Goal: Task Accomplishment & Management: Complete application form

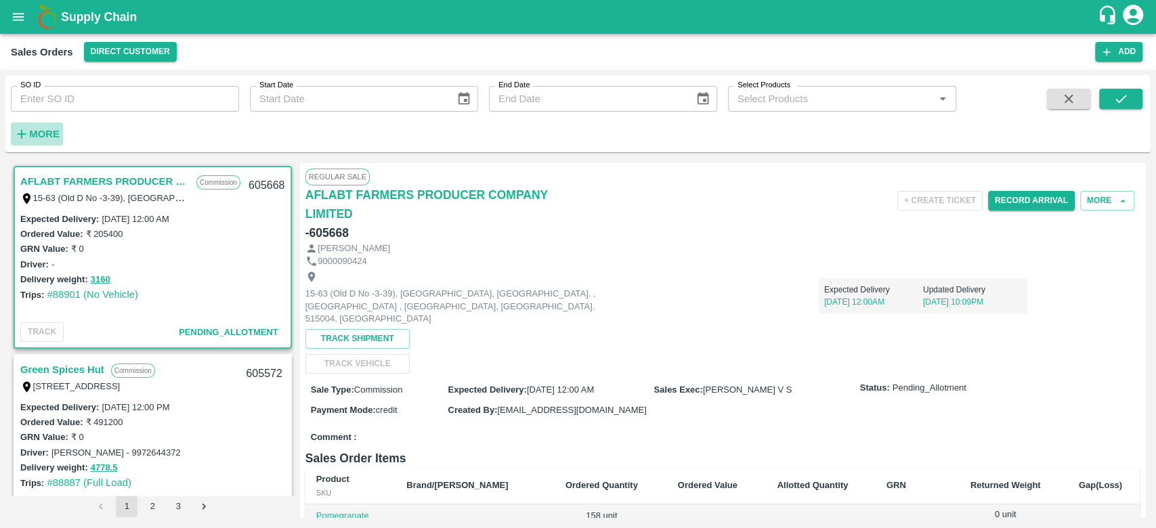
click at [33, 129] on strong "More" at bounding box center [44, 134] width 30 height 11
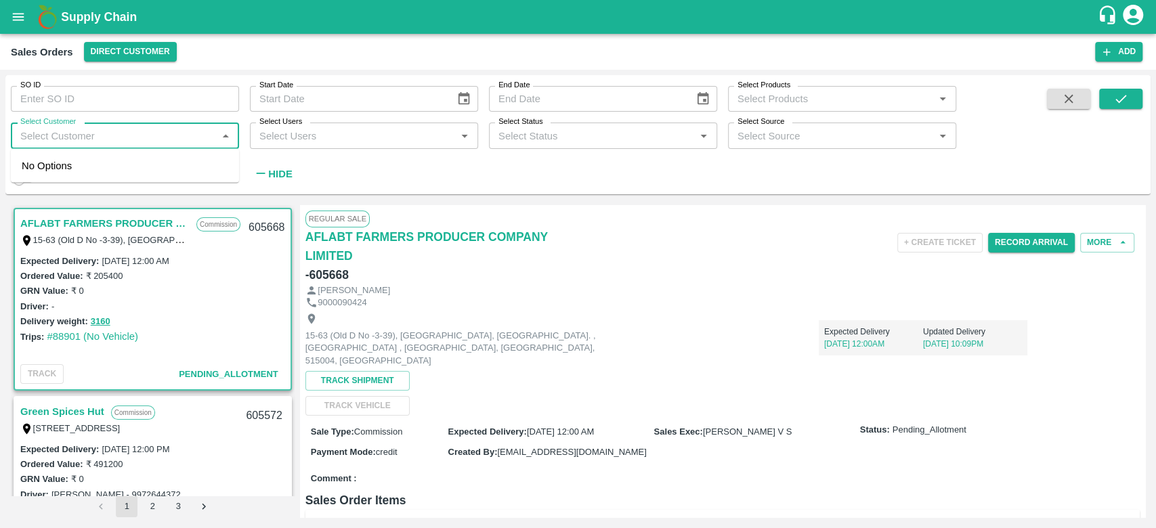
click at [33, 129] on input "Select Customer" at bounding box center [114, 136] width 198 height 18
type input "iniya"
click at [44, 163] on input "checkbox" at bounding box center [35, 171] width 27 height 27
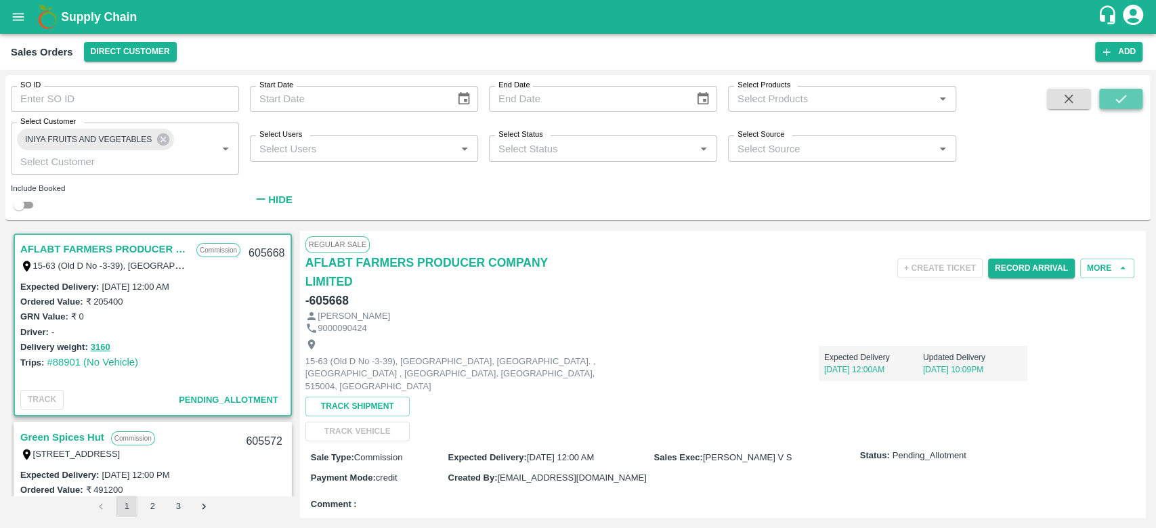
click at [1105, 106] on button "submit" at bounding box center [1120, 99] width 43 height 20
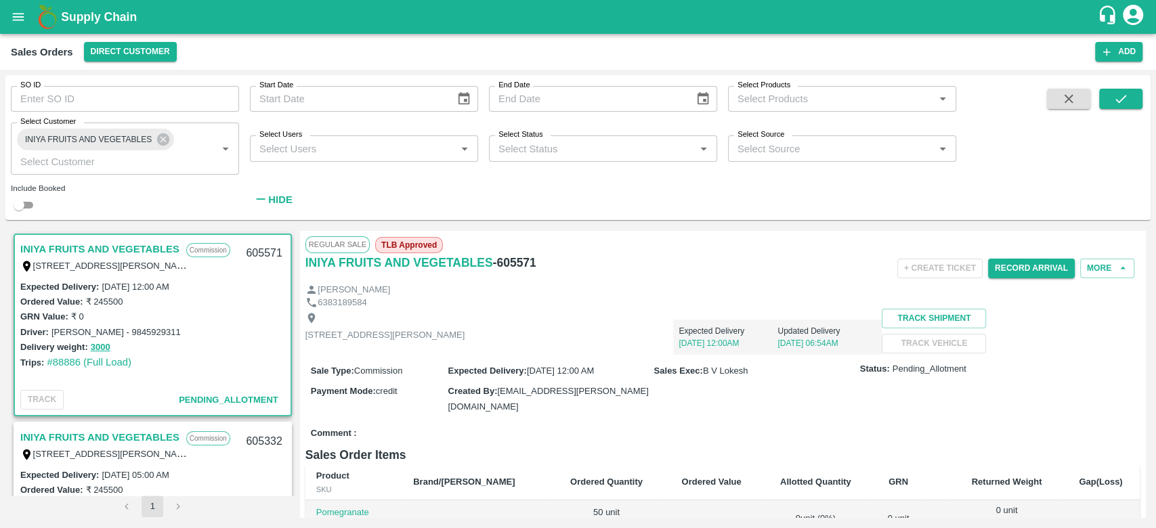
click at [773, 185] on div "SO ID SO ID Start Date Start Date End Date End Date Select Products Select Prod…" at bounding box center [478, 144] width 956 height 138
click at [1089, 276] on button "More" at bounding box center [1107, 269] width 54 height 20
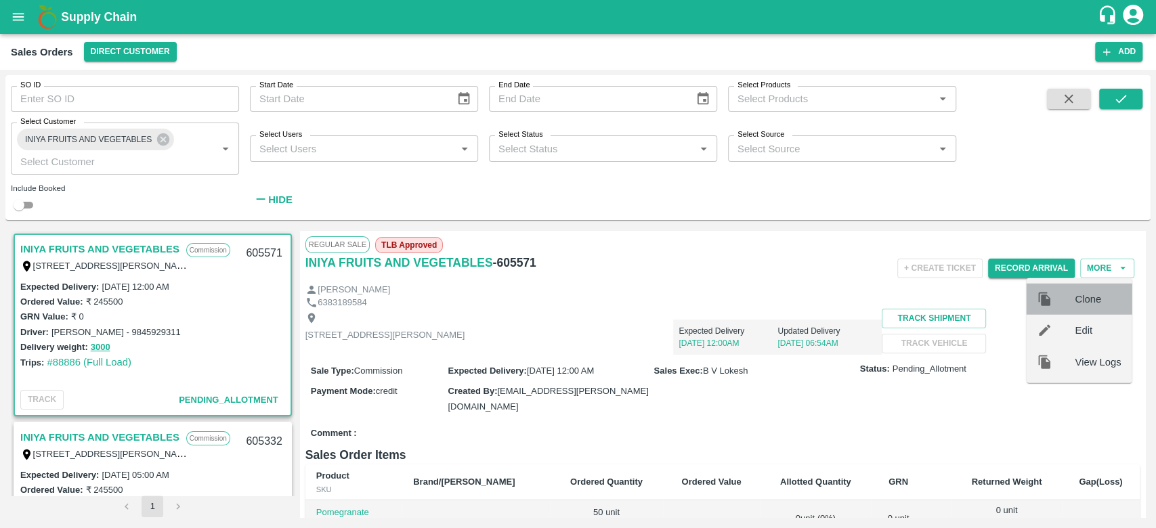
click at [1077, 297] on span "Clone" at bounding box center [1098, 299] width 46 height 15
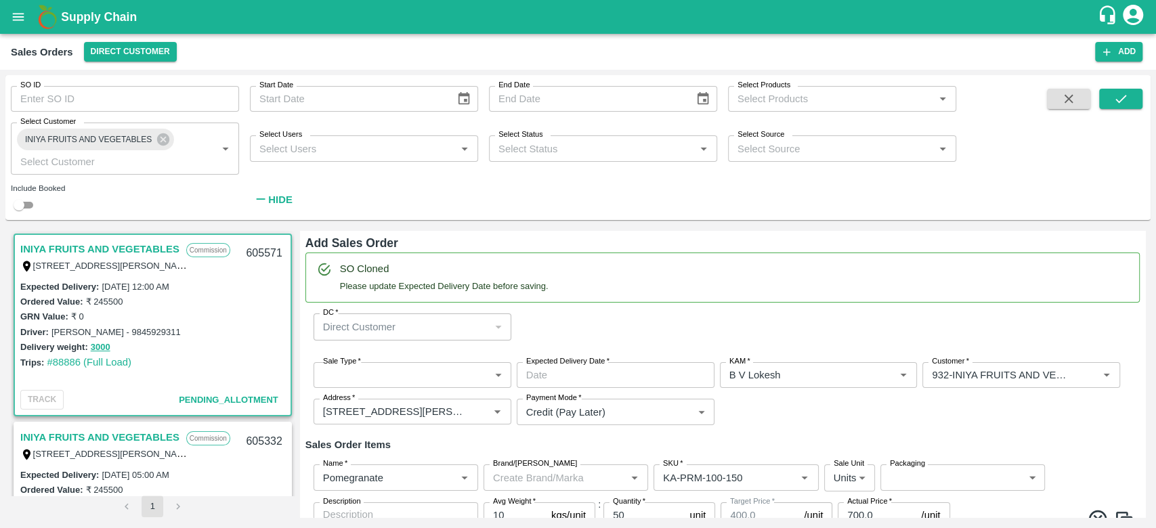
type input "B V Lokesh"
type input "932-INIYA FRUITS AND VEGETABLES"
type input "[STREET_ADDRESS][PERSON_NAME]"
type input "Pomegranate"
type input "KA-PRM-100-150"
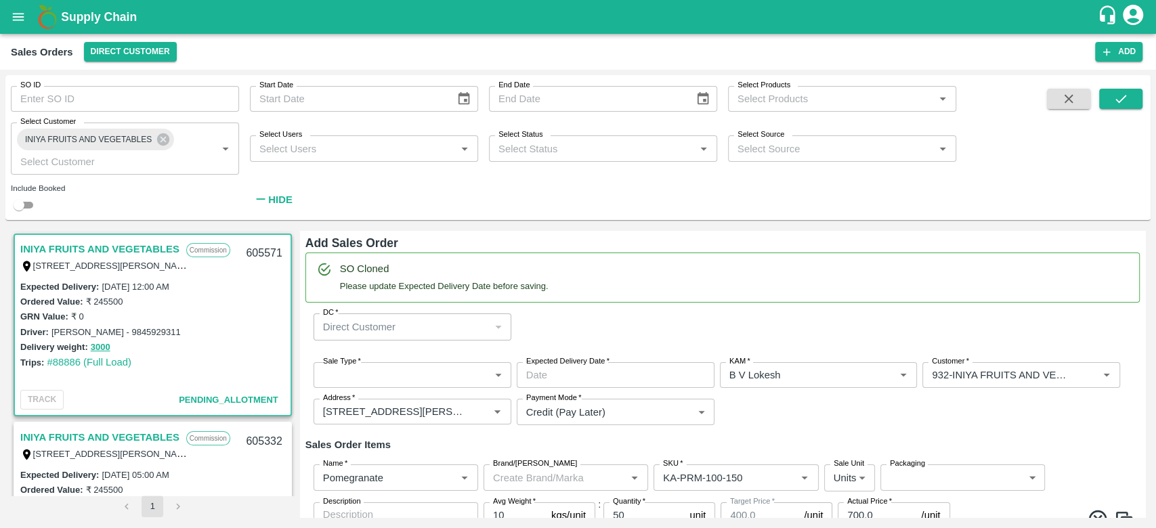
type input "Pomegranate"
type input "KA-PRM-150-180"
type input "Pomegranate"
type input "KA-PRM-180-220"
type input "Pomegranate"
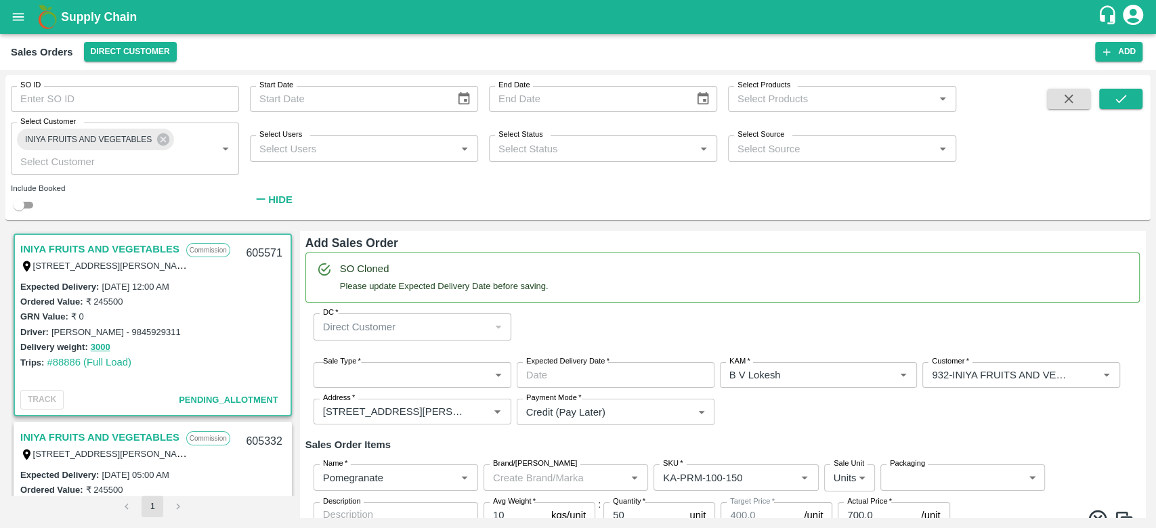
type input "KA-PRM-220-250"
type input "Pomegranate"
type input "KA-PRM-250-300"
type input "Pomegranate"
type input "KA-PRM-300-350"
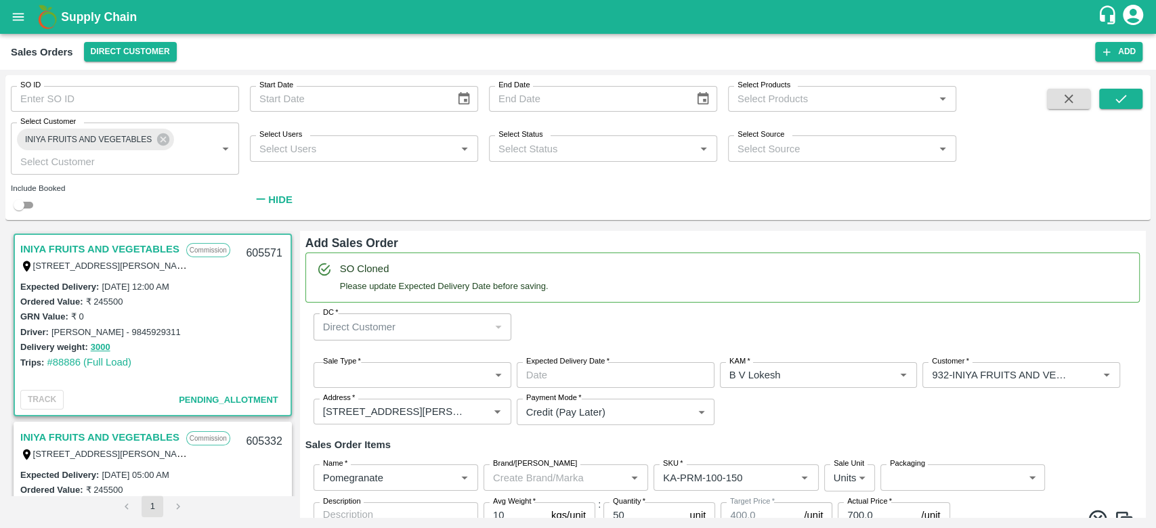
type input "Pomegranate"
type input "KA-PRM-350-400"
type input "Pomegranate"
type input "KA-Loose A"
type input "Pomegranate"
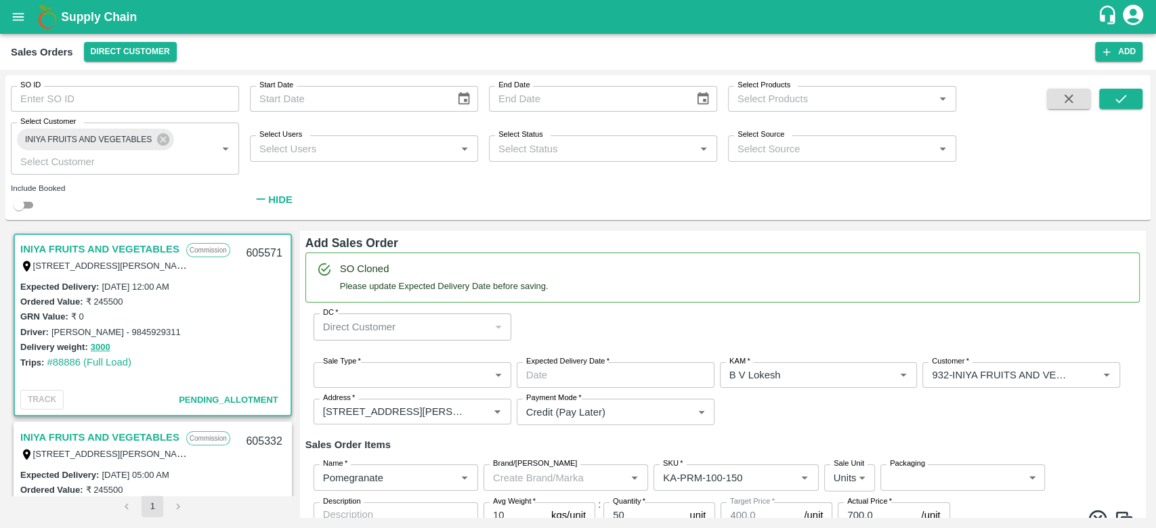
type input "KA-SUPR-180++"
type input "Pomegranate"
type input "KA-SUPR-100++"
type input "Pomegranate"
type input "KA-Green"
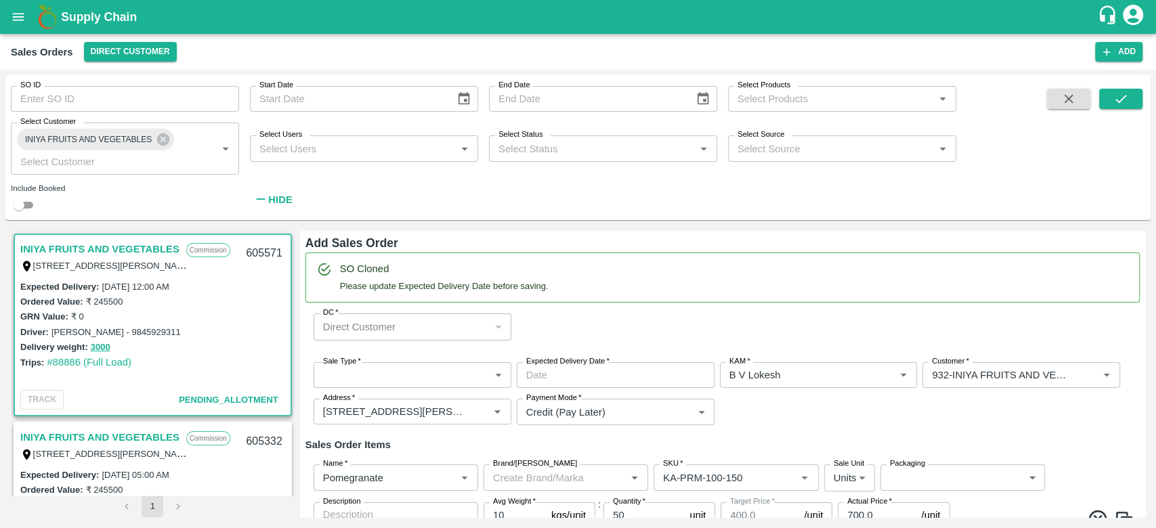
type input "Pomegranate"
type input "KA-Damage Fruit"
type input "Pomegranate"
type input "KA-PRM-180++"
type input "Pomegranate"
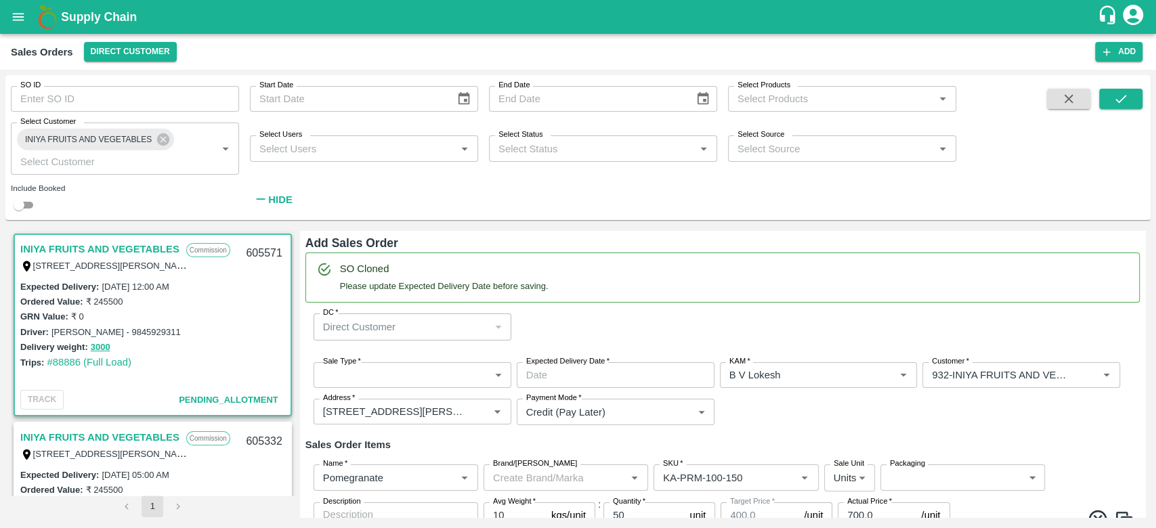
type input "KA-Loose B"
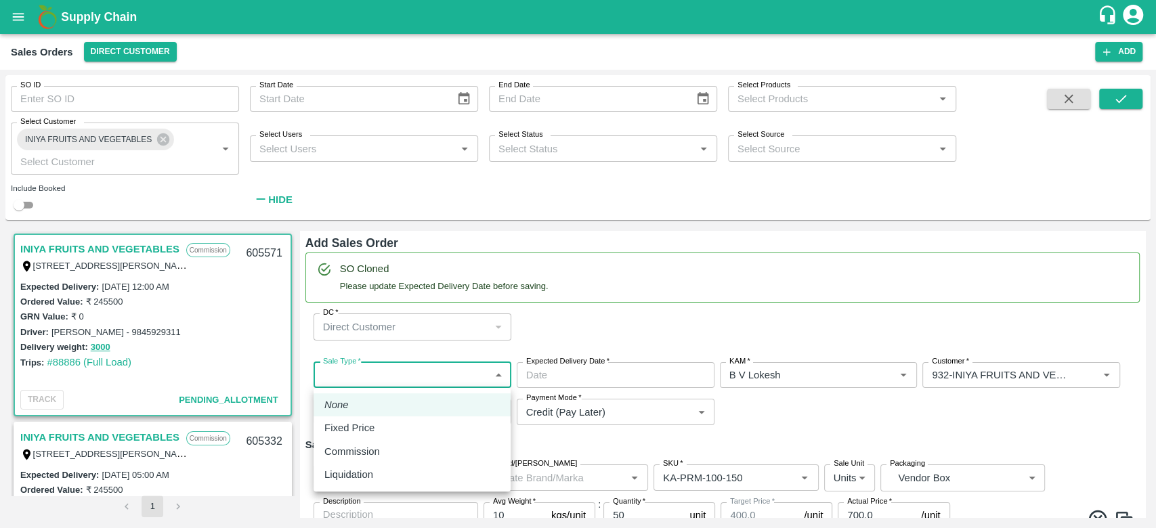
click at [412, 381] on body "Supply Chain Sales Orders Direct Customer Add SO ID SO ID Start Date Start Date…" at bounding box center [578, 264] width 1156 height 528
click at [383, 450] on div "Commission" at bounding box center [355, 451] width 62 height 15
type input "2"
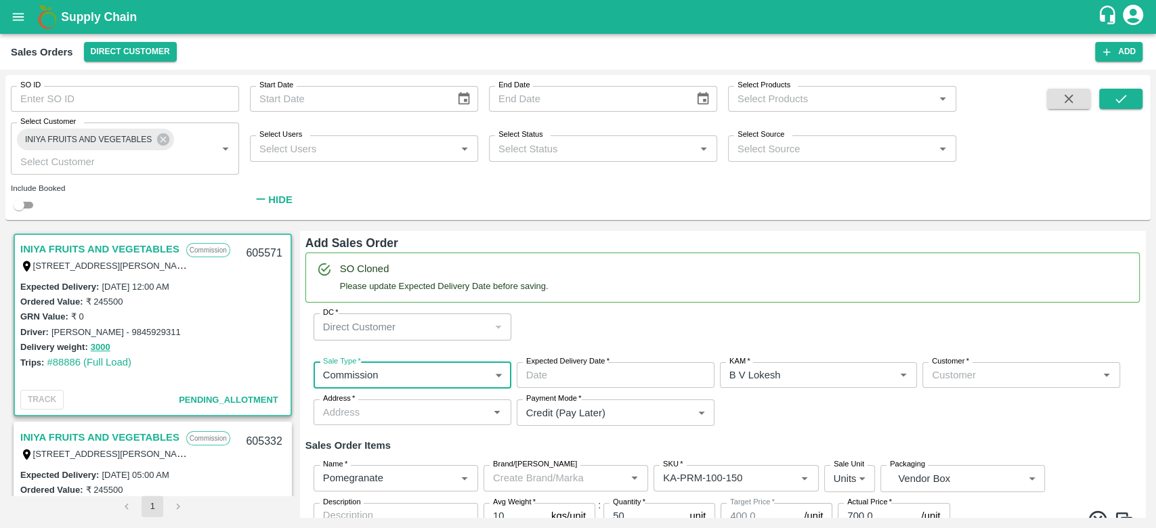
click at [562, 383] on input "Expected Delivery Date   *" at bounding box center [611, 375] width 188 height 26
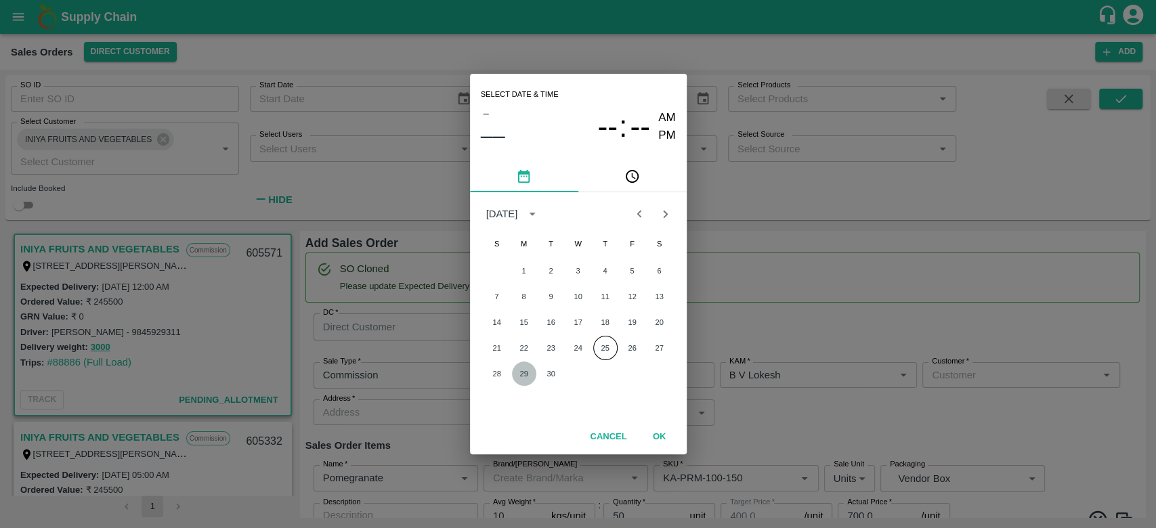
click at [525, 368] on button "29" at bounding box center [524, 374] width 24 height 24
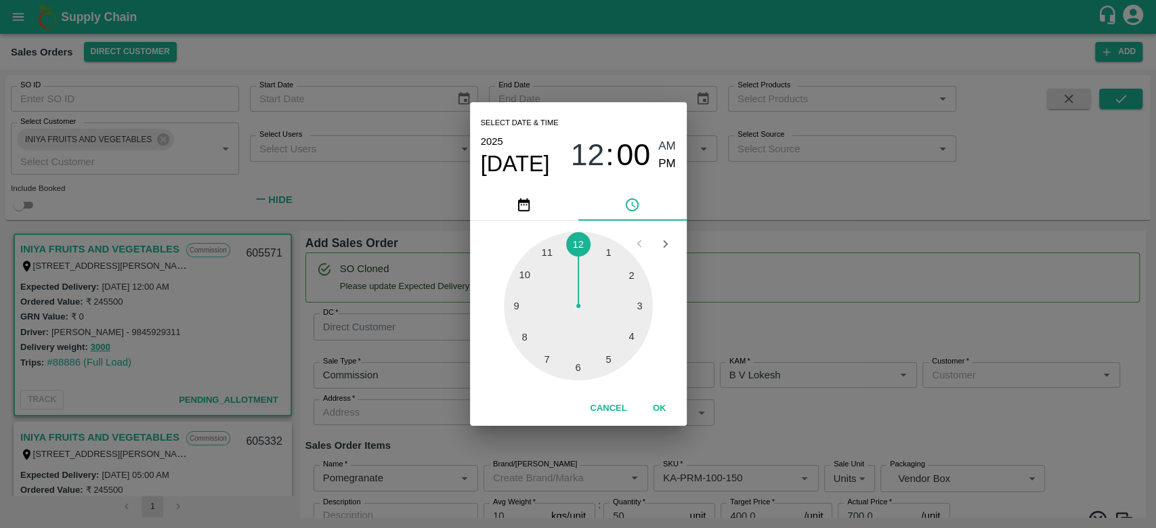
click at [607, 360] on div at bounding box center [578, 306] width 149 height 149
type input "29/09/2025 05:00 AM"
click at [658, 407] on button "OK" at bounding box center [659, 409] width 43 height 24
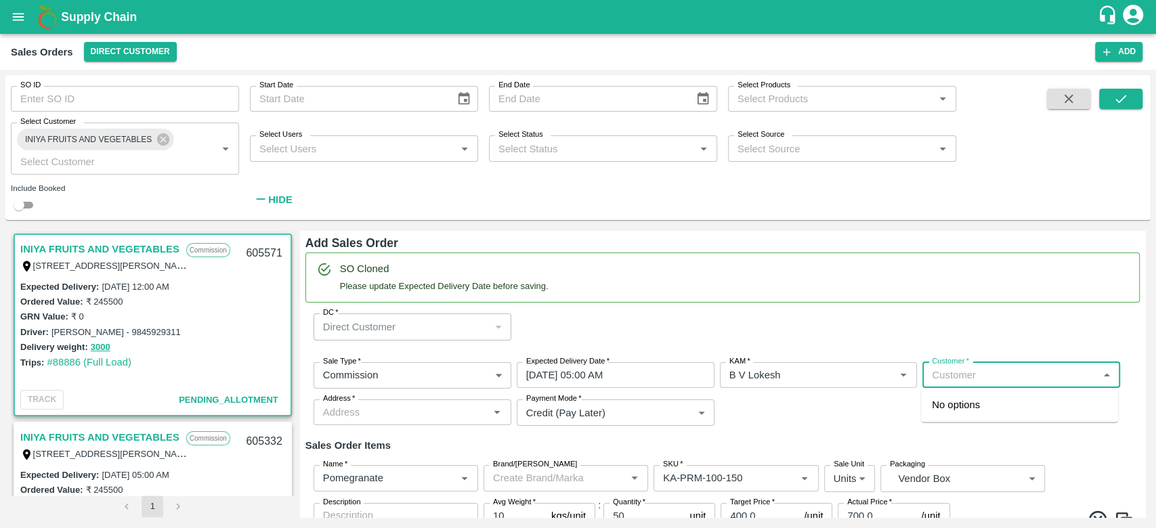
click at [943, 374] on input "Customer   *" at bounding box center [1009, 375] width 167 height 18
click at [979, 410] on p "INIYA FRUITS AND VEGETABLES" at bounding box center [1010, 405] width 156 height 15
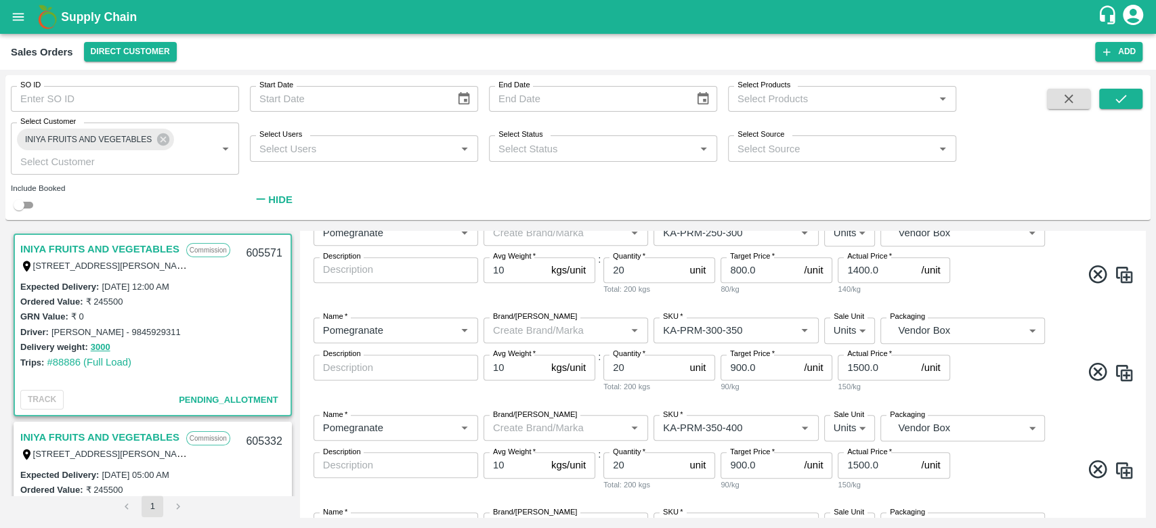
scroll to position [1389, 0]
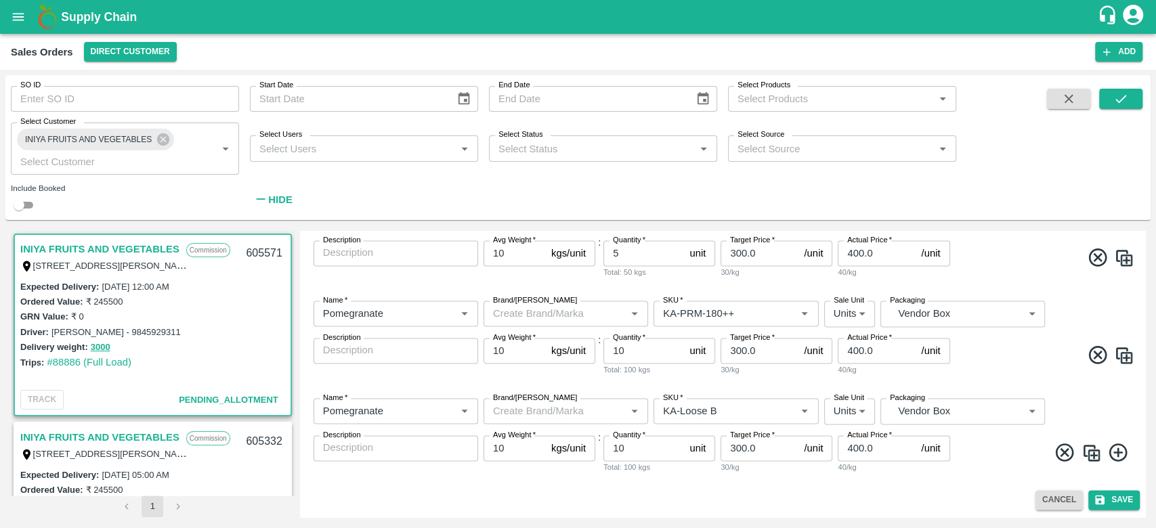
type input "932-INIYA FRUITS AND VEGETABLES"
click at [823, 490] on div "Cancel Save" at bounding box center [722, 500] width 834 height 20
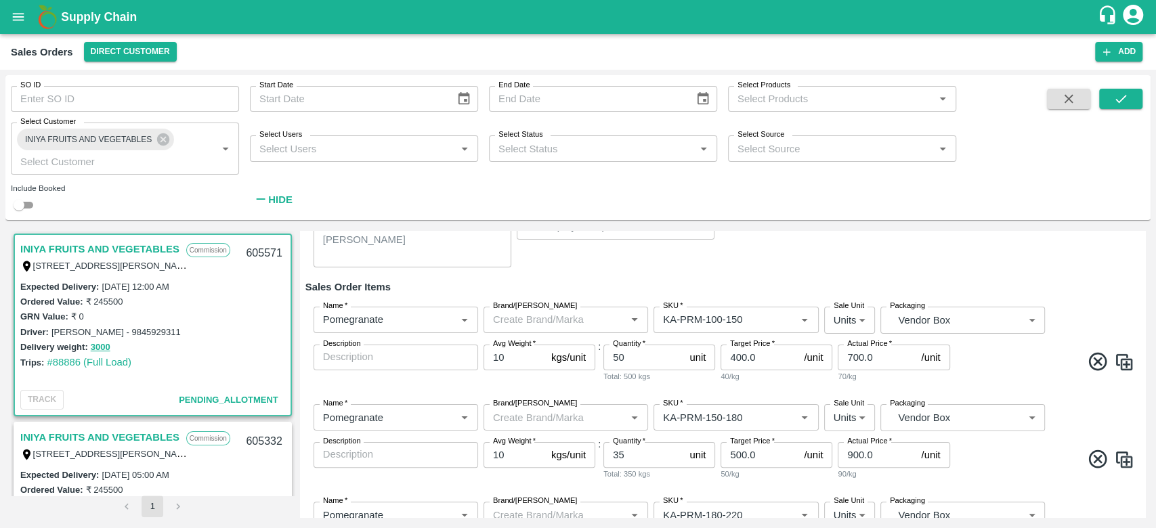
scroll to position [154, 0]
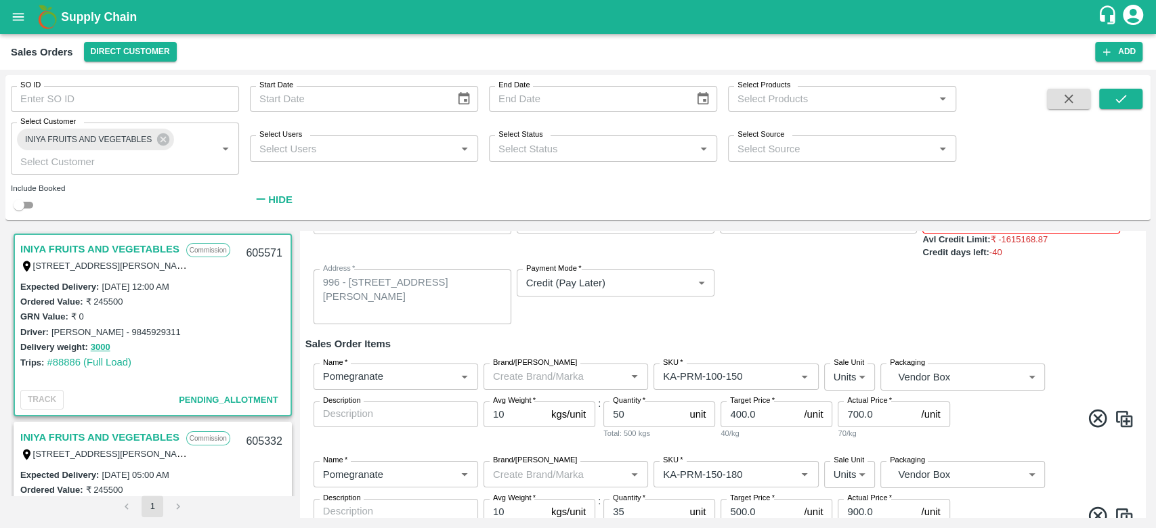
click at [763, 412] on input "400.0" at bounding box center [760, 415] width 78 height 26
type input "4"
type input "600"
click at [813, 311] on div "Sale Type   * Commission 2 Sale Type Expected Delivery Date   * 29/09/2025 05:0…" at bounding box center [722, 266] width 834 height 139
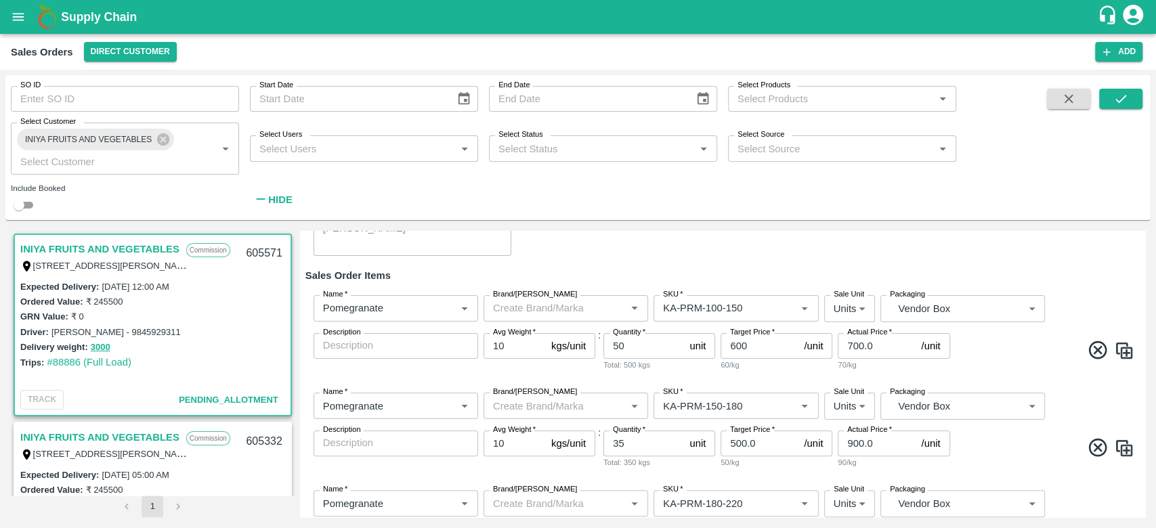
scroll to position [225, 0]
click at [765, 442] on input "500.0" at bounding box center [760, 442] width 78 height 26
type input "5"
type input "700"
click at [796, 368] on div "60/kg" at bounding box center [777, 363] width 112 height 12
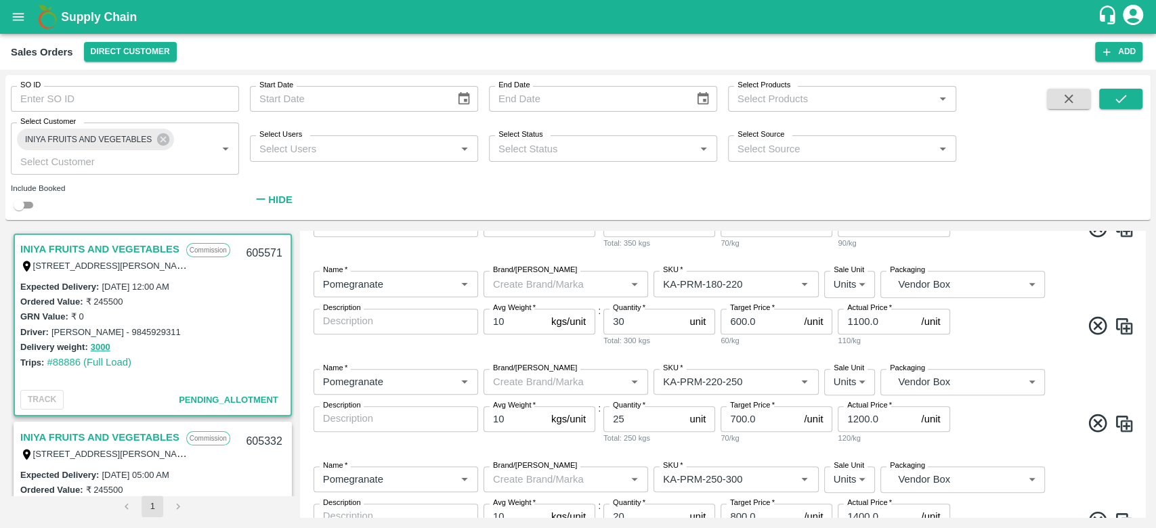
scroll to position [444, 0]
click at [766, 318] on input "600.0" at bounding box center [760, 320] width 78 height 26
type input "6"
type input "800.0"
click at [763, 414] on input "700.0" at bounding box center [760, 418] width 78 height 26
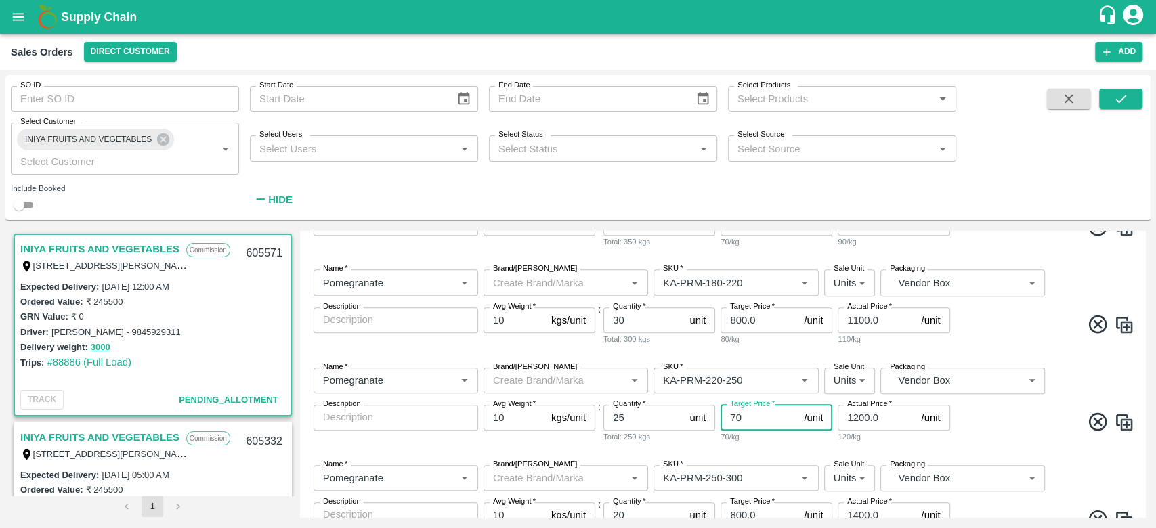
type input "7"
type input "900.0"
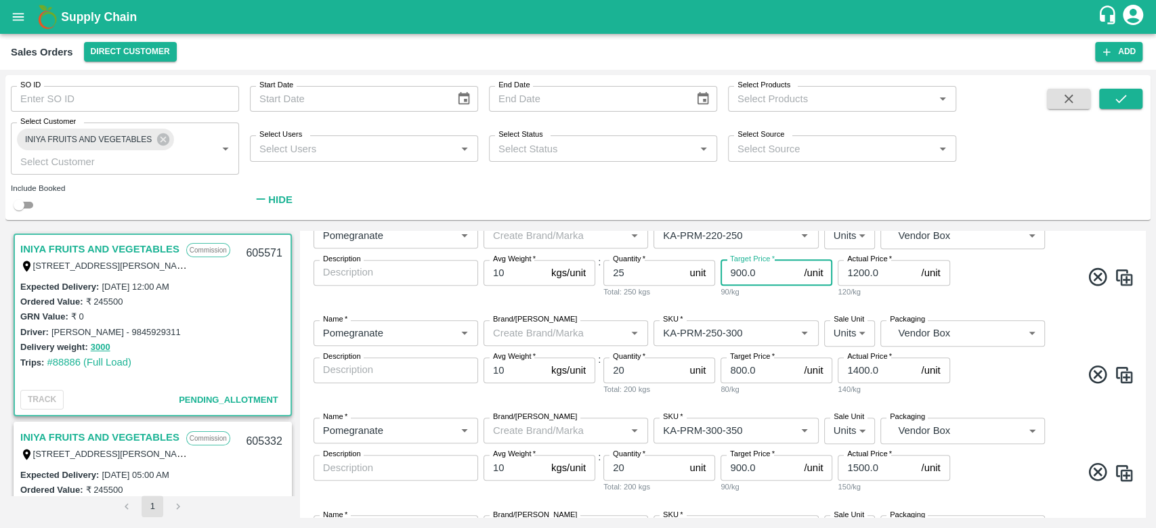
scroll to position [590, 0]
click at [764, 381] on input "800.0" at bounding box center [760, 369] width 78 height 26
type input "8"
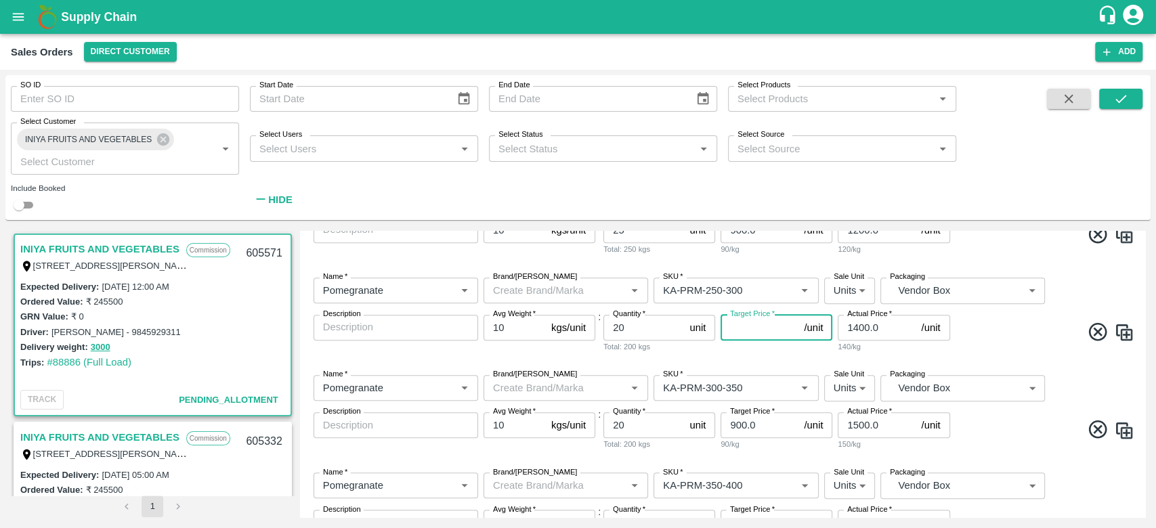
scroll to position [684, 0]
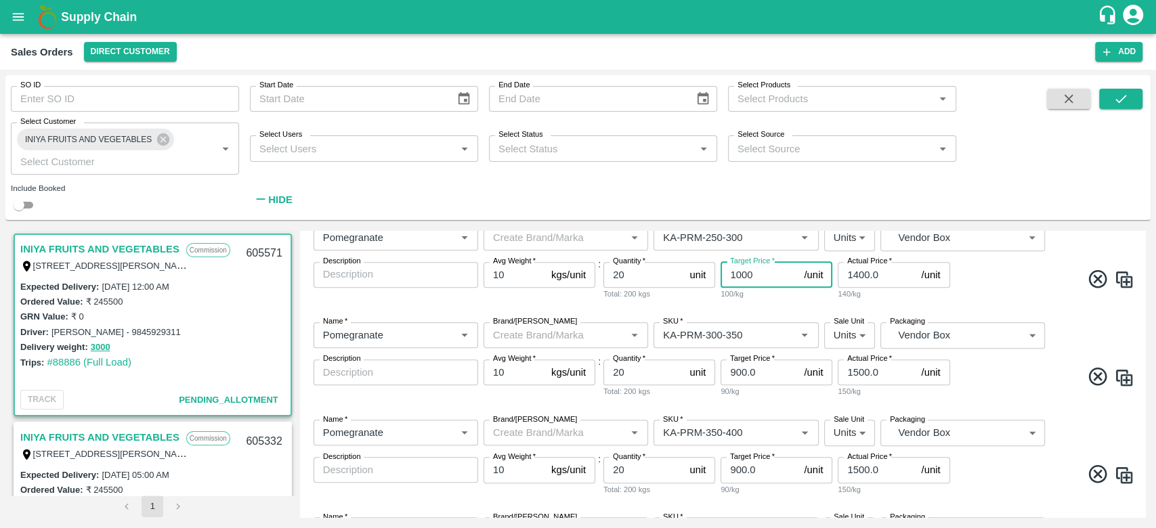
type input "1000.0"
click at [765, 379] on input "900.0" at bounding box center [760, 373] width 78 height 26
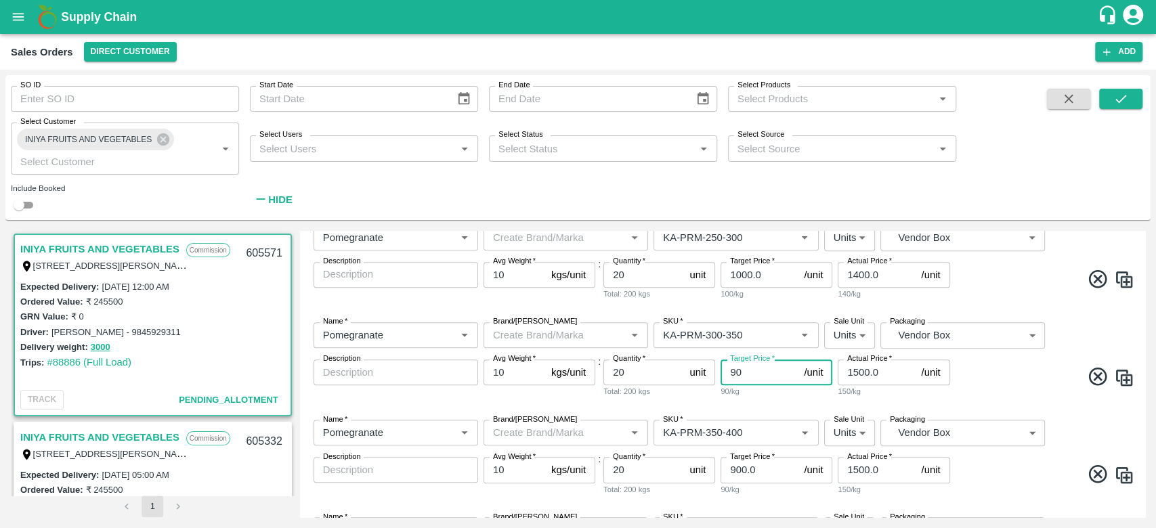
type input "9"
type input "1100.0"
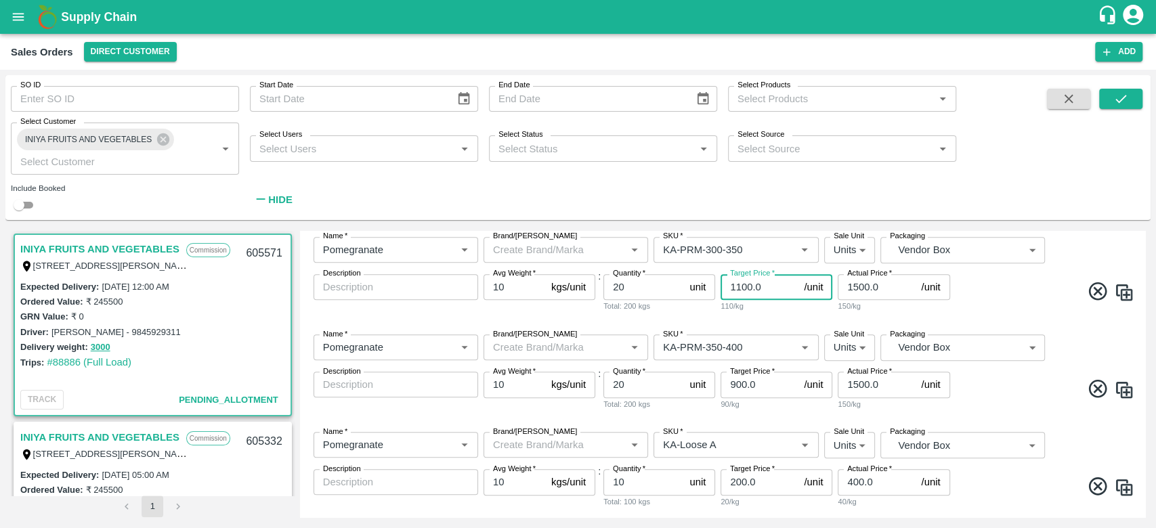
scroll to position [772, 0]
click at [769, 380] on input "900.0" at bounding box center [760, 382] width 78 height 26
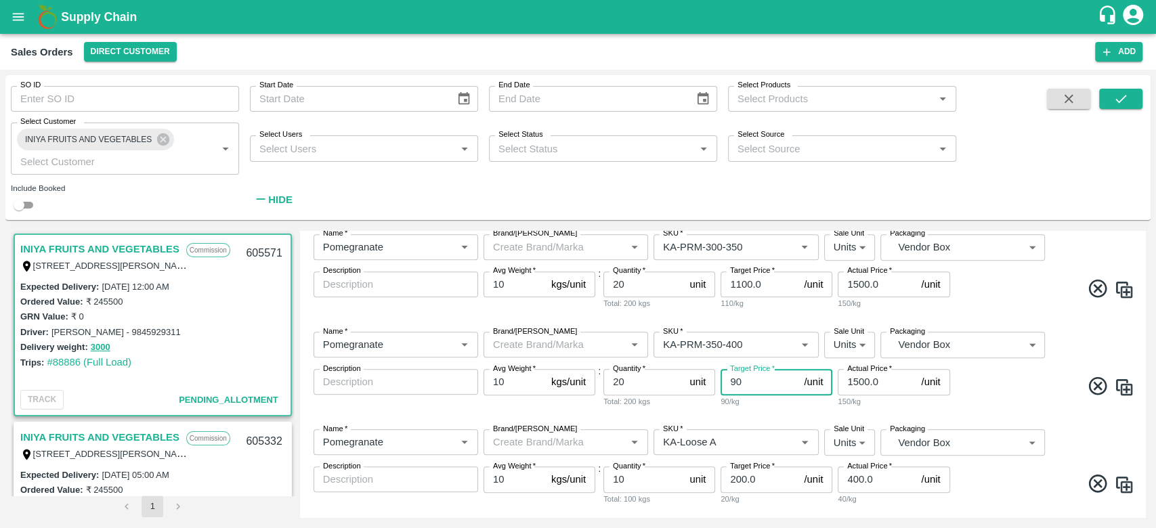
type input "9"
type input "8"
type input "1200"
click at [807, 312] on div "Name   * Name   * Brand/Marka Brand/Marka SKU   * SKU   * Sale Unit Units 2 Sal…" at bounding box center [722, 272] width 834 height 98
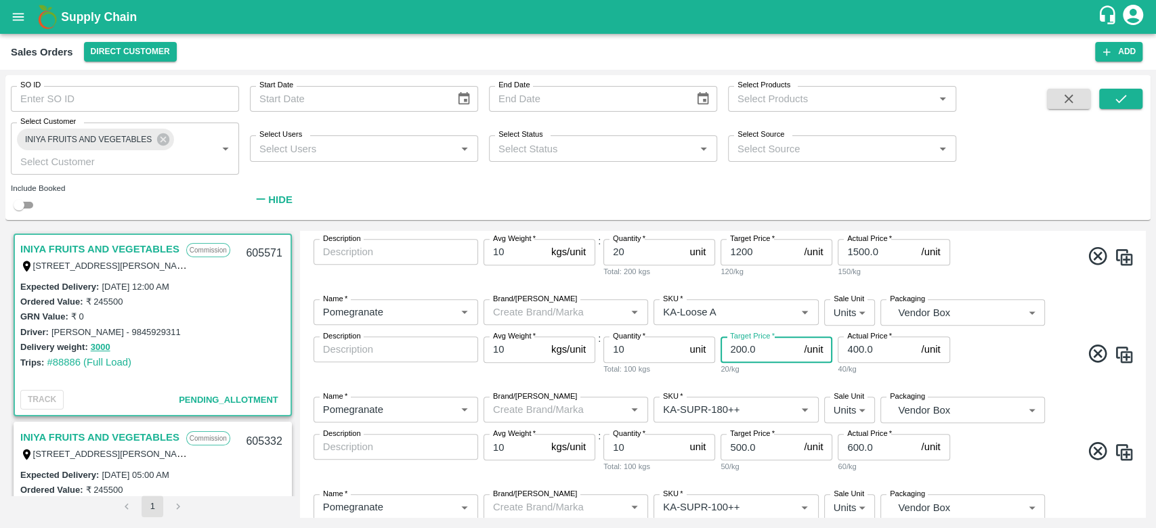
click at [763, 358] on input "200.0" at bounding box center [760, 350] width 78 height 26
type input "2"
type input "400"
click at [769, 377] on div "Name   * Name   * Brand/Marka Brand/Marka SKU   * SKU   * Sale Unit Units 2 Sal…" at bounding box center [722, 337] width 834 height 98
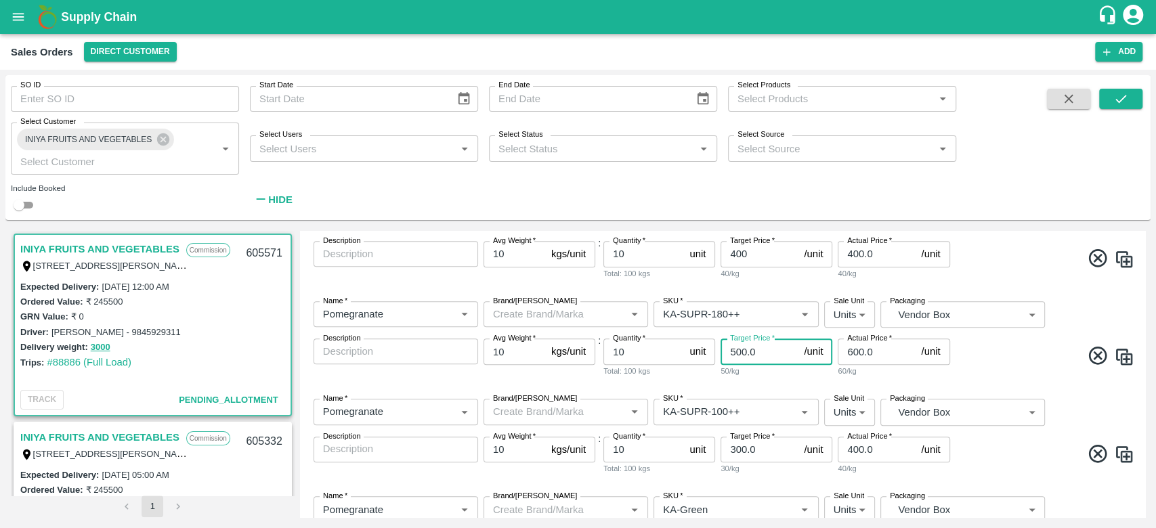
click at [765, 358] on input "500.0" at bounding box center [760, 352] width 78 height 26
type input "5"
type input "500.0"
click at [769, 376] on div "50/kg" at bounding box center [777, 371] width 112 height 12
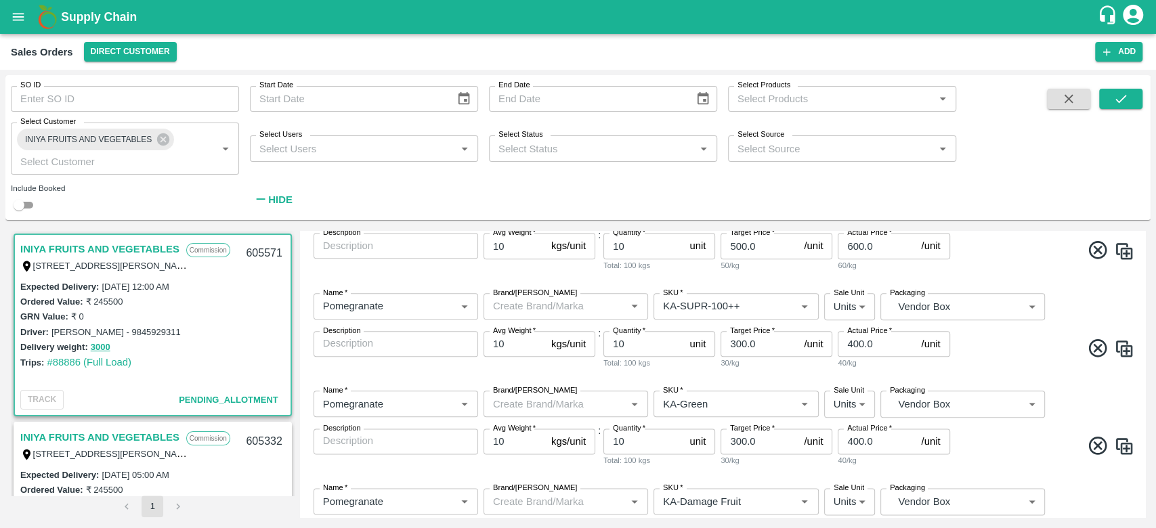
scroll to position [1159, 0]
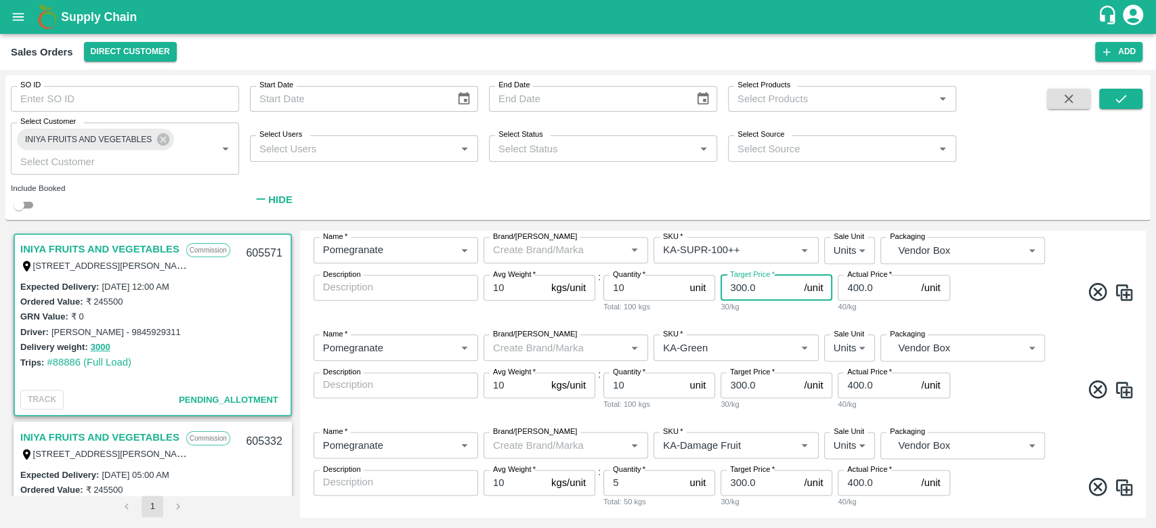
click at [757, 293] on input "300.0" at bounding box center [760, 288] width 78 height 26
click at [769, 326] on div "Name   * Name   * Brand/Marka Brand/Marka SKU   * SKU   * Sale Unit Units 2 Sal…" at bounding box center [722, 373] width 834 height 98
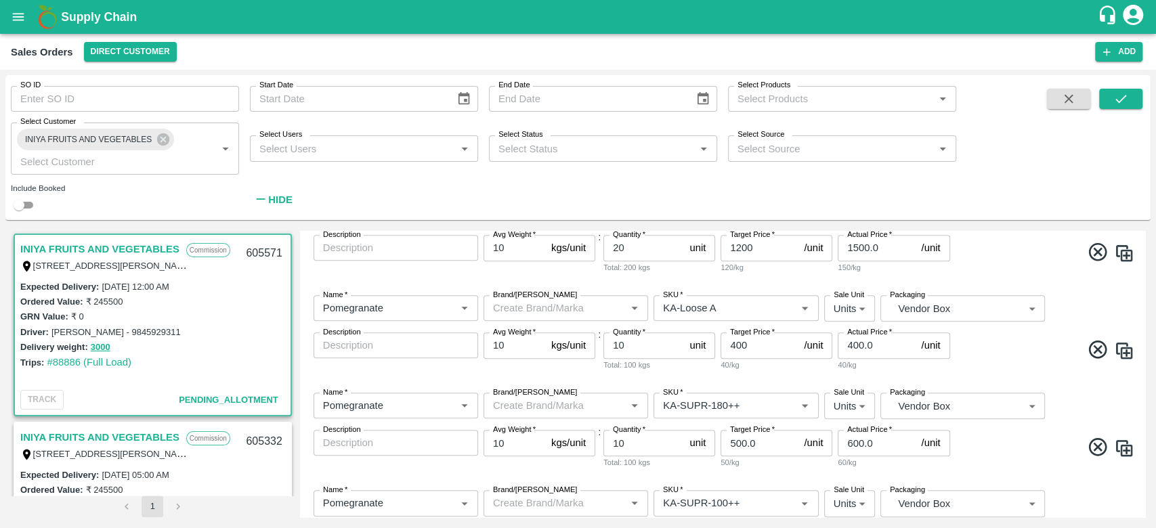
scroll to position [1389, 0]
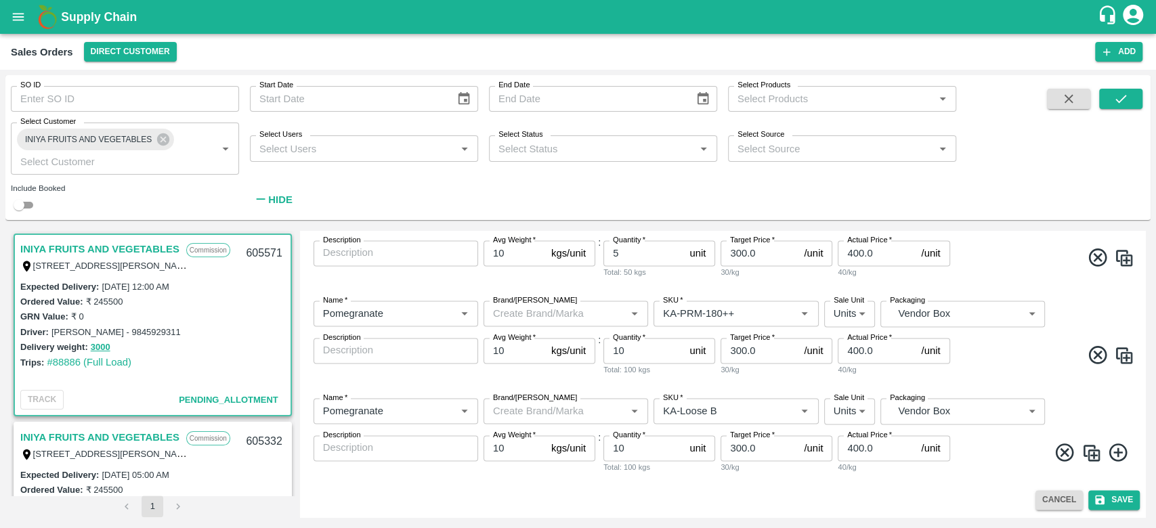
click at [796, 498] on div "Cancel Save" at bounding box center [722, 500] width 834 height 20
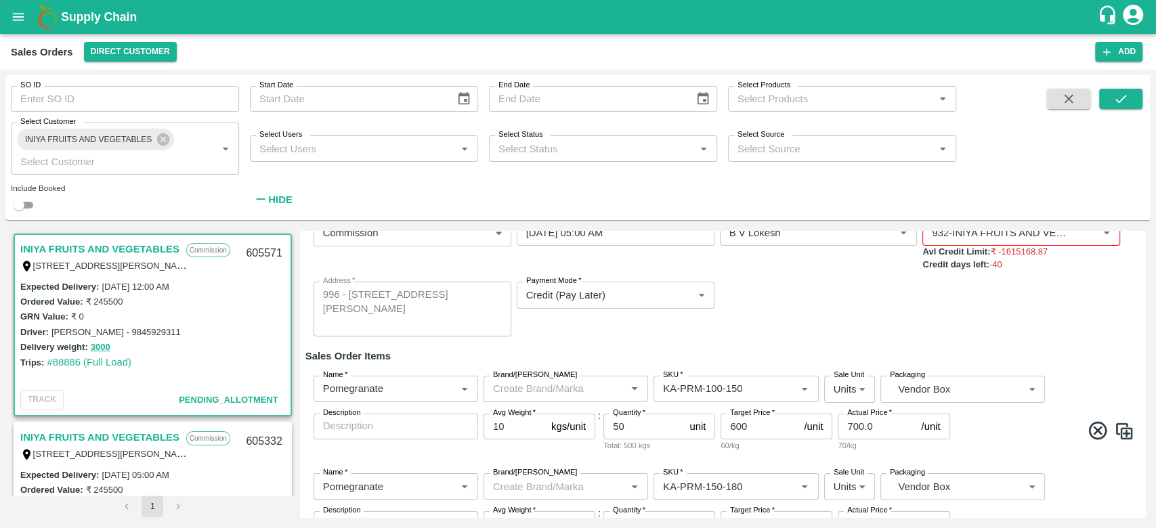
scroll to position [151, 0]
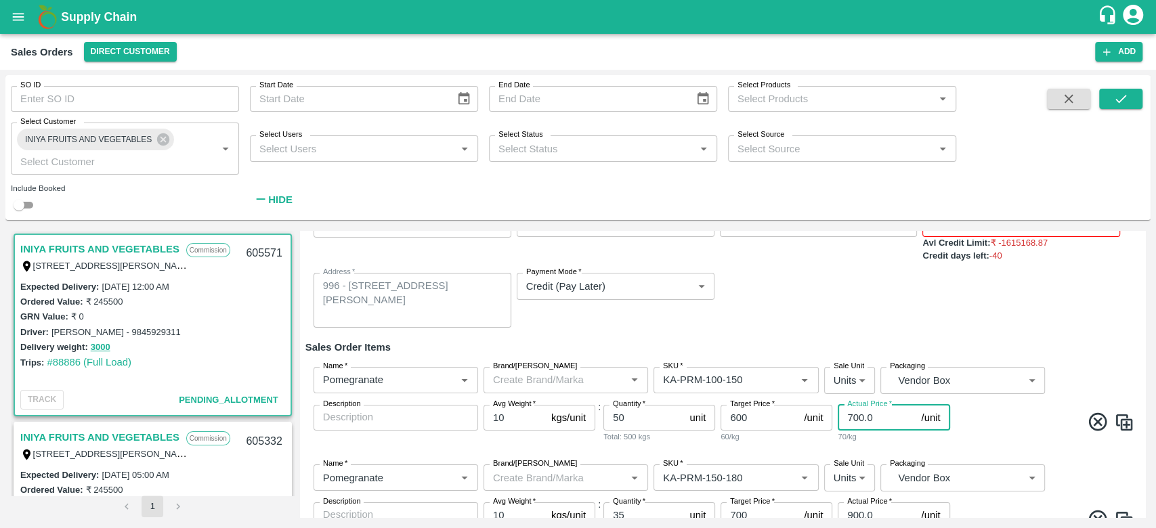
click at [875, 422] on input "700.0" at bounding box center [877, 418] width 78 height 26
type input "7"
type input "600"
click at [888, 447] on div "Name   * Name   * Brand/Marka Brand/Marka SKU   * SKU   * Sale Unit Units 2 Sal…" at bounding box center [722, 405] width 834 height 98
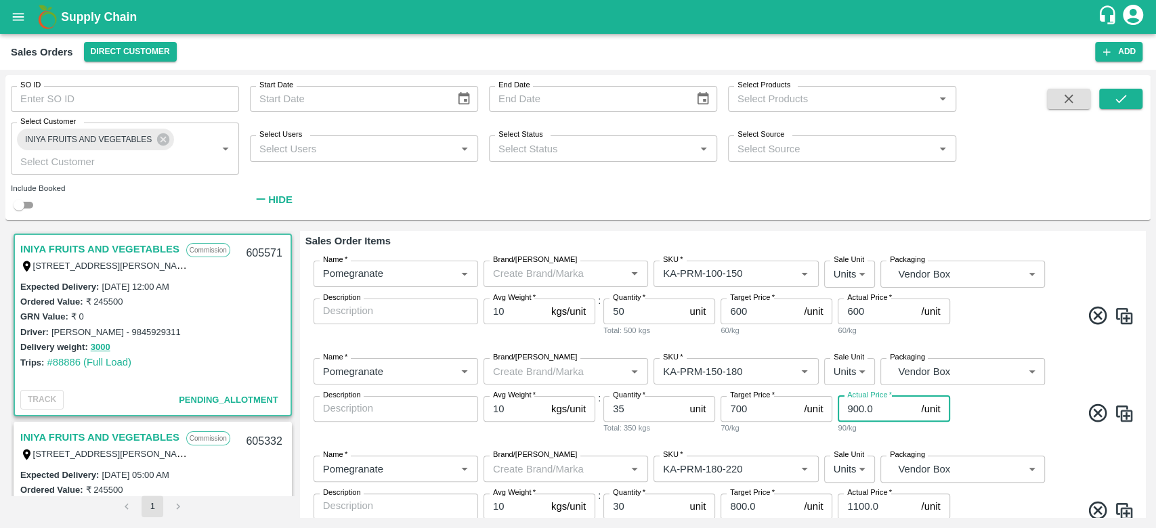
click at [879, 405] on input "900.0" at bounding box center [877, 409] width 78 height 26
type input "9"
type input "700"
click at [996, 389] on div "Name   * Name   * Brand/Marka Brand/Marka SKU   * SKU   * Sale Unit Units 2 Sal…" at bounding box center [722, 396] width 834 height 98
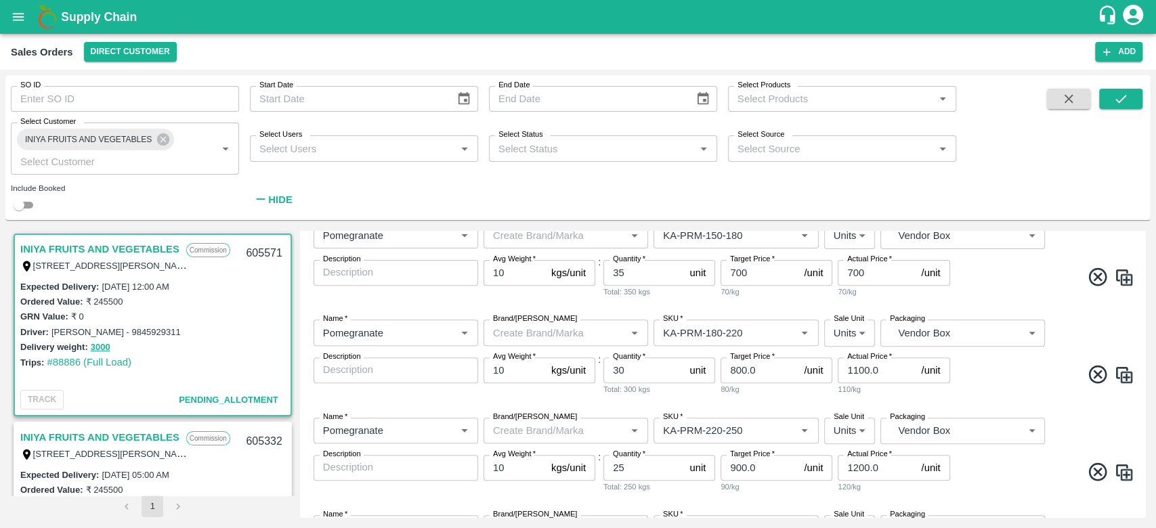
scroll to position [395, 0]
click at [881, 377] on input "1100.0" at bounding box center [877, 369] width 78 height 26
type input "1"
type input "800"
click at [1000, 387] on span at bounding box center [1044, 375] width 182 height 26
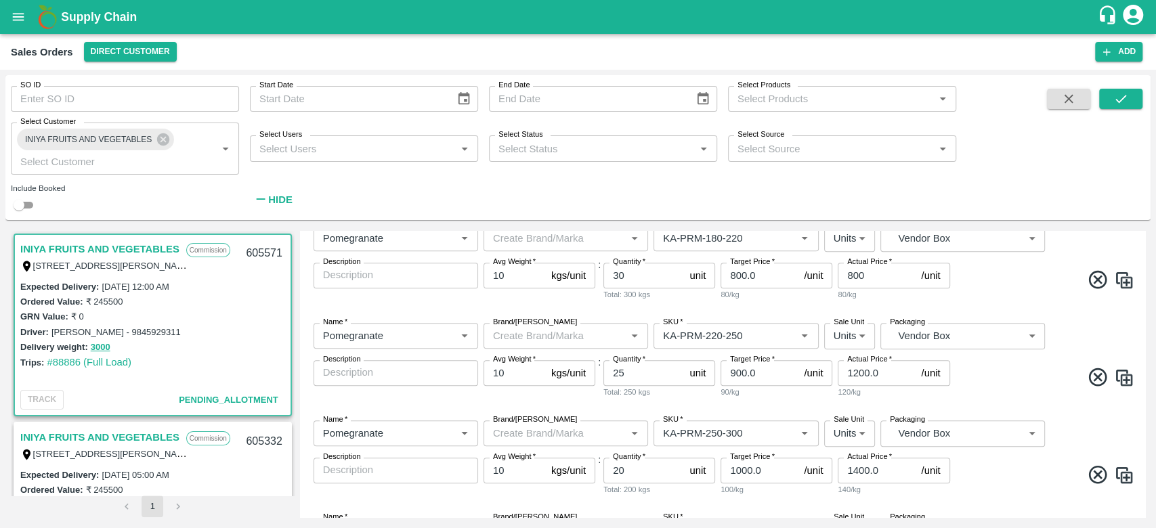
scroll to position [490, 0]
click at [882, 370] on input "1200.0" at bounding box center [877, 371] width 78 height 26
type input "1"
type input "900"
click at [1018, 400] on div "Name   * Name   * Brand/Marka Brand/Marka SKU   * SKU   * Sale Unit Units 2 Sal…" at bounding box center [722, 359] width 834 height 98
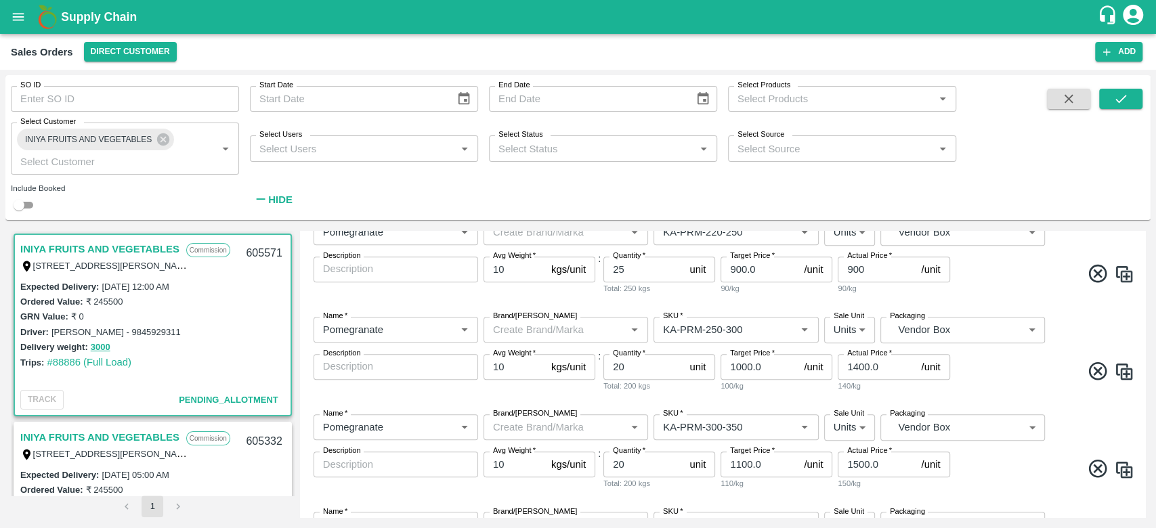
scroll to position [593, 0]
click at [893, 377] on input "1400.0" at bounding box center [877, 366] width 78 height 26
type input "1"
type input "1000"
click at [984, 410] on div "Name   * Name   * Brand/Marka Brand/Marka SKU   * SKU   * Sale Unit Units 2 Sal…" at bounding box center [722, 451] width 834 height 98
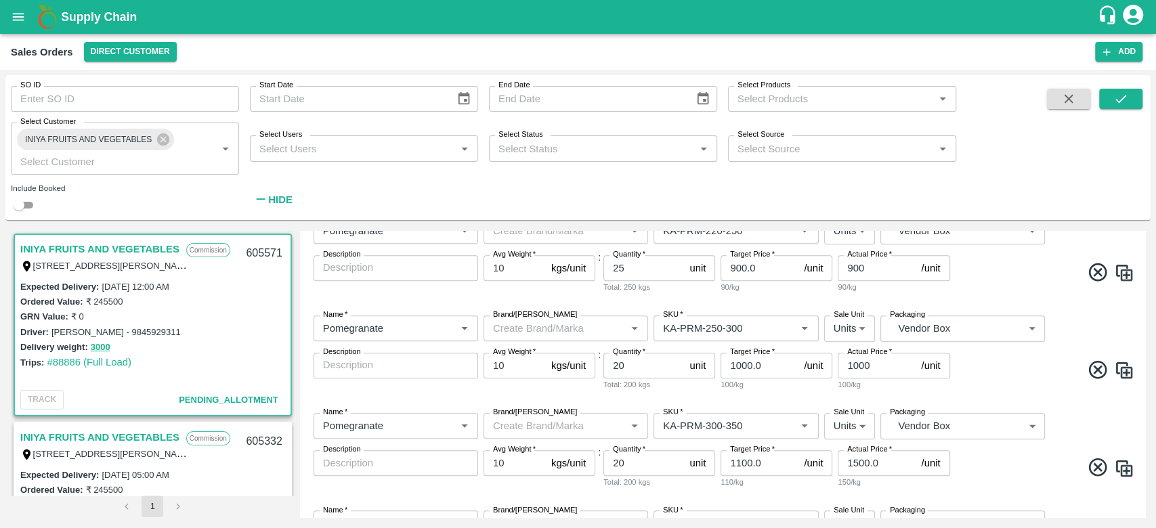
click at [984, 410] on div "Name   * Name   * Brand/Marka Brand/Marka SKU   * SKU   * Sale Unit Units 2 Sal…" at bounding box center [722, 451] width 834 height 98
click at [877, 464] on input "1500.0" at bounding box center [877, 463] width 78 height 26
type input "1"
type input "1100"
click at [914, 484] on div "110/kg" at bounding box center [894, 482] width 112 height 12
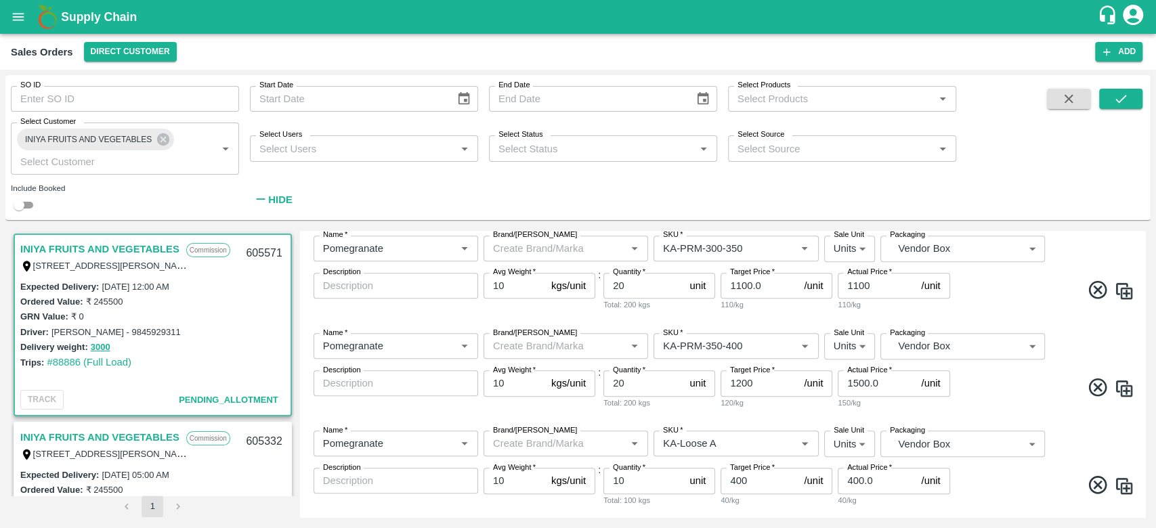
scroll to position [772, 0]
click at [883, 381] on input "1500.0" at bounding box center [877, 382] width 78 height 26
type input "1"
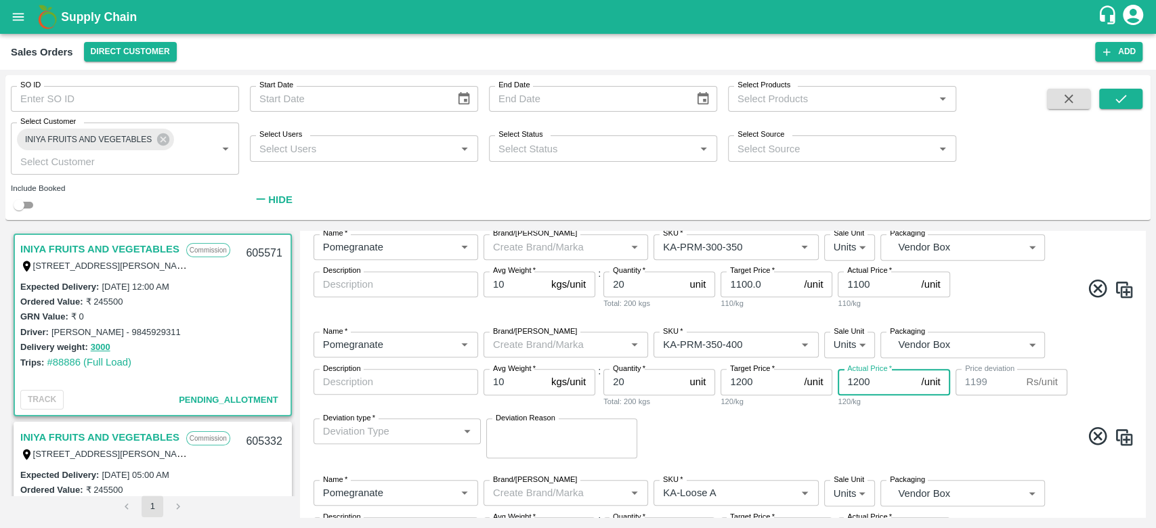
type input "1200"
click at [943, 469] on div "Name   * Name   * Brand/Marka Brand/Marka SKU   * SKU   * Sale Unit Units 2 Sal…" at bounding box center [722, 518] width 834 height 98
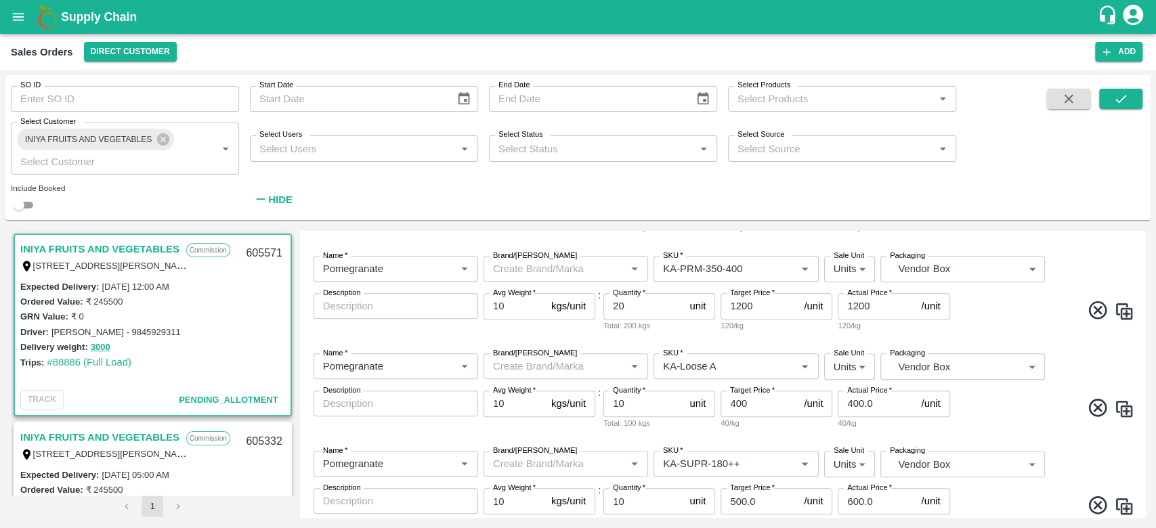
scroll to position [851, 0]
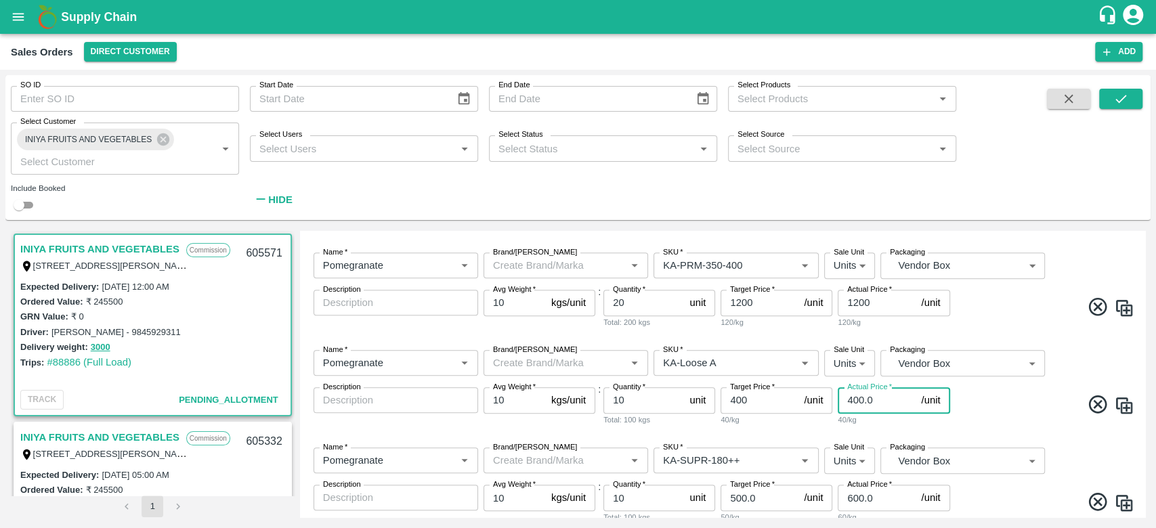
click at [881, 400] on input "400.0" at bounding box center [877, 400] width 78 height 26
click at [989, 302] on span at bounding box center [1044, 310] width 182 height 26
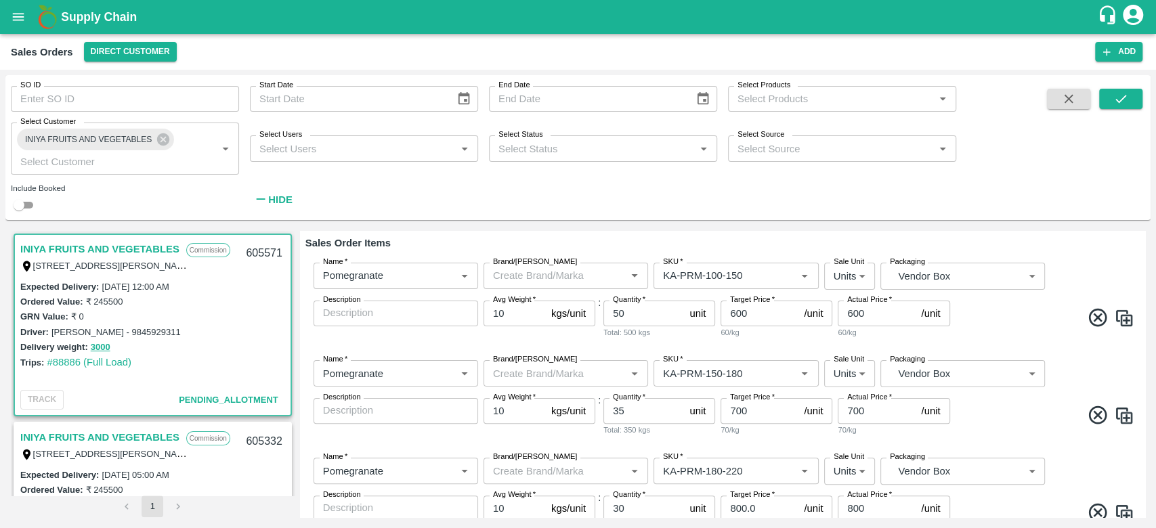
scroll to position [255, 0]
click at [639, 316] on input "50" at bounding box center [643, 314] width 81 height 26
type input "5"
type input "100"
click at [626, 405] on input "35" at bounding box center [643, 412] width 81 height 26
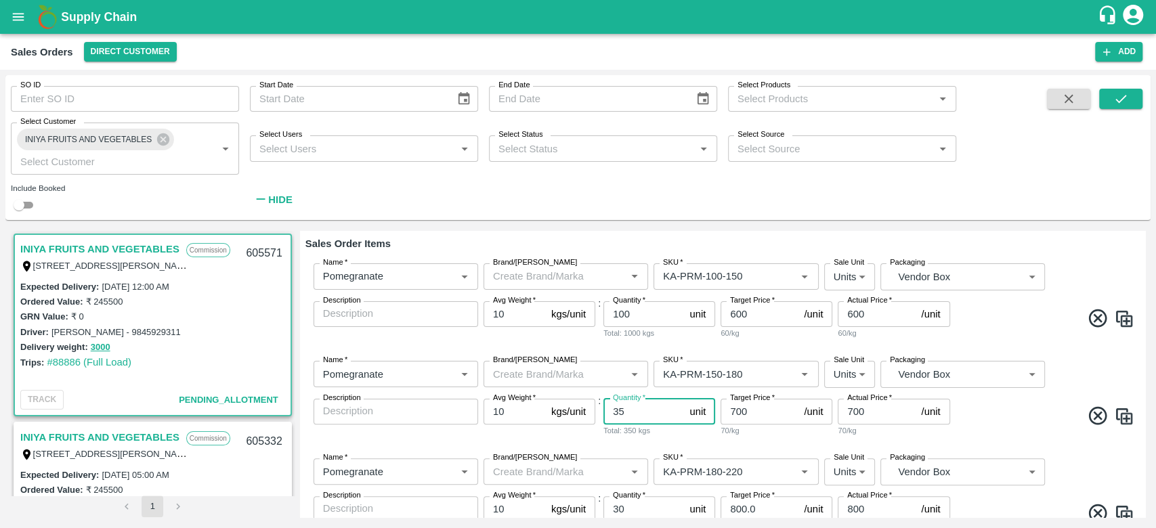
type input "3"
type input "100"
click at [687, 439] on div "Name   * Name   * Brand/Marka Brand/Marka SKU   * SKU   * Sale Unit Units 2 Sal…" at bounding box center [722, 399] width 834 height 98
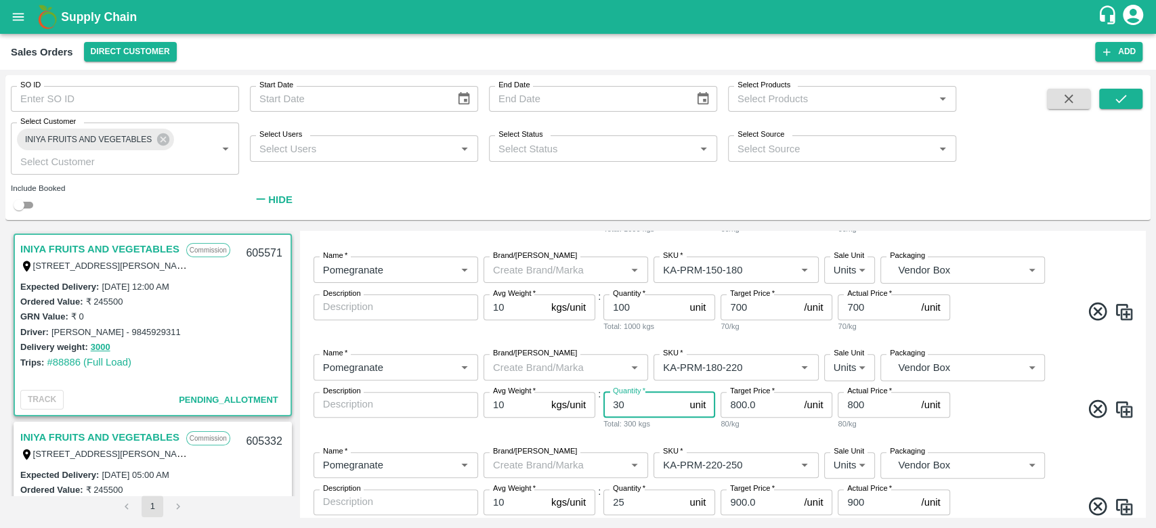
click at [643, 404] on input "30" at bounding box center [643, 405] width 81 height 26
type input "3"
type input "100"
click at [670, 424] on div "Total: 1000 kgs" at bounding box center [659, 424] width 112 height 12
click at [791, 437] on div "Name   * Name   * Brand/Marka Brand/Marka SKU   * SKU   * Sale Unit Units 2 Sal…" at bounding box center [722, 392] width 834 height 98
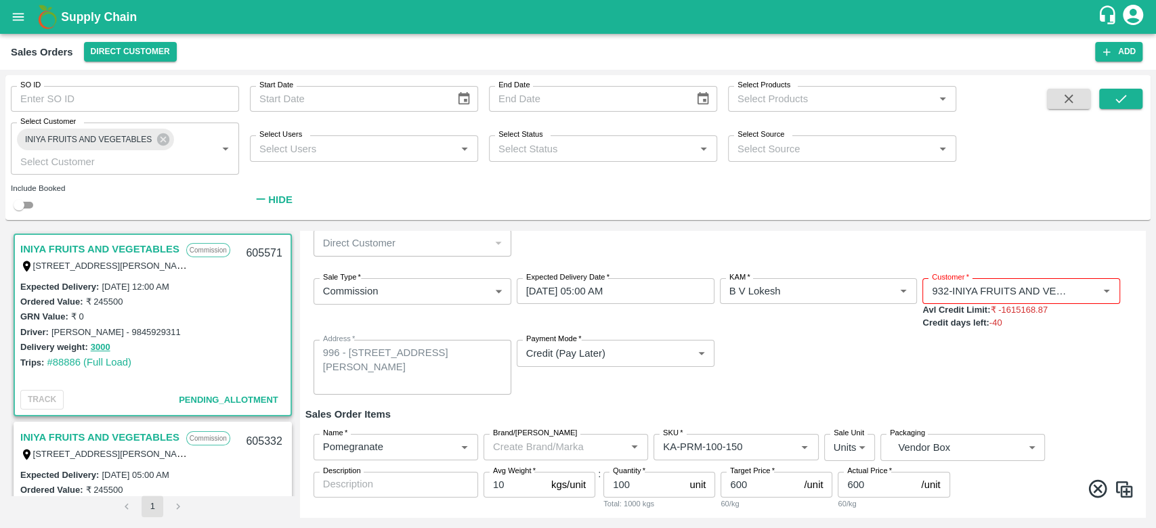
scroll to position [0, 0]
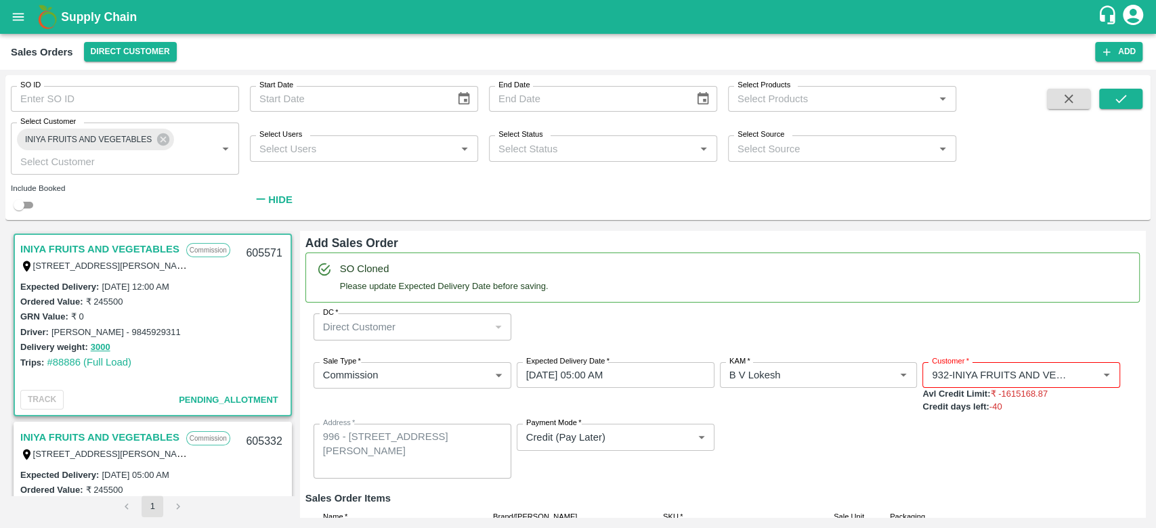
click at [772, 427] on div "Sale Type   * Commission 2 Sale Type Expected Delivery Date   * 29/09/2025 05:0…" at bounding box center [722, 420] width 834 height 139
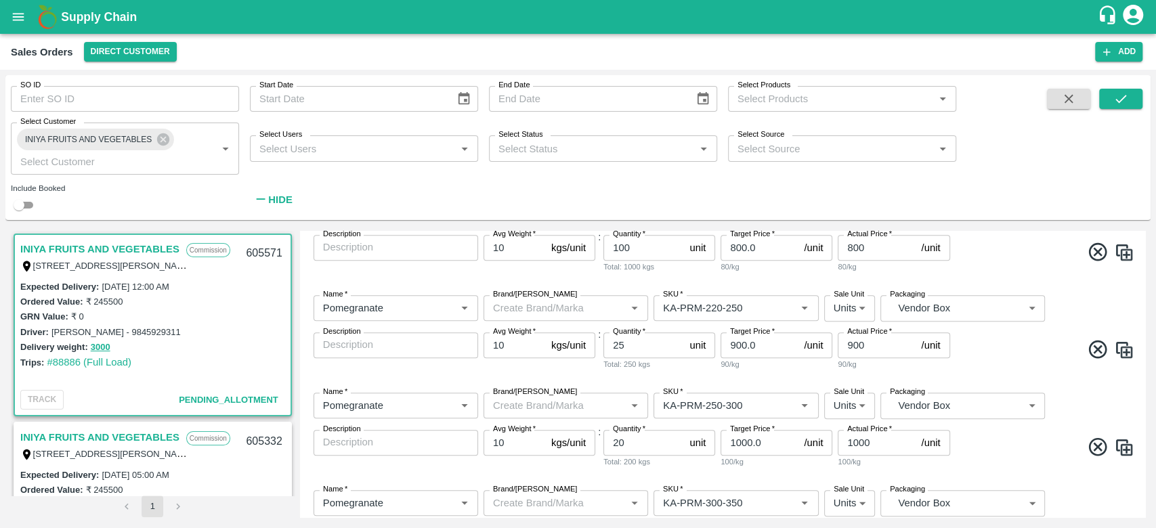
scroll to position [533, 0]
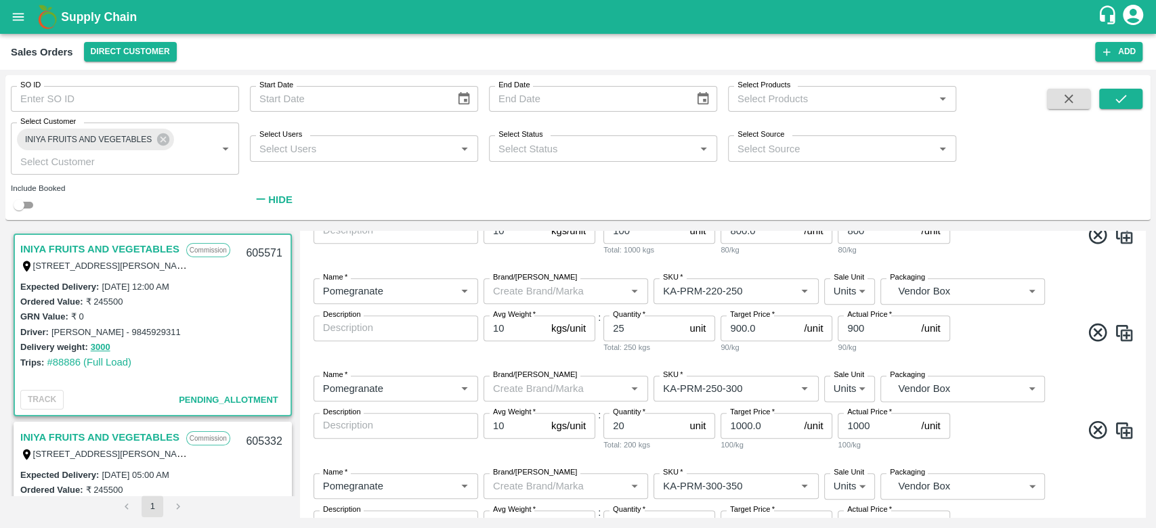
click at [636, 322] on input "25" at bounding box center [643, 329] width 81 height 26
type input "2"
type input "50"
click at [672, 360] on div "Name   * Name   * Brand/Marka Brand/Marka SKU   * SKU   * Sale Unit Units 2 Sal…" at bounding box center [722, 316] width 834 height 98
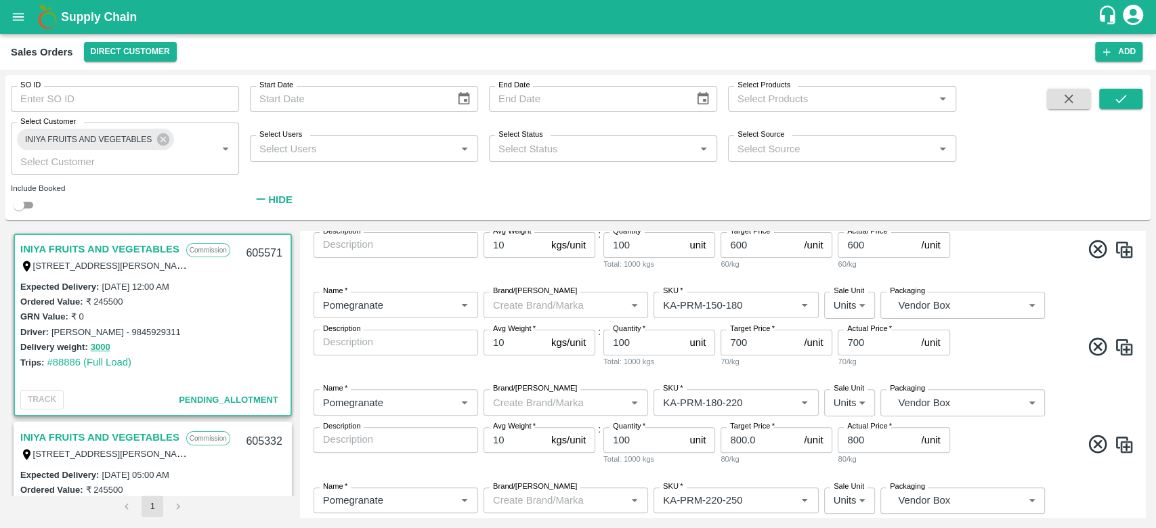
scroll to position [205, 0]
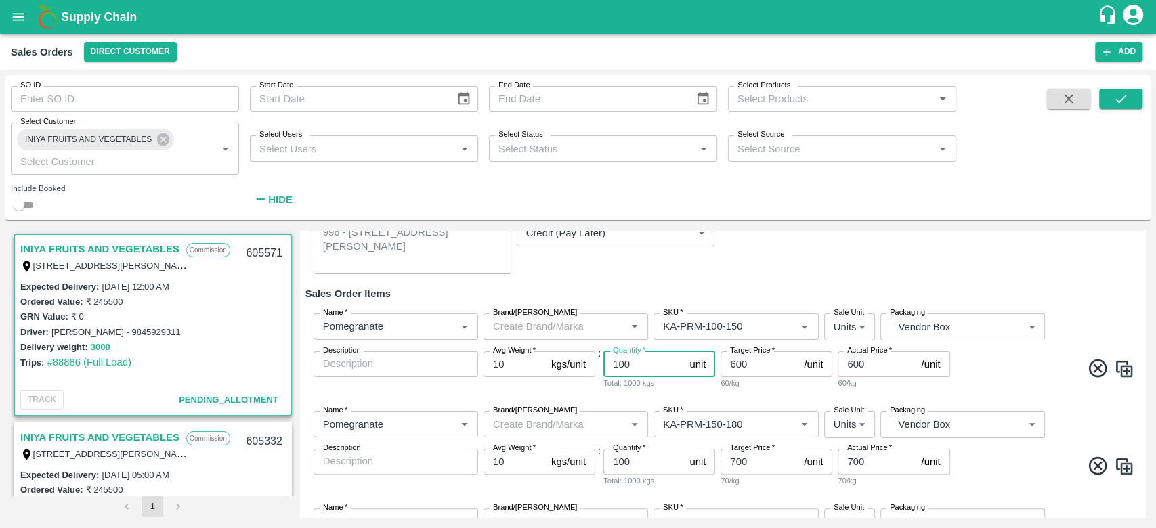
click at [639, 361] on input "100" at bounding box center [643, 364] width 81 height 26
type input "150"
click at [643, 461] on input "100" at bounding box center [643, 462] width 81 height 26
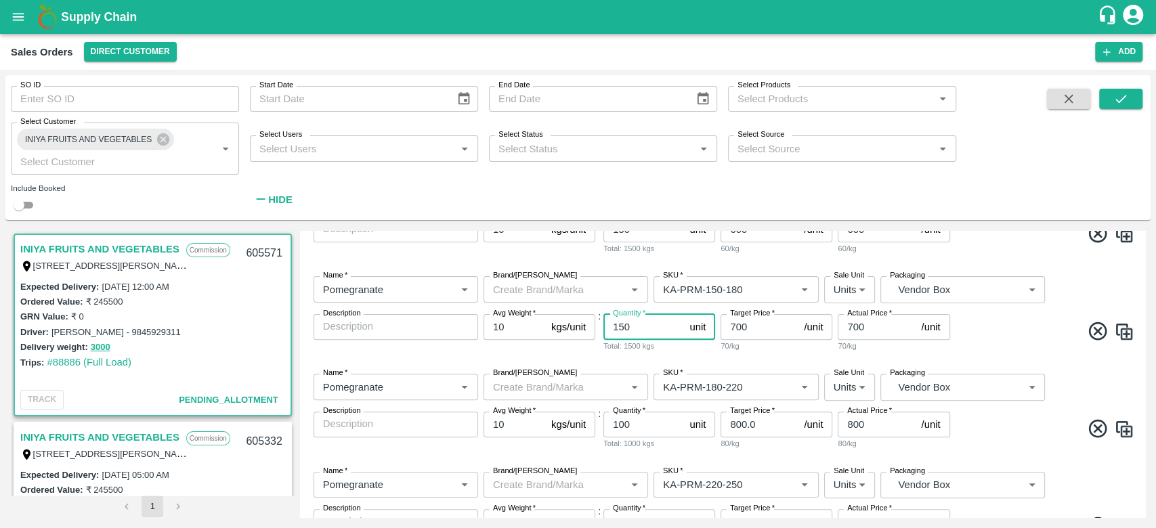
scroll to position [341, 0]
type input "150"
click at [645, 425] on input "100" at bounding box center [643, 423] width 81 height 26
type input "150"
click at [682, 442] on div "Total: 1500 kgs" at bounding box center [659, 441] width 112 height 12
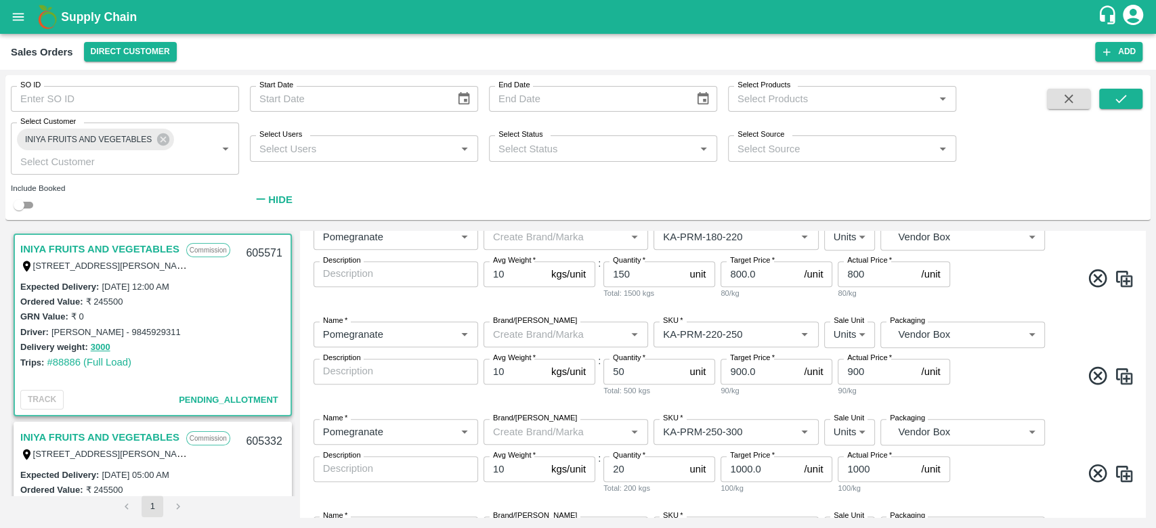
scroll to position [540, 0]
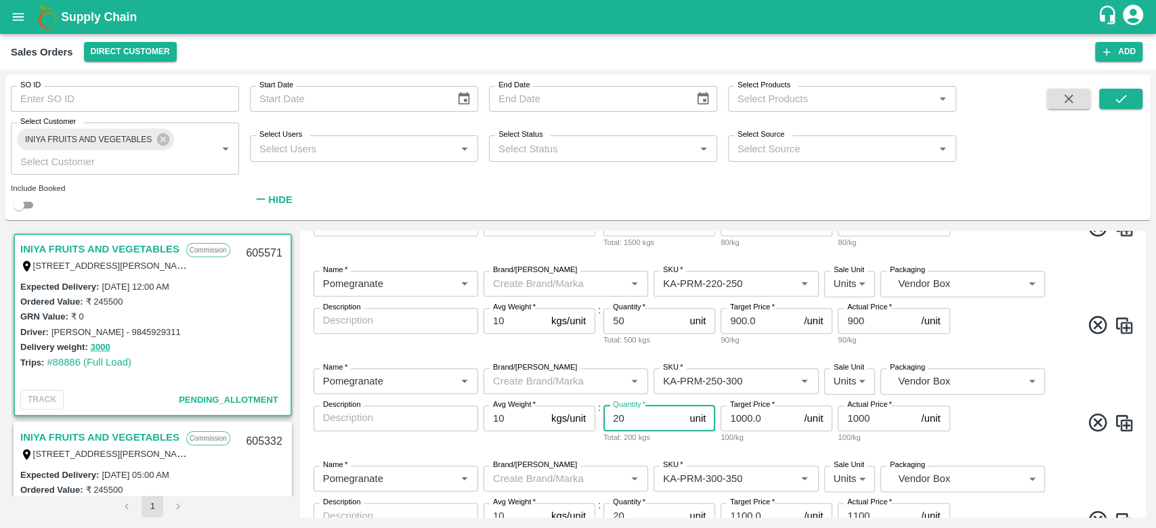
click at [640, 418] on input "20" at bounding box center [643, 419] width 81 height 26
type input "2"
type input "50"
click at [678, 446] on div "Name   * Name   * Brand/Marka Brand/Marka SKU   * SKU   * Sale Unit Units 2 Sal…" at bounding box center [722, 407] width 834 height 98
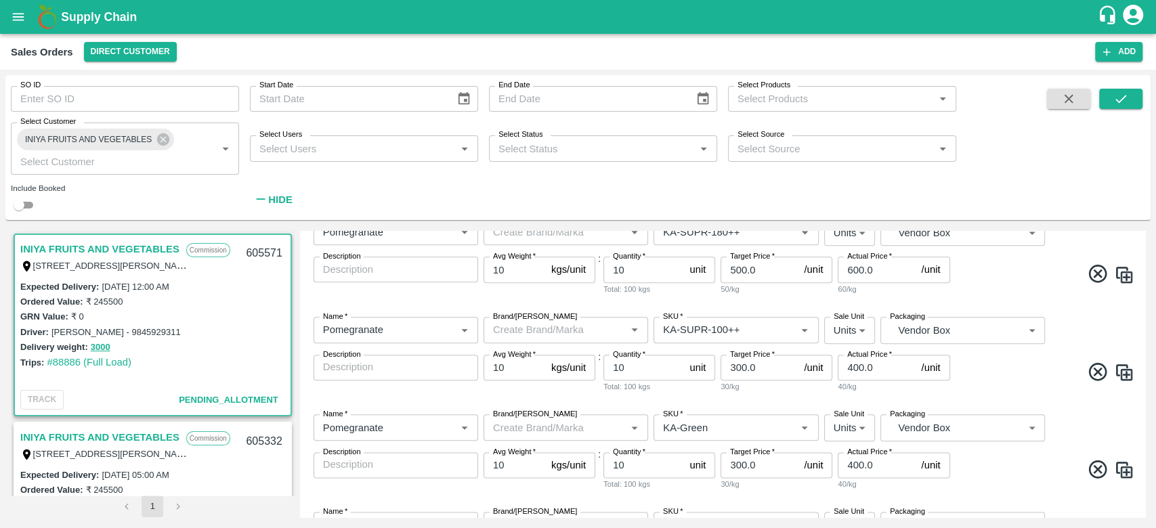
scroll to position [1026, 0]
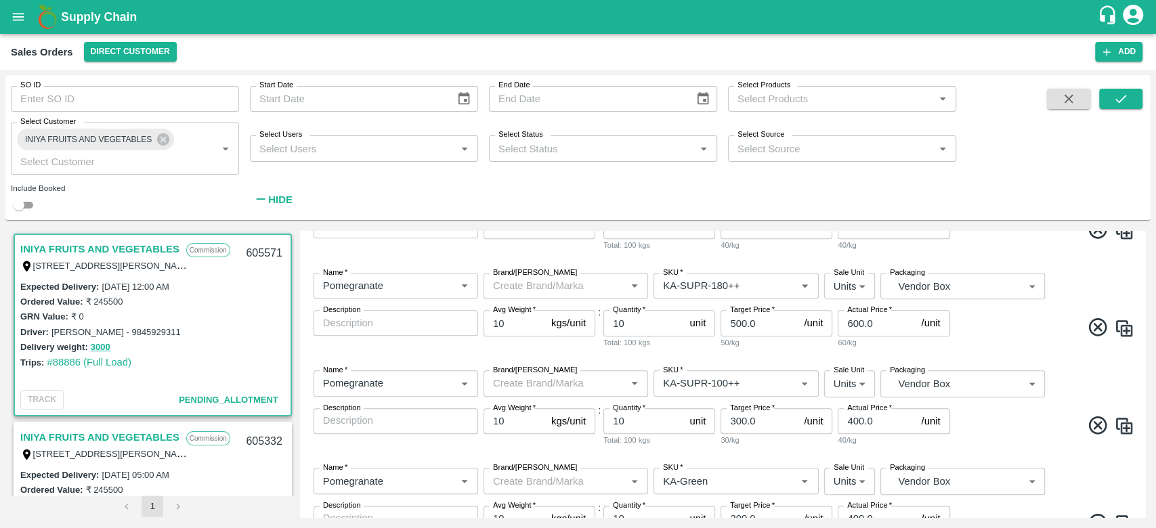
click at [634, 337] on div "Total: 100 kgs" at bounding box center [659, 343] width 112 height 12
click at [635, 330] on input "10" at bounding box center [643, 323] width 81 height 26
type input "1"
type input "50"
click at [664, 353] on div "Name   * Name   * Brand/Marka Brand/Marka SKU   * SKU   * Sale Unit Units 2 Sal…" at bounding box center [722, 311] width 834 height 98
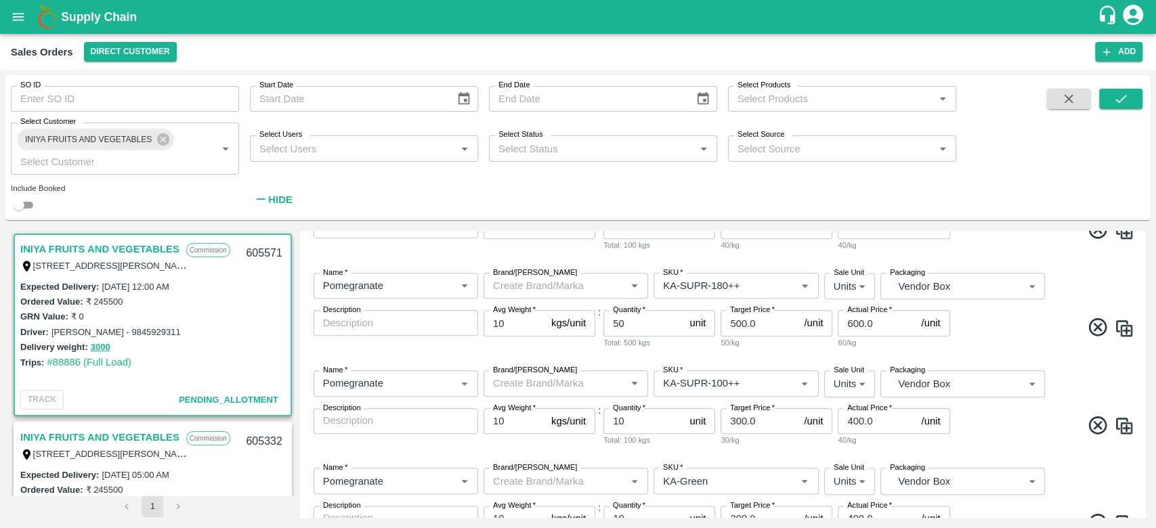
click at [644, 429] on input "10" at bounding box center [643, 421] width 81 height 26
type input "1"
type input "20"
click at [704, 360] on div "Name   * Name   * Brand/Marka Brand/Marka SKU   * SKU   * Sale Unit Units 2 Sal…" at bounding box center [722, 409] width 834 height 98
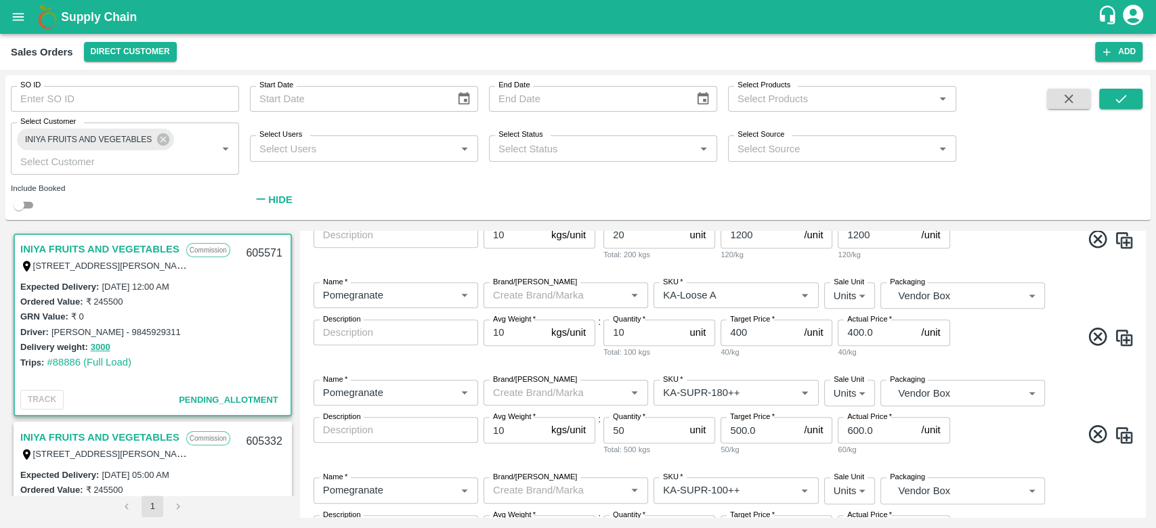
scroll to position [918, 0]
click at [637, 351] on div "Total: 100 kgs" at bounding box center [659, 353] width 112 height 12
click at [644, 341] on input "10" at bounding box center [643, 334] width 81 height 26
type input "1"
type input "50"
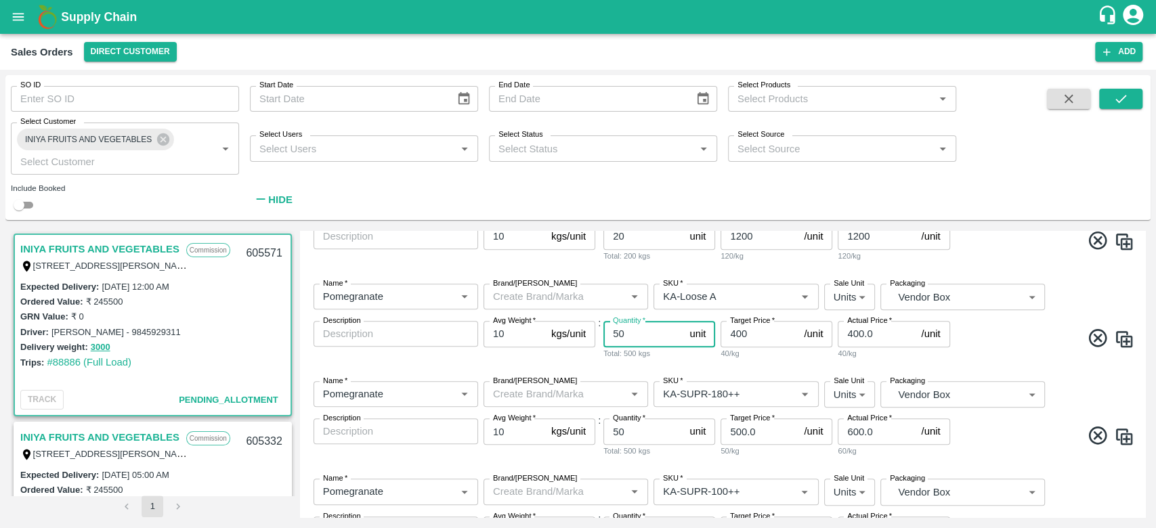
click at [683, 364] on div "Name   * Name   * Brand/Marka Brand/Marka SKU   * SKU   * Sale Unit Units 2 Sal…" at bounding box center [722, 322] width 834 height 98
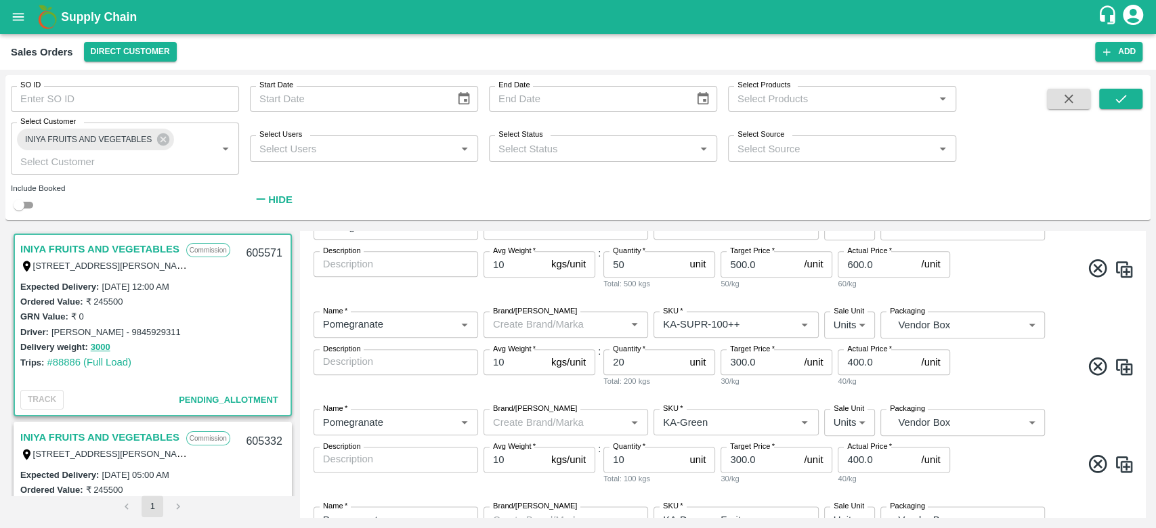
scroll to position [1389, 0]
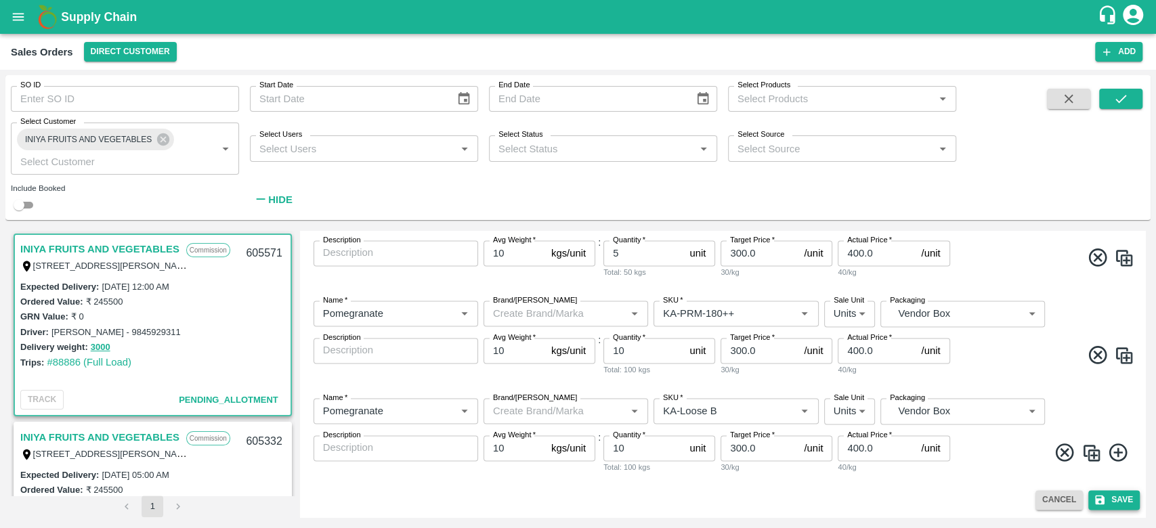
click at [1113, 494] on button "Save" at bounding box center [1113, 500] width 51 height 20
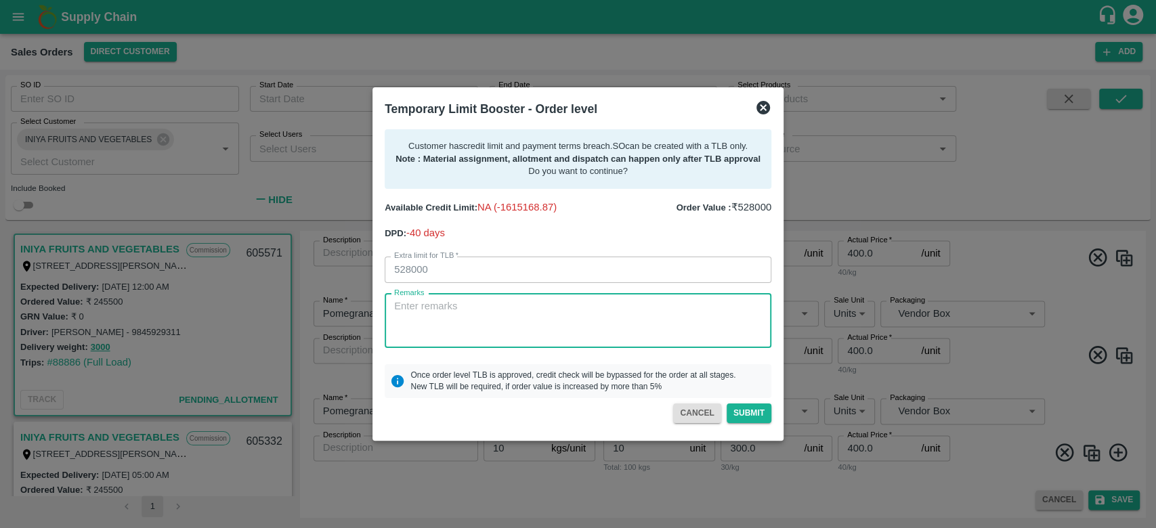
click at [469, 320] on textarea "Remarks" at bounding box center [578, 320] width 368 height 43
click at [762, 109] on icon at bounding box center [763, 108] width 16 height 16
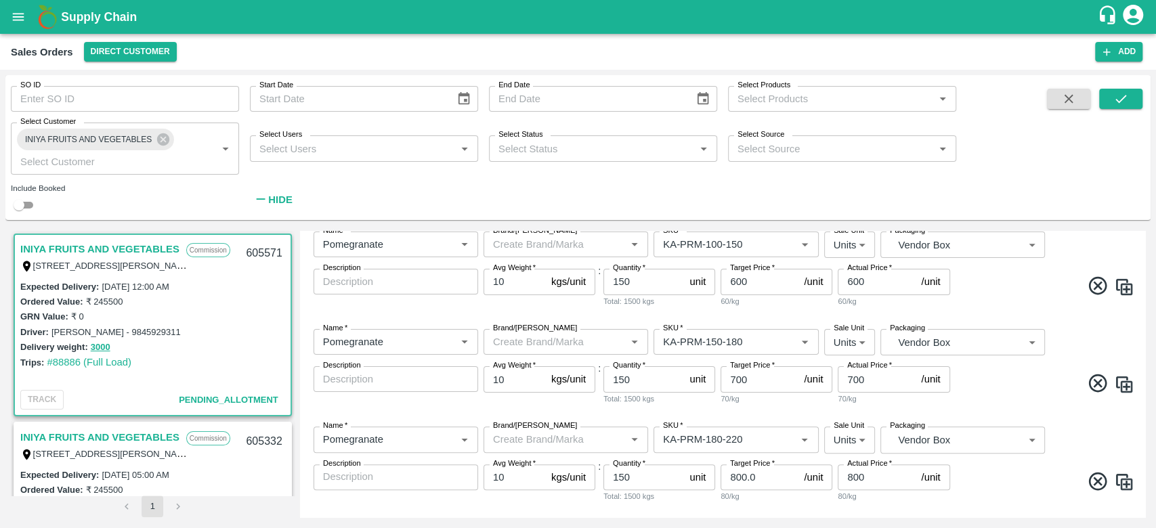
scroll to position [266, 0]
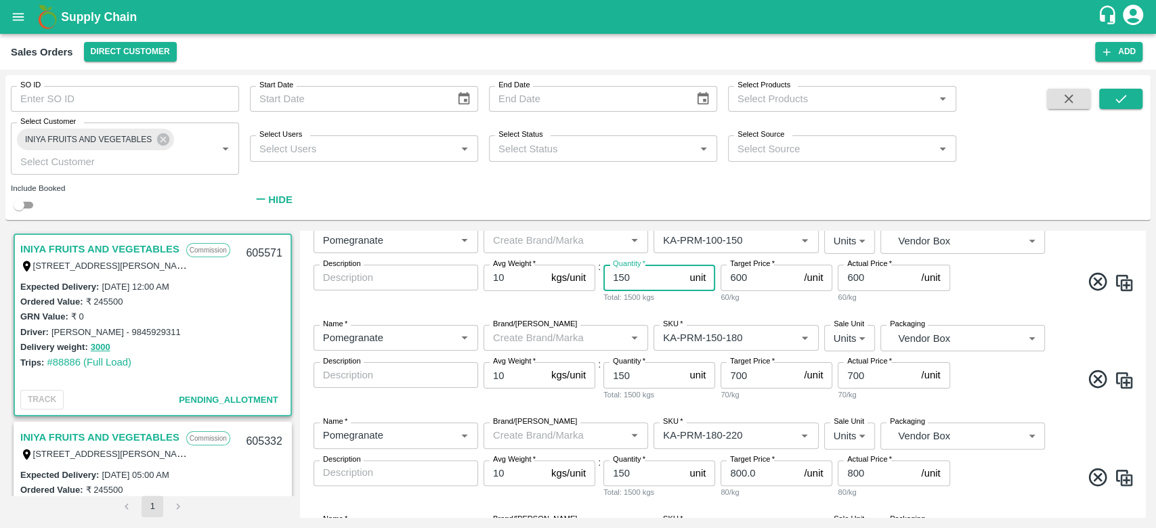
click at [650, 282] on input "150" at bounding box center [643, 278] width 81 height 26
type input "100"
click at [666, 305] on div "Name   * Name   * Brand/Marka Brand/Marka SKU   * SKU   * Sale Unit Units 2 Sal…" at bounding box center [722, 266] width 834 height 98
click at [648, 381] on input "150" at bounding box center [643, 375] width 81 height 26
type input "100"
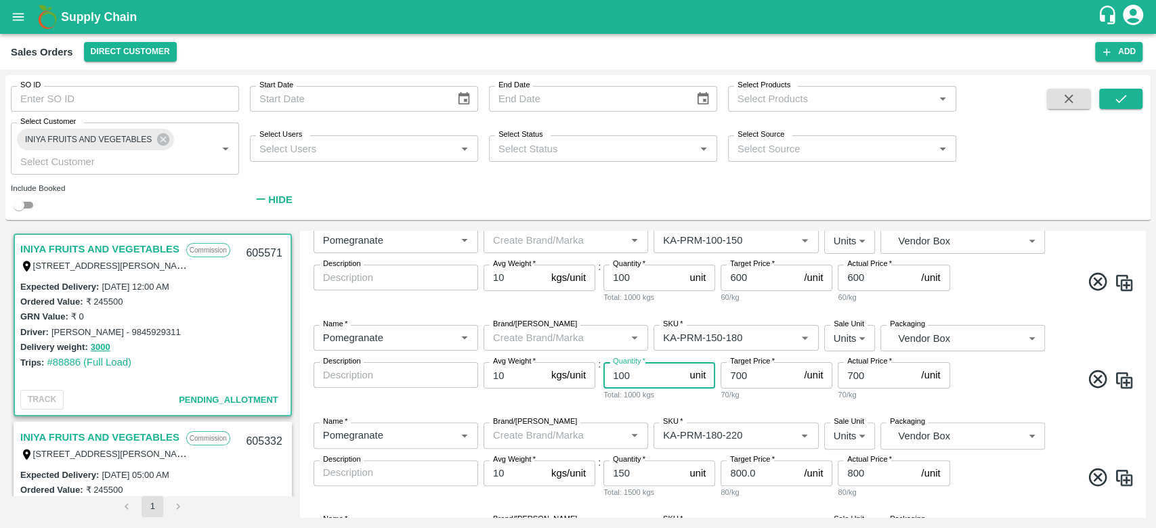
click at [643, 477] on input "150" at bounding box center [643, 473] width 81 height 26
type input "100"
click at [1020, 383] on span at bounding box center [1044, 381] width 182 height 26
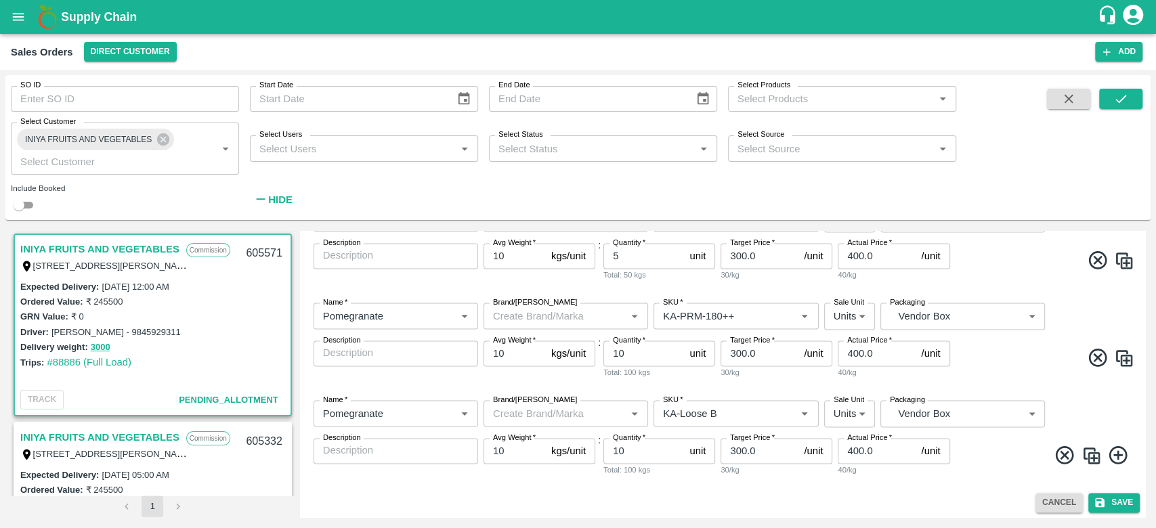
scroll to position [1365, 0]
click at [1100, 504] on icon "submit" at bounding box center [1099, 499] width 9 height 9
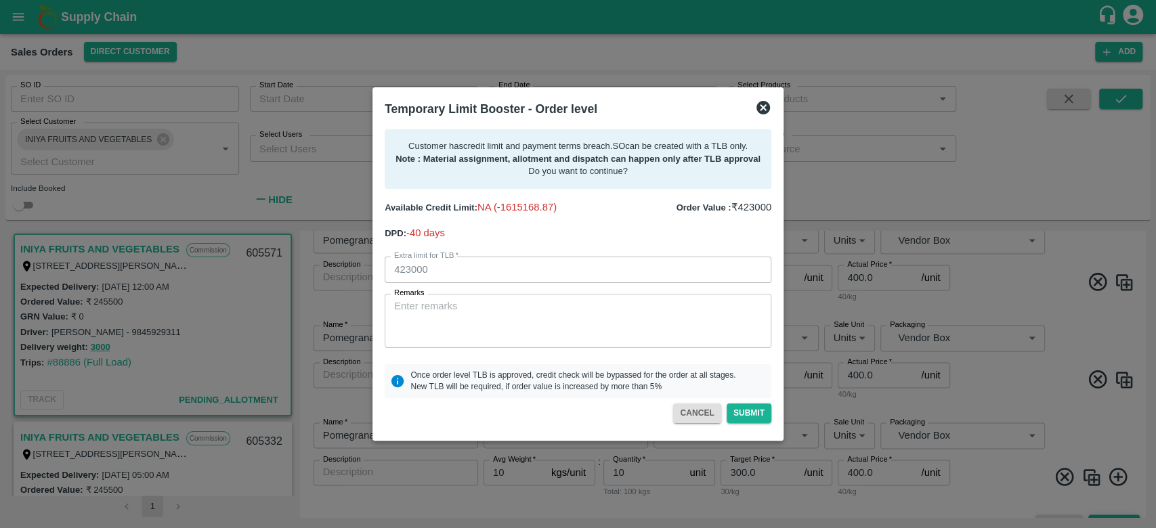
scroll to position [1388, 0]
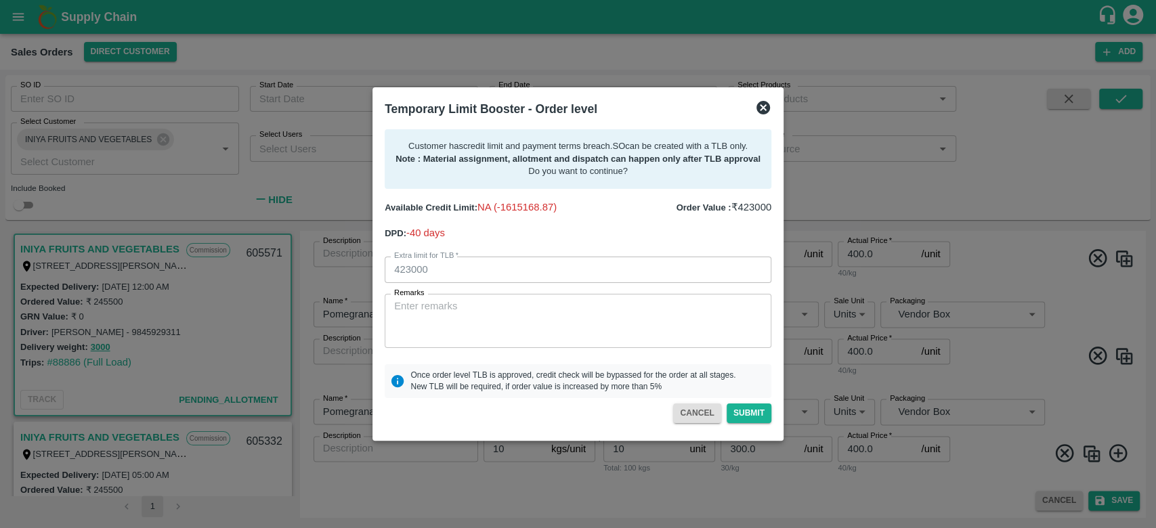
click at [760, 112] on icon at bounding box center [763, 108] width 14 height 14
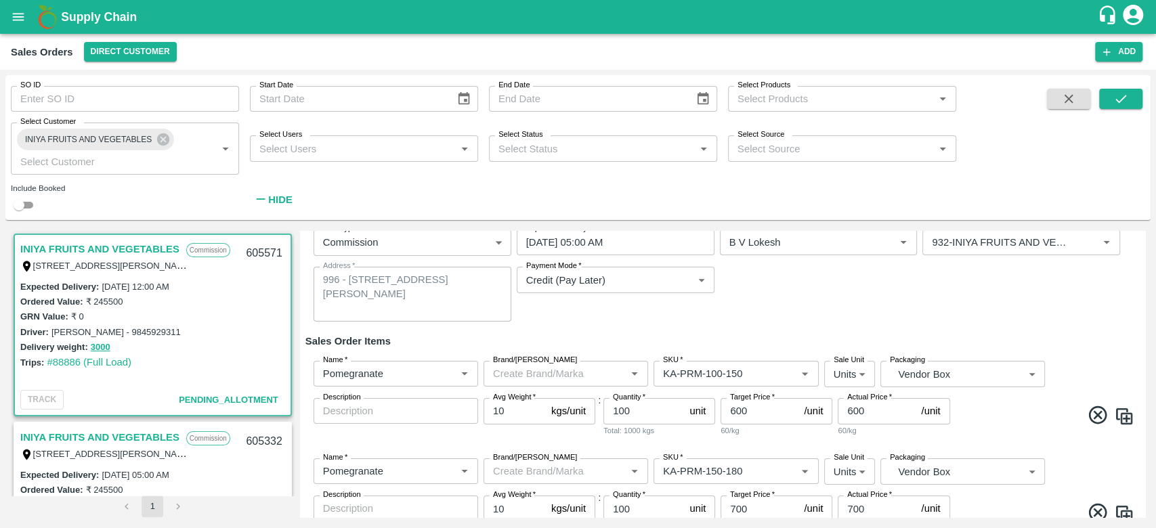
scroll to position [133, 0]
click at [636, 416] on input "100" at bounding box center [643, 411] width 81 height 26
type input "150"
click at [729, 318] on div "Sale Type   * Commission 2 Sale Type Expected Delivery Date   * 29/09/2025 05:0…" at bounding box center [722, 275] width 834 height 114
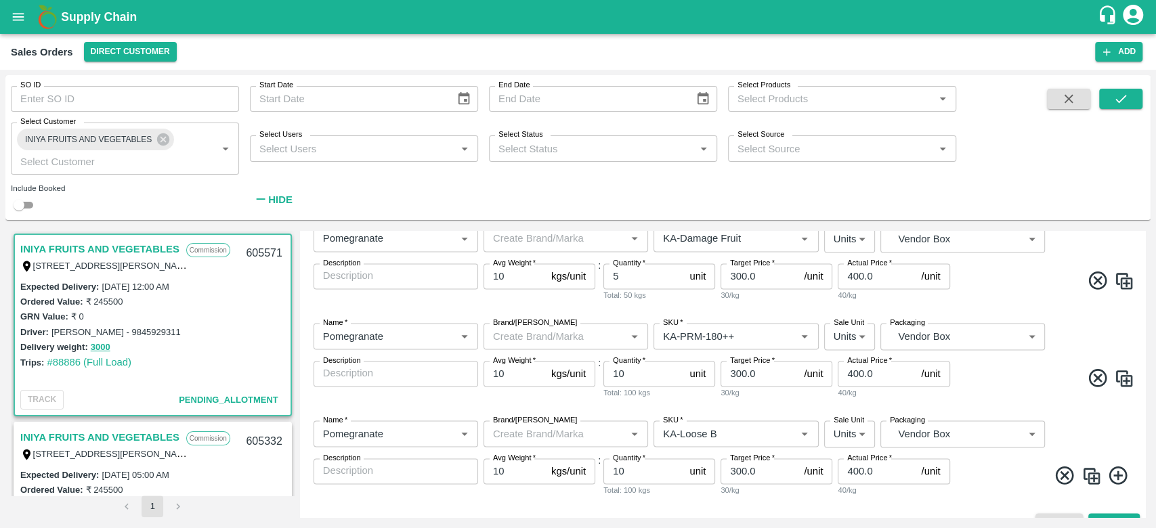
scroll to position [1365, 0]
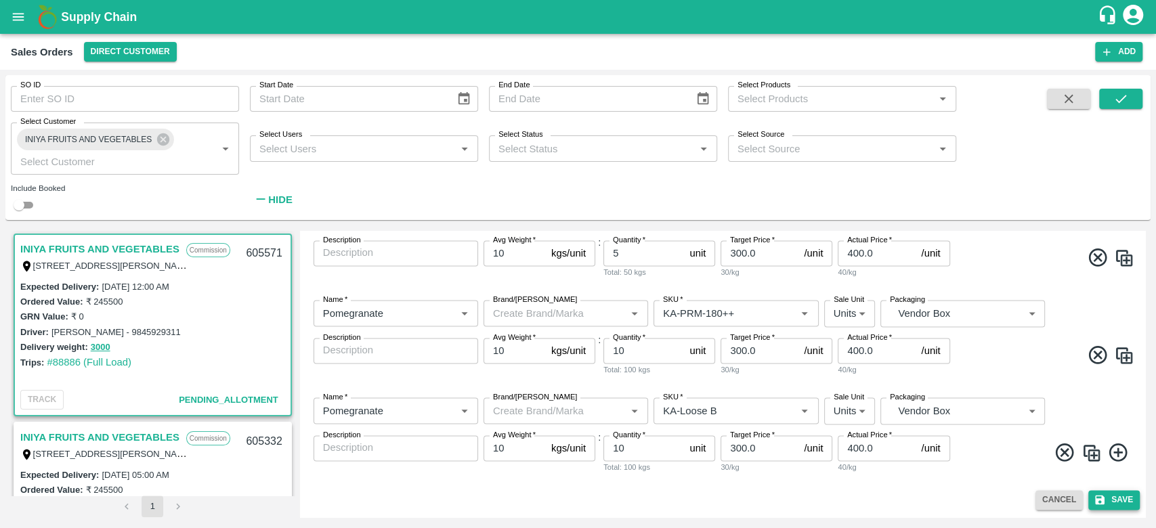
click at [1111, 500] on button "Save" at bounding box center [1113, 500] width 51 height 20
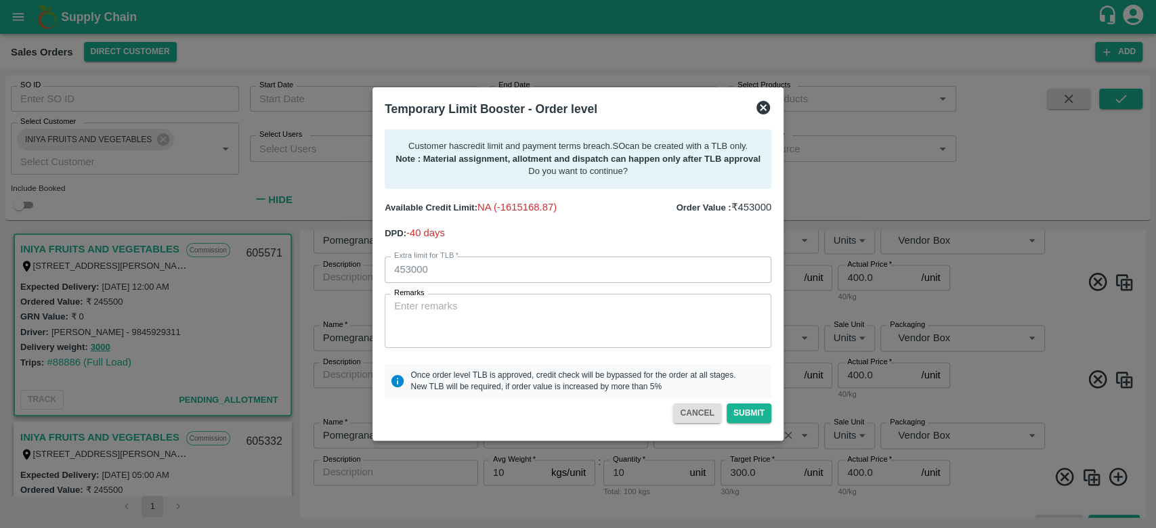
scroll to position [1388, 0]
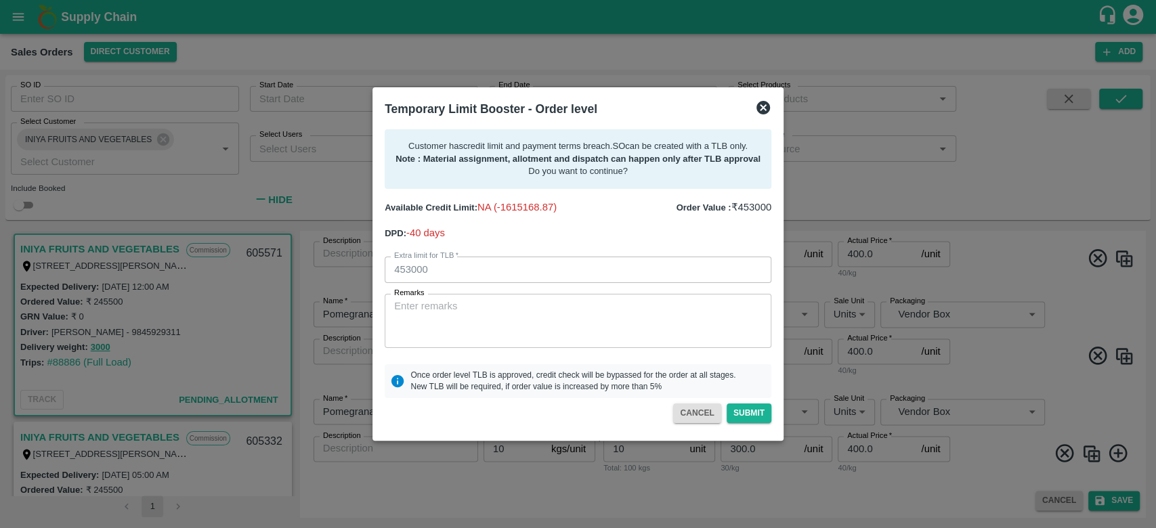
click at [558, 309] on textarea "Remarks" at bounding box center [578, 320] width 368 height 43
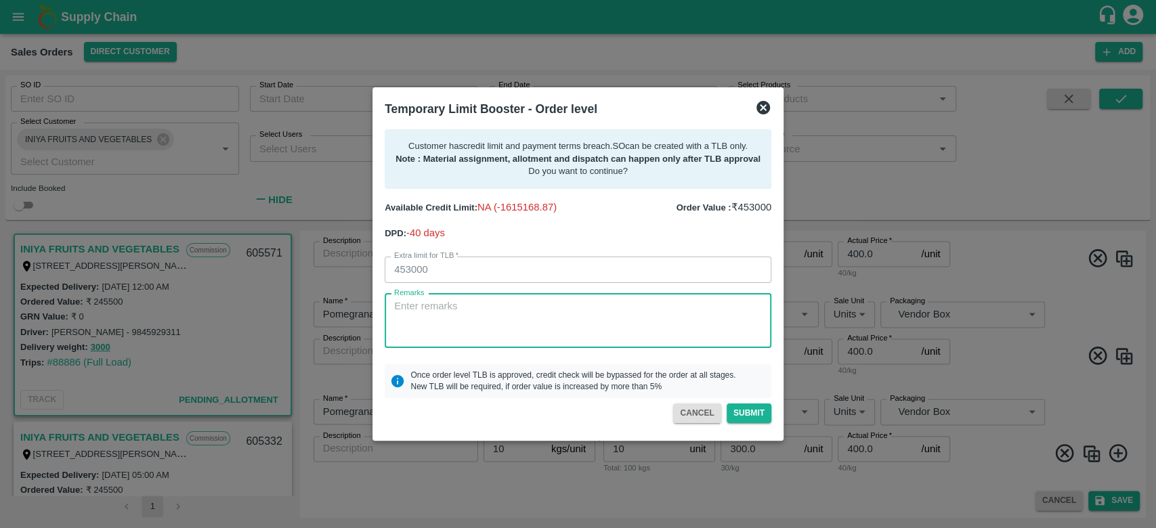
type textarea "D"
click at [442, 307] on textarea "For cration of SO" at bounding box center [578, 320] width 368 height 43
click at [535, 305] on textarea "For creation of SO" at bounding box center [578, 320] width 368 height 43
type textarea "For creation of SO.3.78L of payment received on 25th September and next payment…"
click at [737, 410] on button "Submit" at bounding box center [749, 414] width 45 height 20
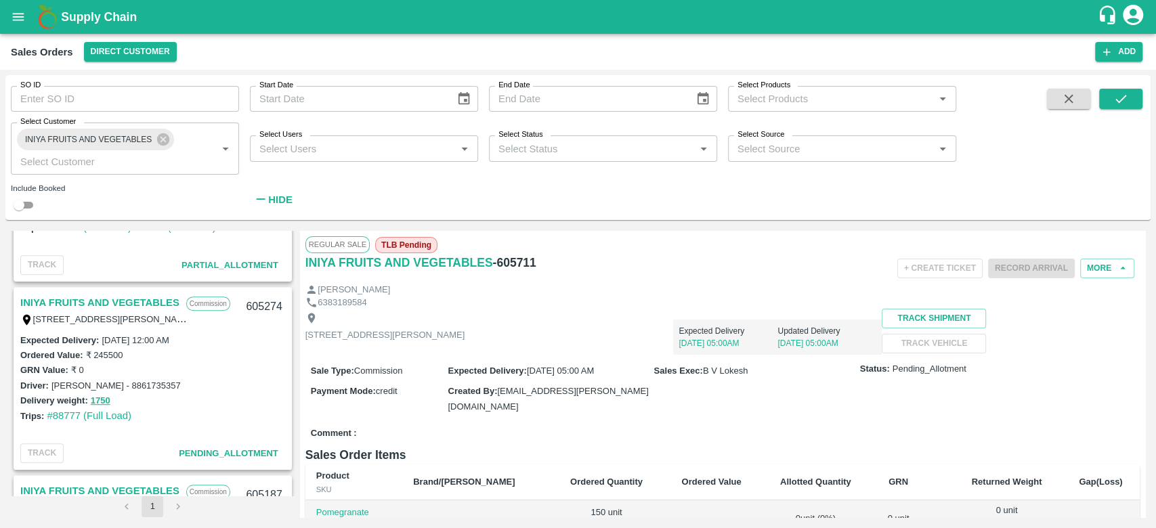
scroll to position [510, 0]
click at [96, 303] on link "INIYA FRUITS AND VEGETABLES" at bounding box center [99, 304] width 159 height 18
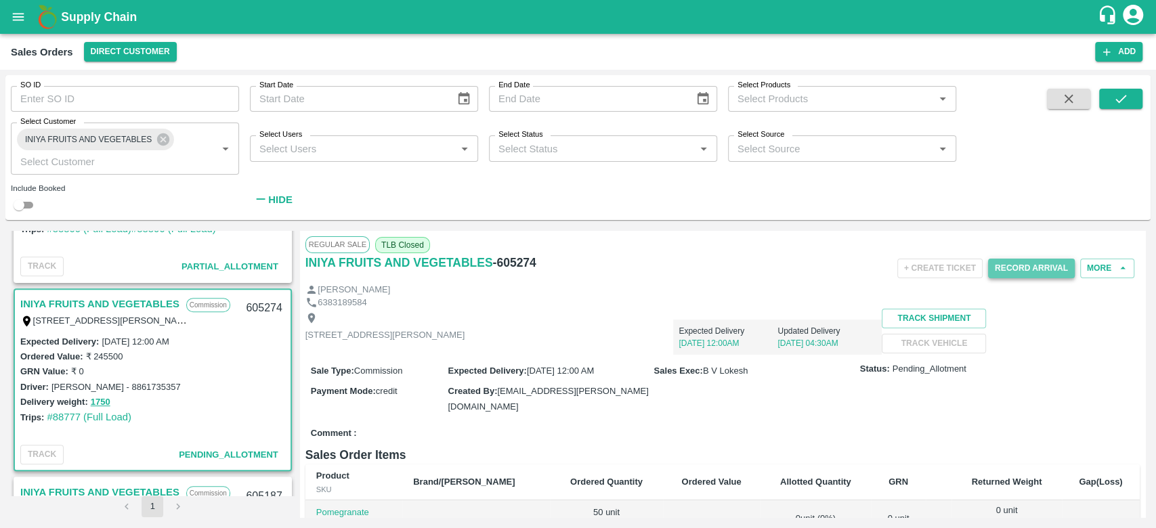
click at [1017, 276] on button "Record Arrival" at bounding box center [1031, 269] width 87 height 20
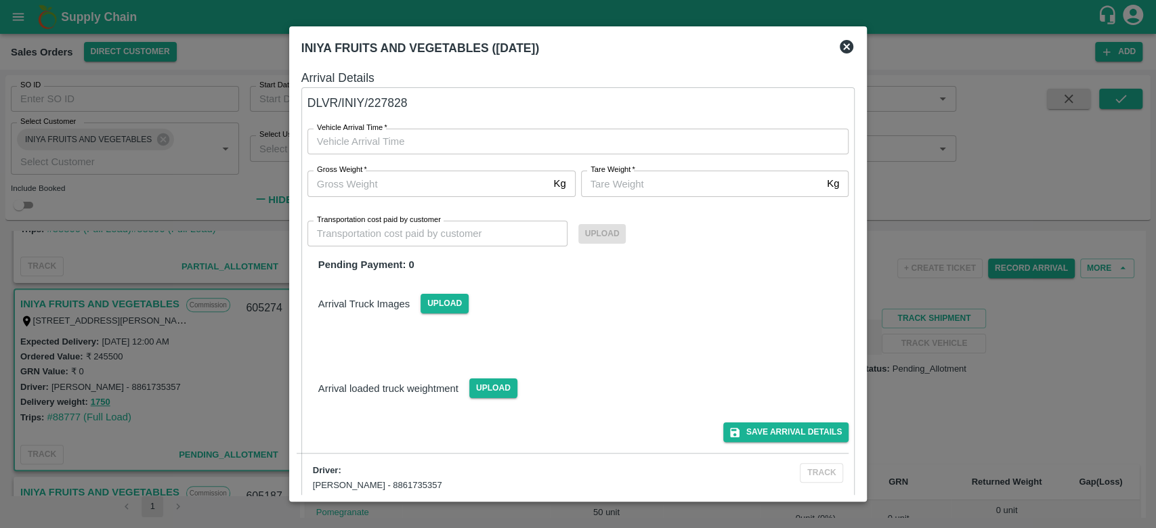
type input "DD/MM/YYYY hh:mm aa"
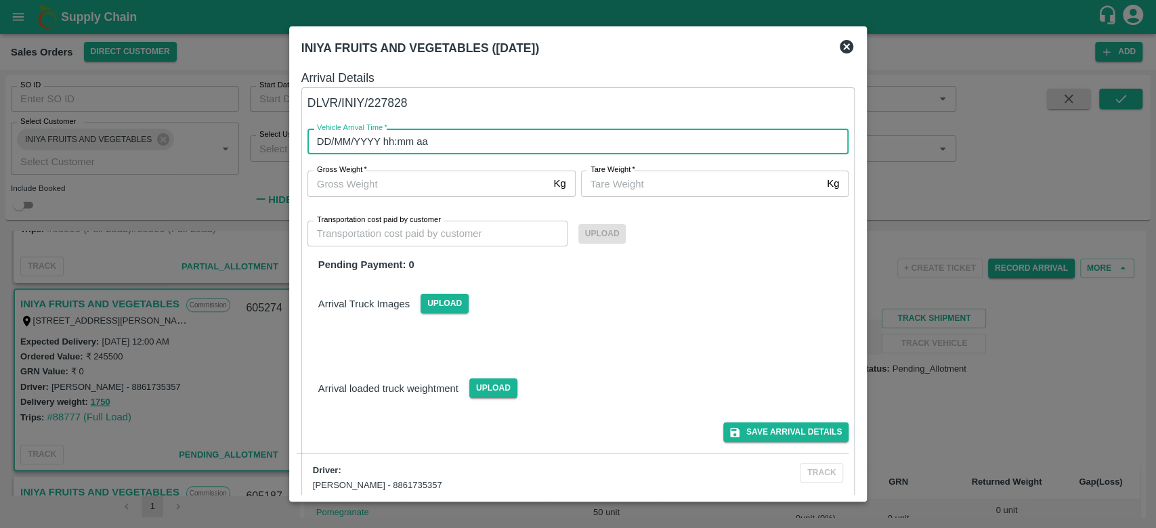
click at [455, 148] on input "DD/MM/YYYY hh:mm aa" at bounding box center [573, 142] width 532 height 26
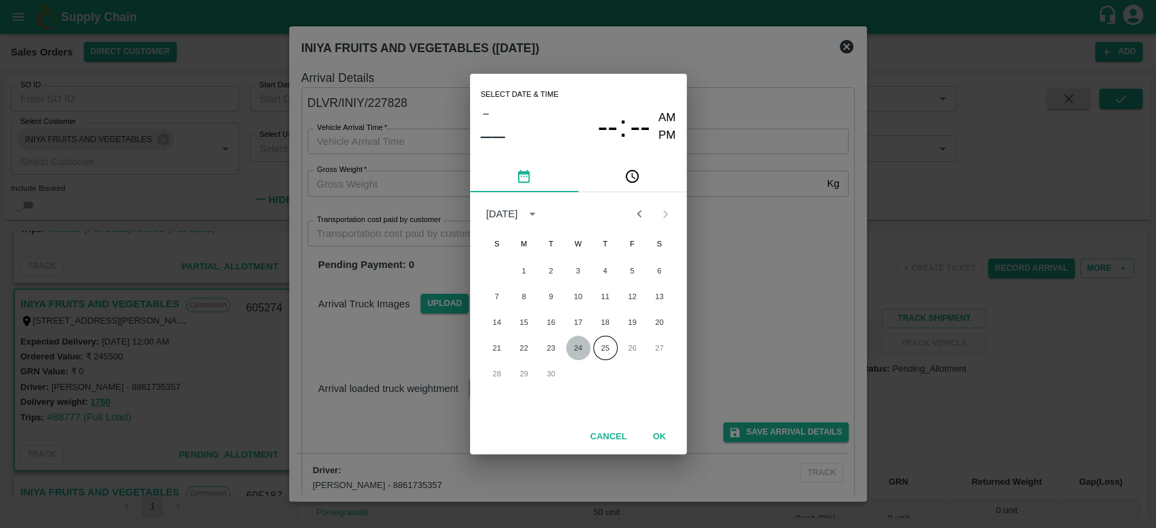
click at [581, 351] on button "24" at bounding box center [578, 348] width 24 height 24
type input "24/09/2025 12:00 AM"
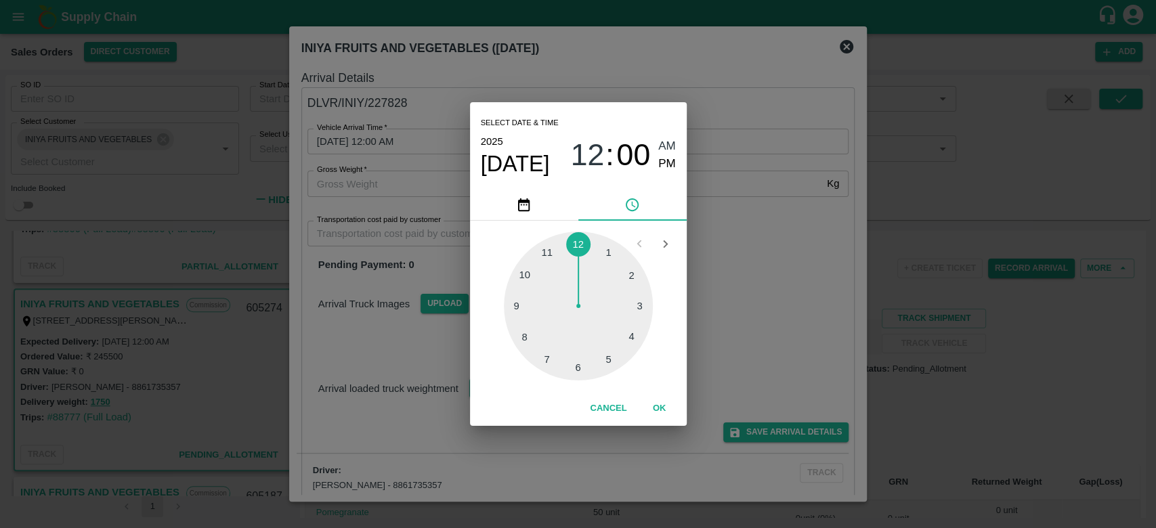
click at [645, 395] on div "Cancel OK" at bounding box center [578, 408] width 217 height 35
click at [666, 418] on button "OK" at bounding box center [659, 409] width 43 height 24
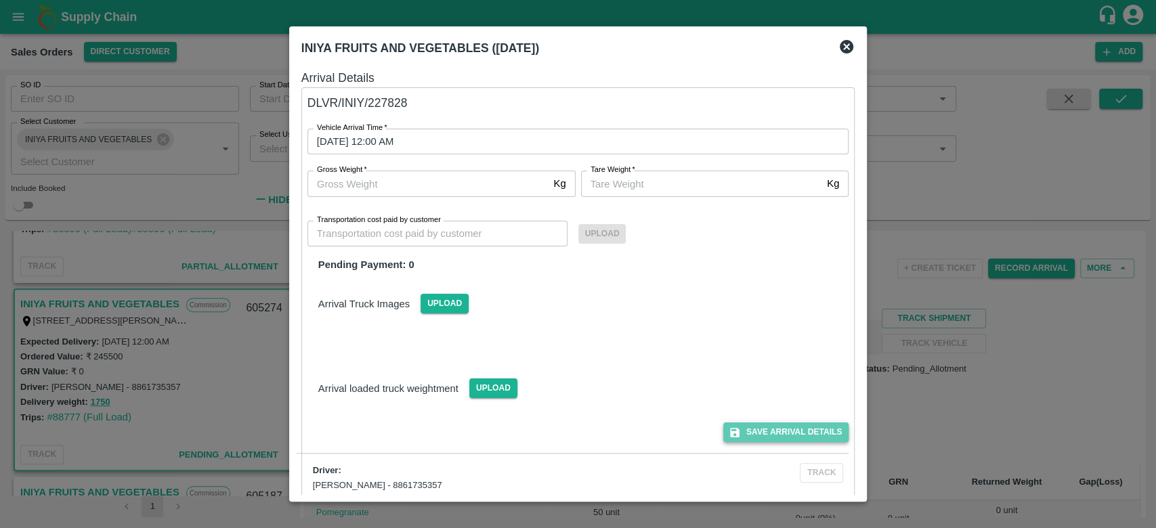
click at [756, 433] on button "Save Arrival Details" at bounding box center [785, 433] width 125 height 20
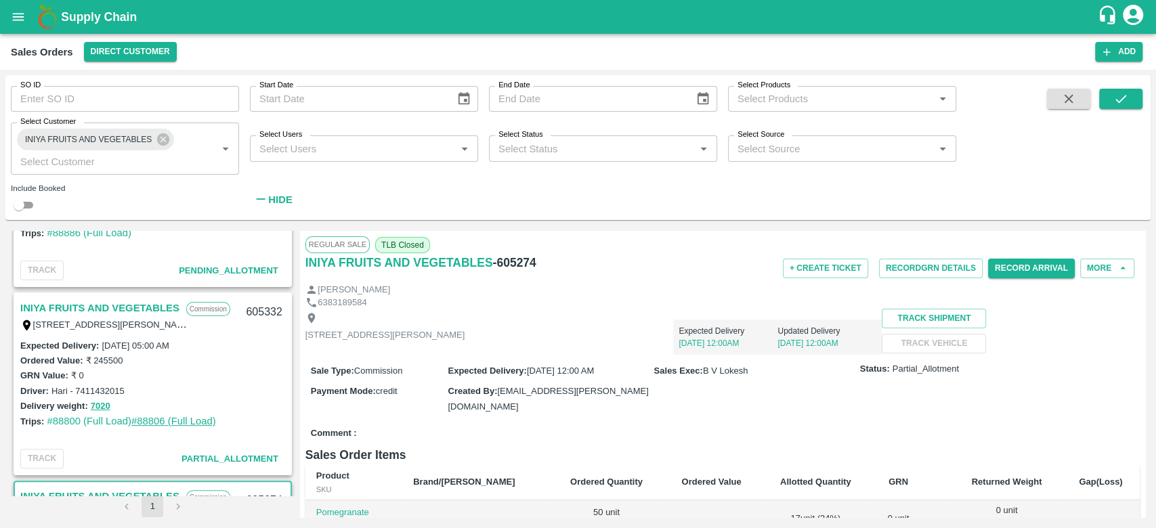
scroll to position [303, 0]
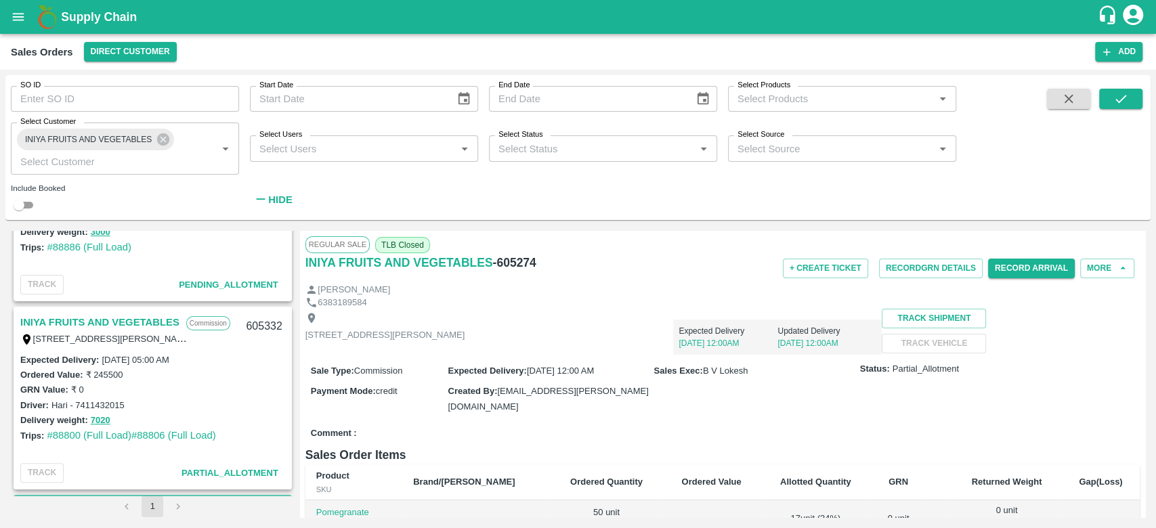
click at [146, 322] on link "INIYA FRUITS AND VEGETABLES" at bounding box center [99, 323] width 159 height 18
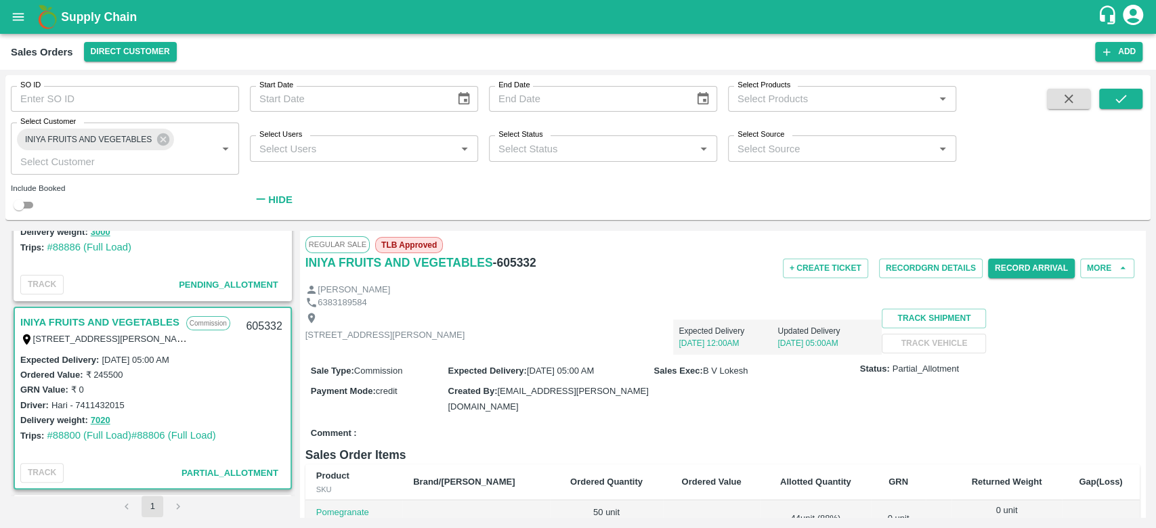
click at [578, 301] on div "6383189584" at bounding box center [722, 303] width 834 height 13
click at [104, 326] on link "INIYA FRUITS AND VEGETABLES" at bounding box center [99, 323] width 159 height 18
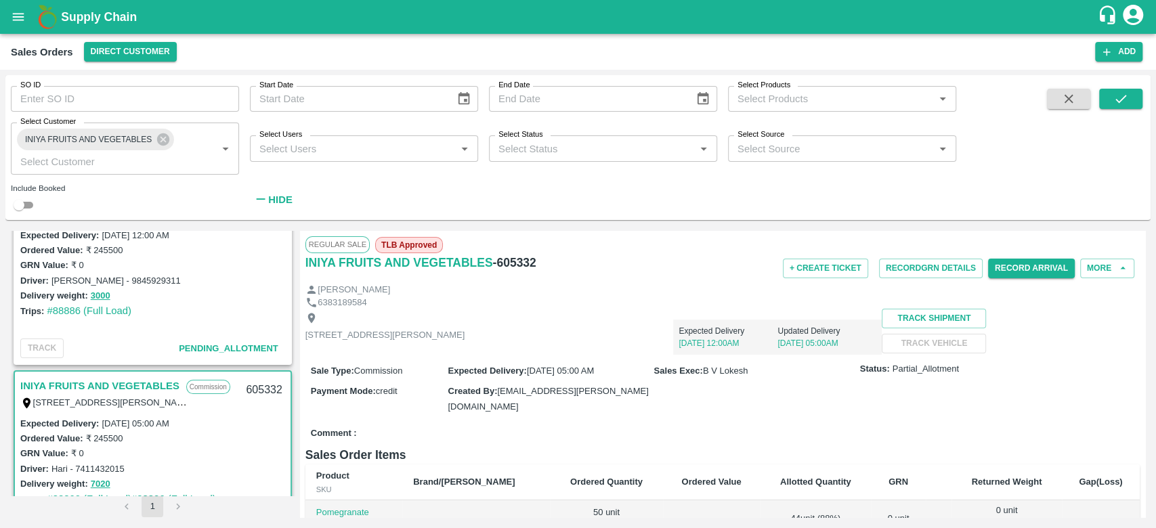
scroll to position [238, 0]
click at [1010, 263] on button "Record Arrival" at bounding box center [1031, 269] width 87 height 20
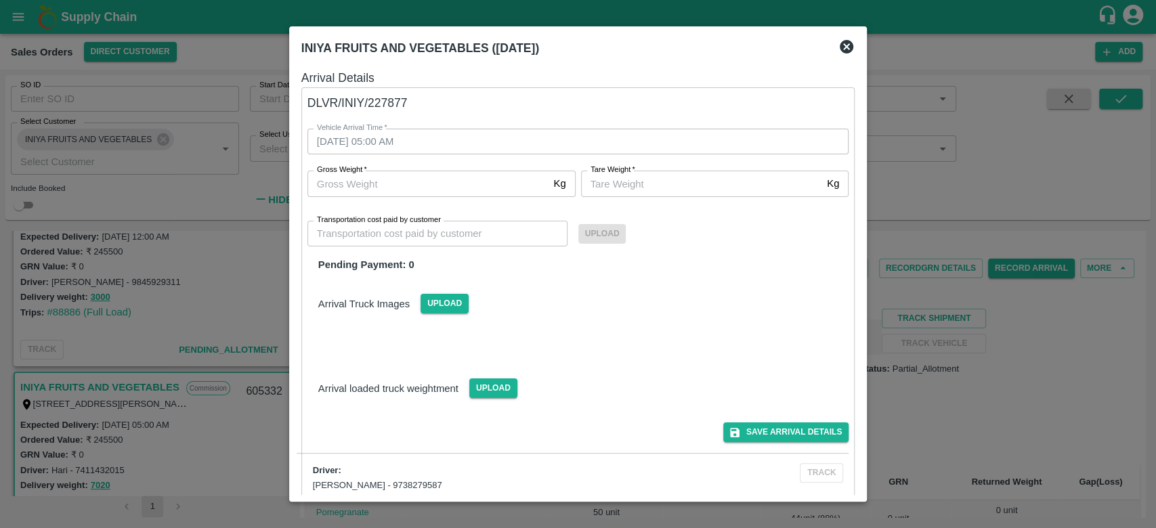
scroll to position [430, 0]
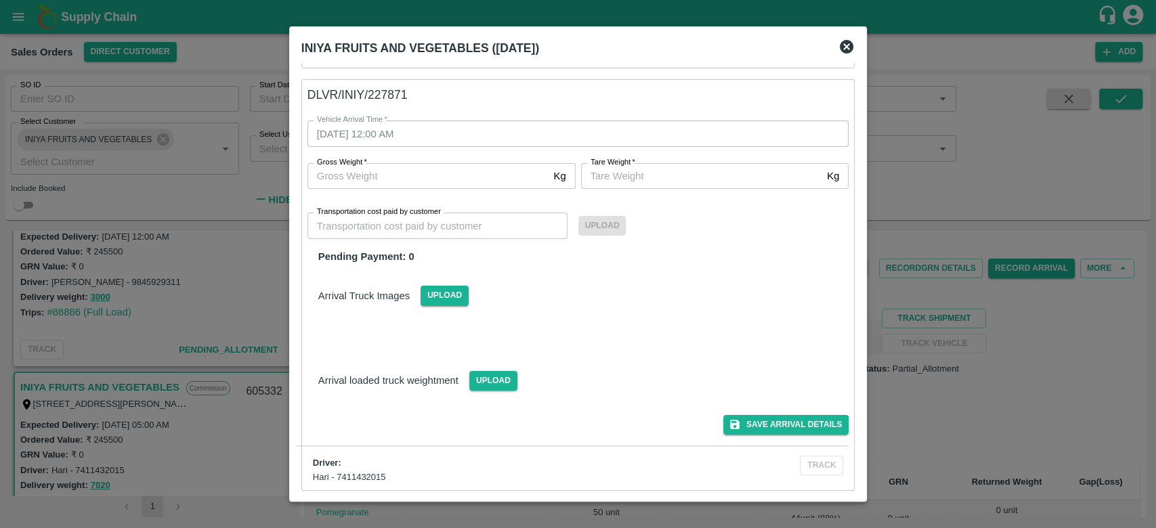
click at [842, 43] on icon at bounding box center [847, 47] width 14 height 14
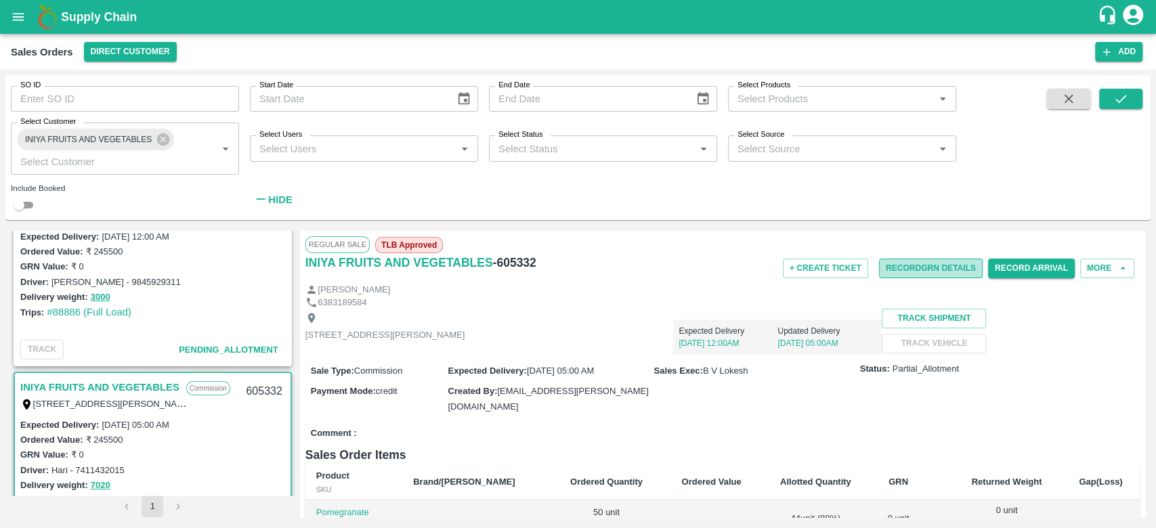
click at [937, 274] on button "Record GRN Details" at bounding box center [931, 269] width 104 height 20
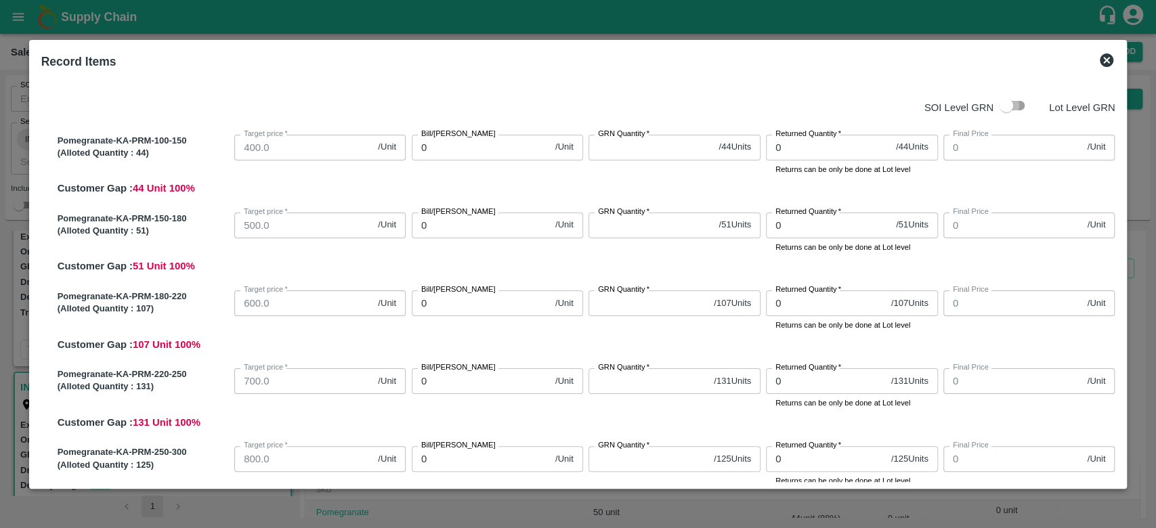
click at [1009, 103] on input "checkbox" at bounding box center [1006, 106] width 77 height 26
checkbox input "true"
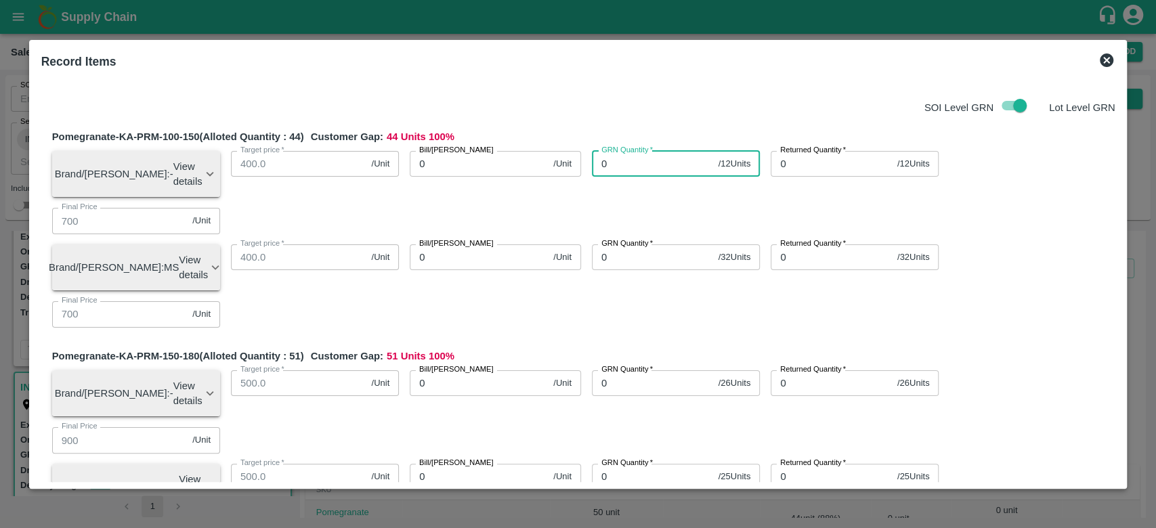
click at [641, 174] on input "0" at bounding box center [652, 164] width 121 height 26
type input "0"
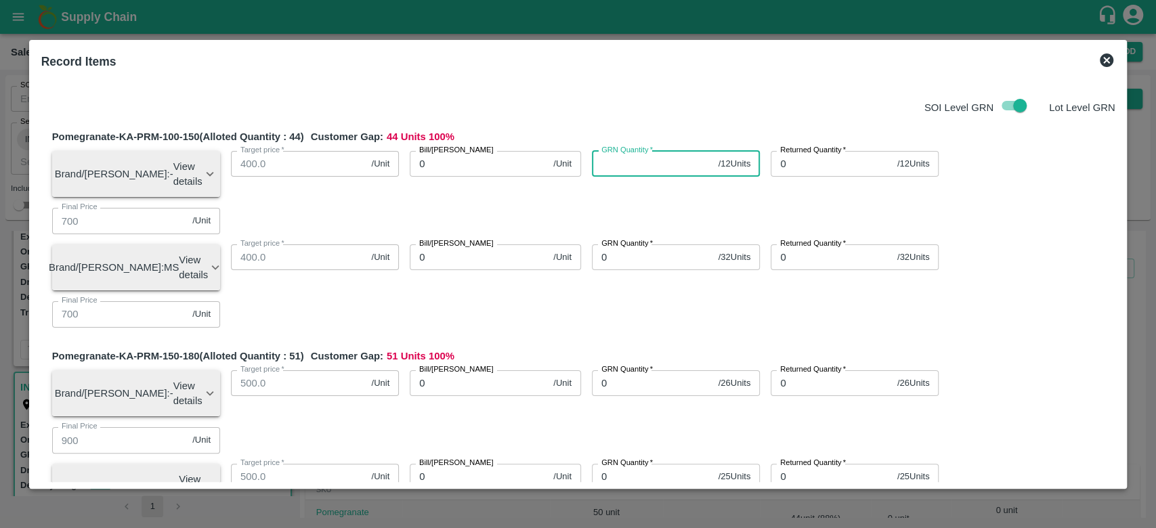
type input "0"
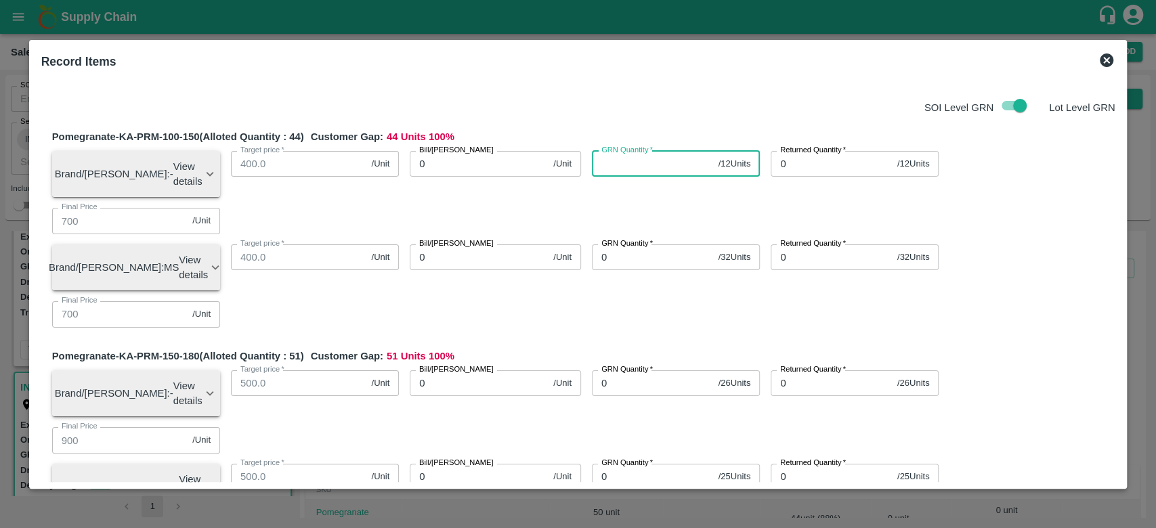
type input "0"
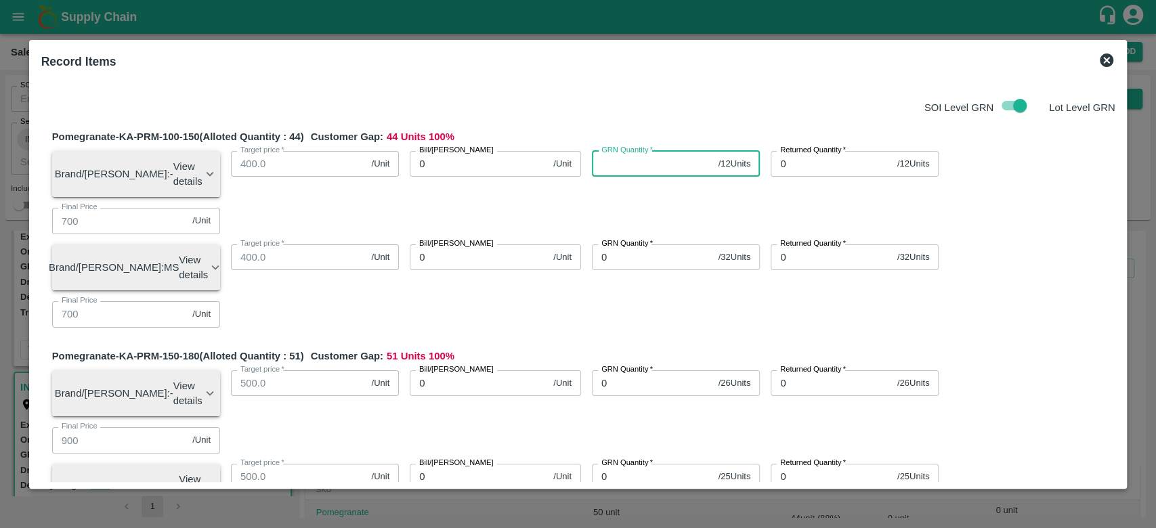
type input "0"
type input "12"
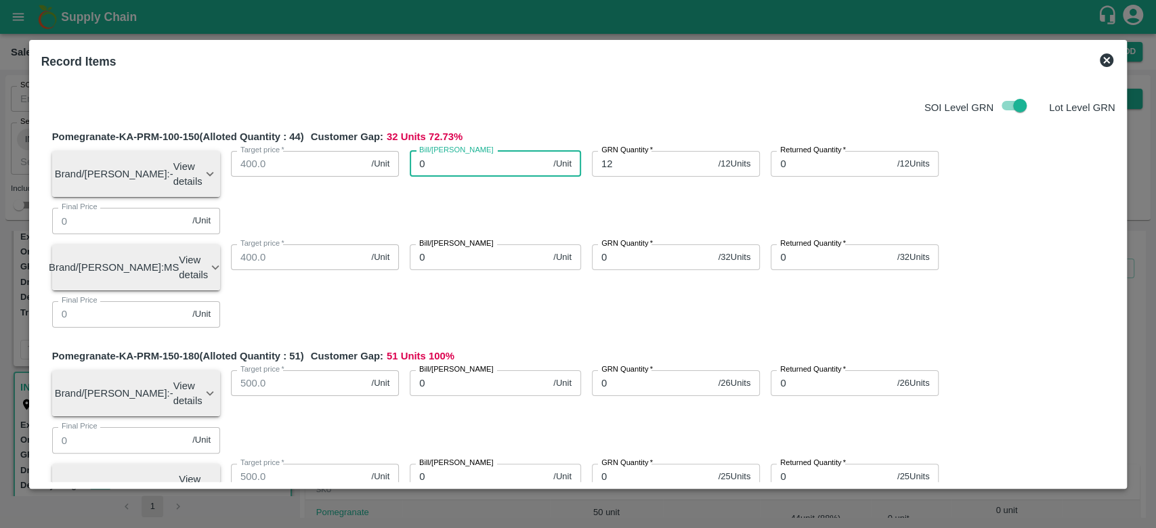
click at [442, 176] on input "0" at bounding box center [479, 164] width 138 height 26
type input "800"
click at [556, 106] on div "SOI Level GRN Lot Level GRN" at bounding box center [575, 106] width 1079 height 26
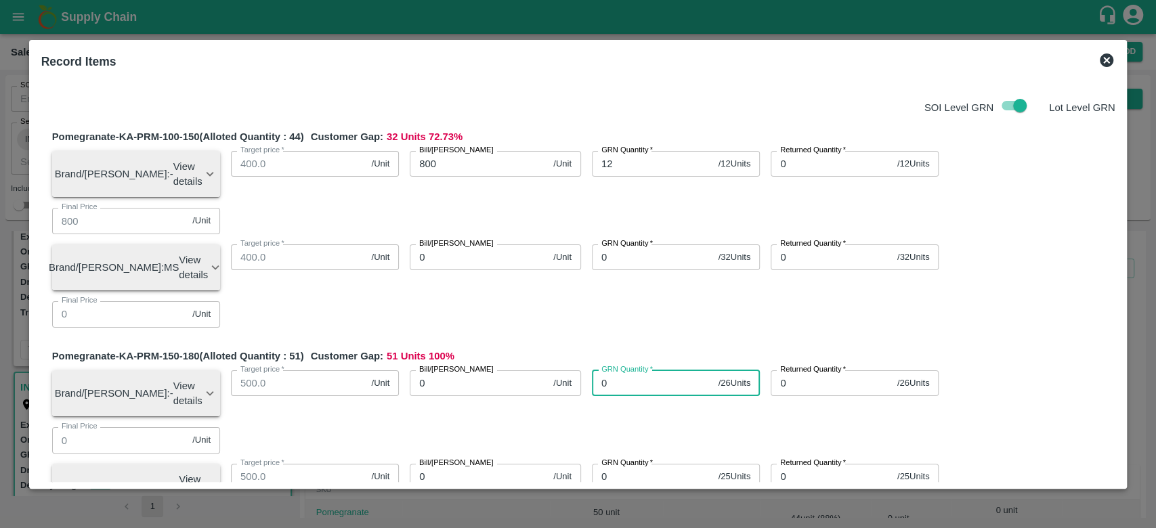
click at [637, 370] on input "0" at bounding box center [652, 383] width 121 height 26
type input "26"
click at [445, 370] on input "0" at bounding box center [479, 383] width 138 height 26
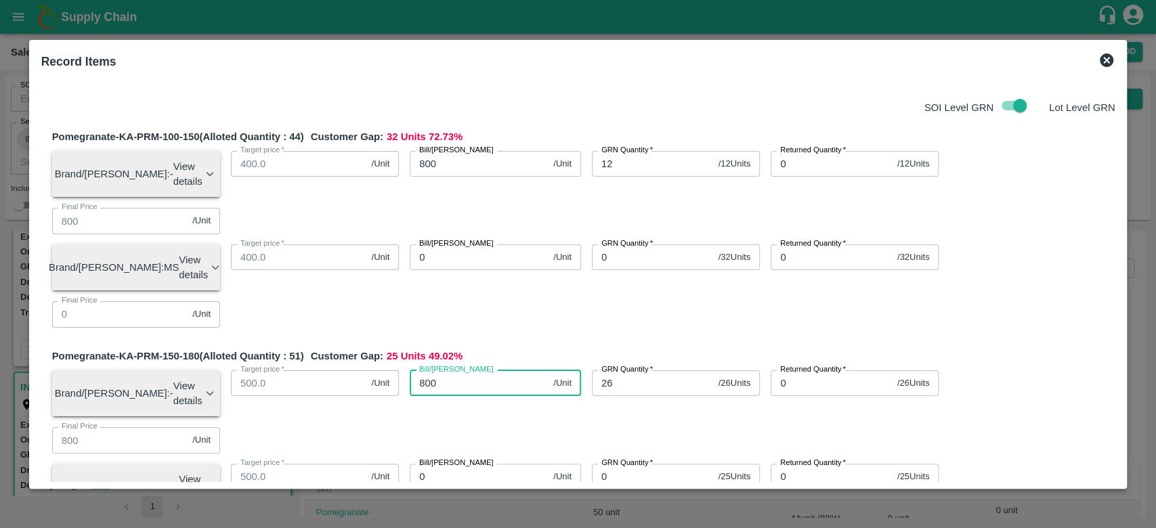
type input "800"
click at [561, 360] on div "Bill/Patti price 800 /Unit Bill/Patti price" at bounding box center [490, 389] width 182 height 58
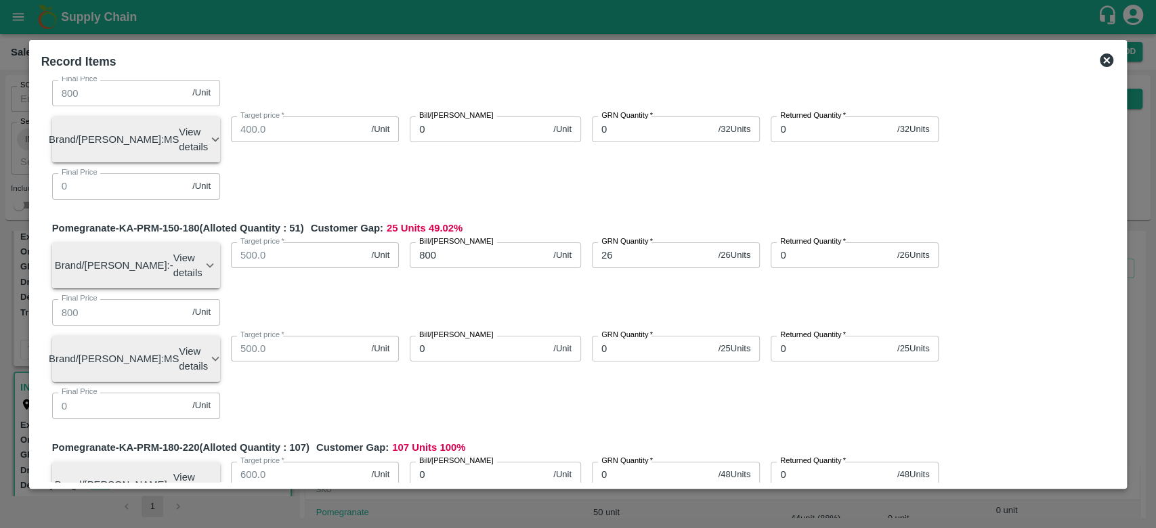
scroll to position [130, 0]
click at [646, 460] on input "0" at bounding box center [652, 473] width 121 height 26
type input "48"
click at [458, 460] on input "0" at bounding box center [479, 473] width 138 height 26
type input "900"
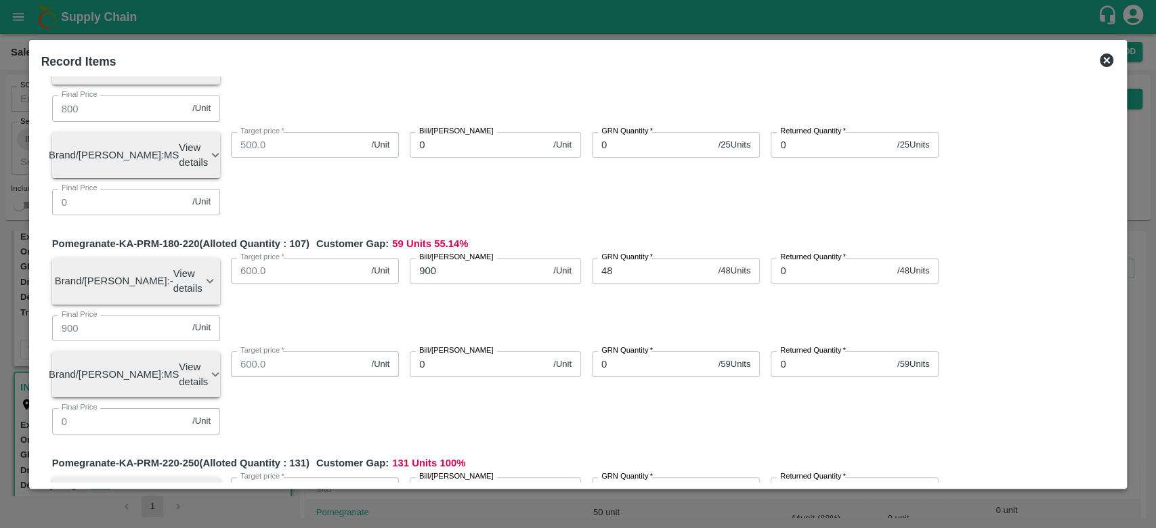
scroll to position [334, 0]
click at [634, 475] on input "0" at bounding box center [652, 488] width 121 height 26
type input "66"
click at [493, 475] on input "0" at bounding box center [479, 488] width 138 height 26
type input "1000"
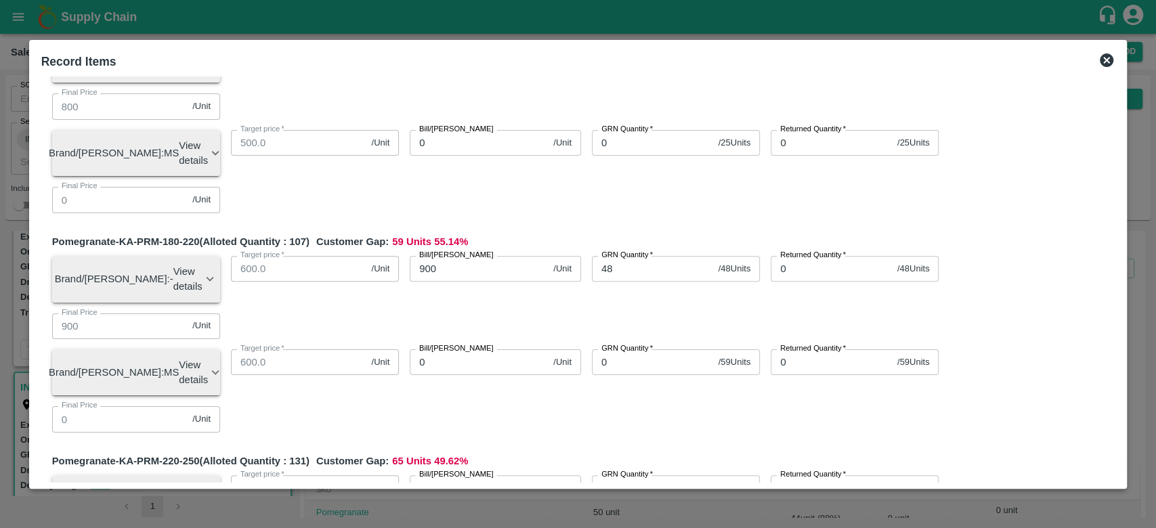
click at [635, 339] on div "GRN Quantity   * 0 / 59 Units GRN Quantity" at bounding box center [670, 368] width 179 height 58
type input "59"
type input "1050"
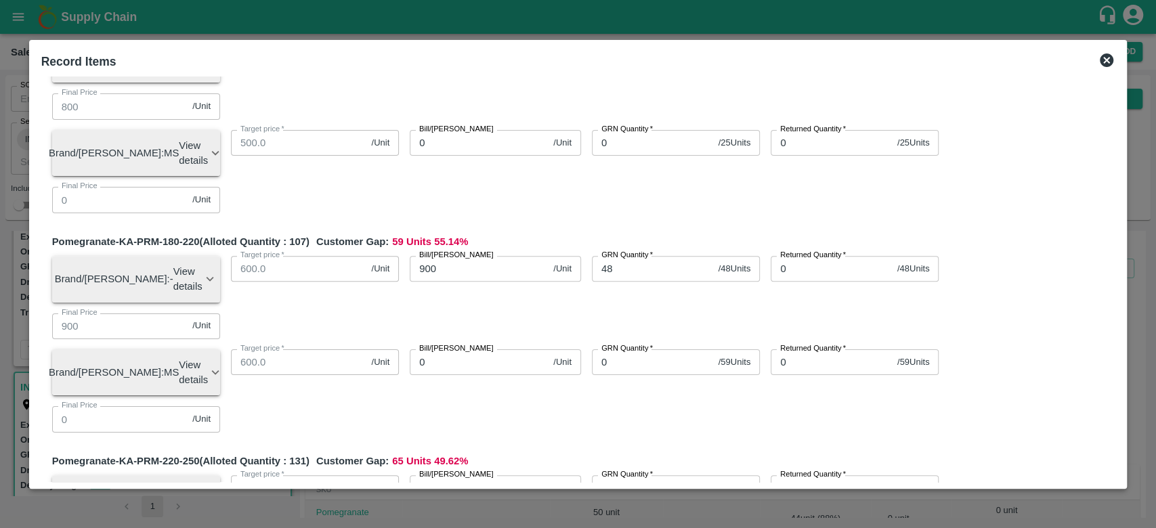
type input "1050"
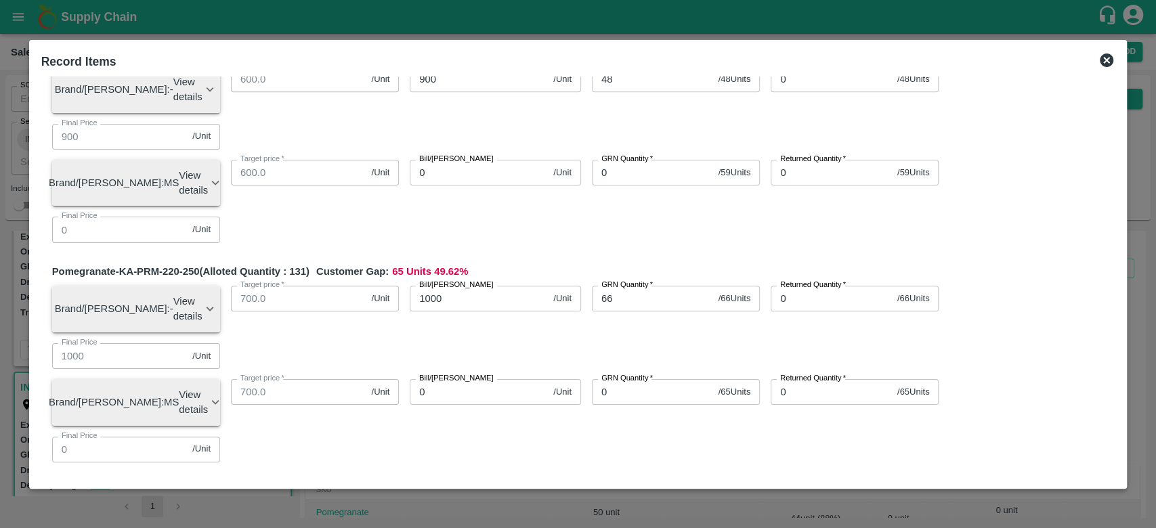
scroll to position [527, 0]
type input "57"
type input "1100"
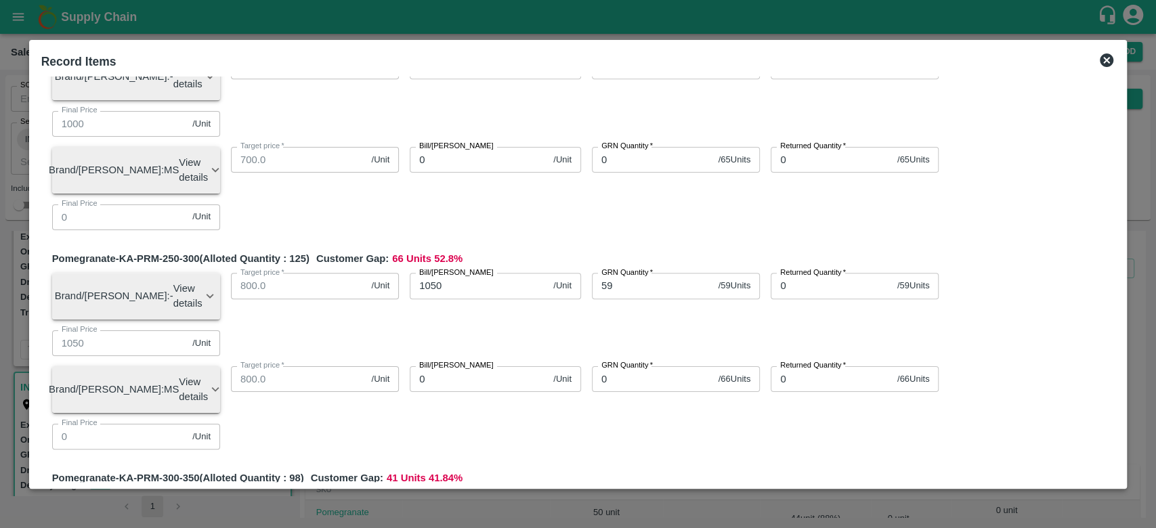
scroll to position [756, 0]
type input "46"
type input "1150"
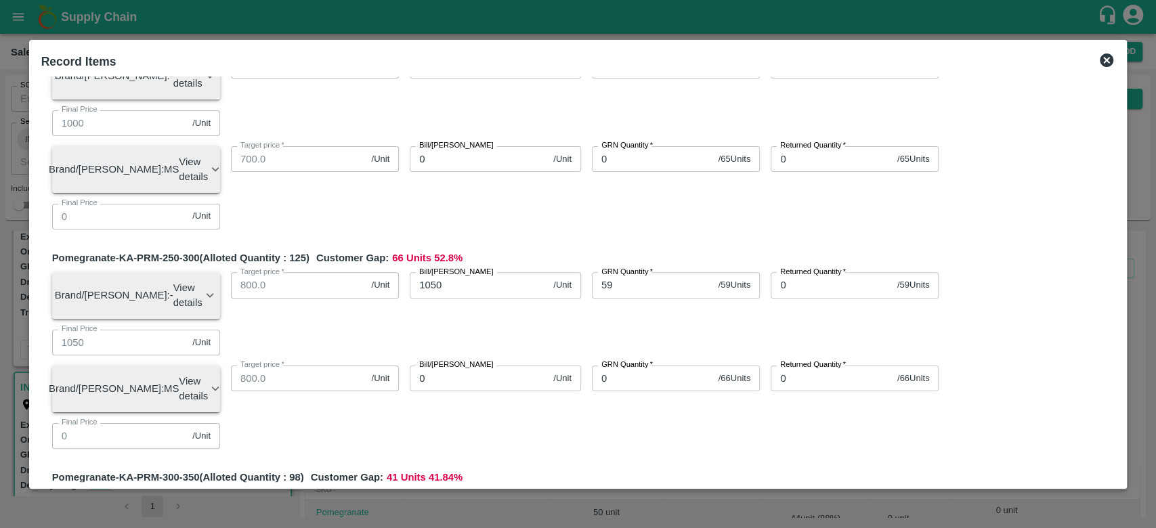
type input "1150"
click at [596, 192] on div "Pomegranate-KA-PRM-100-150 (Alloted Quantity : 44 ) Customer Gap: 32 Units 72.7…" at bounding box center [578, 348] width 1074 height 1973
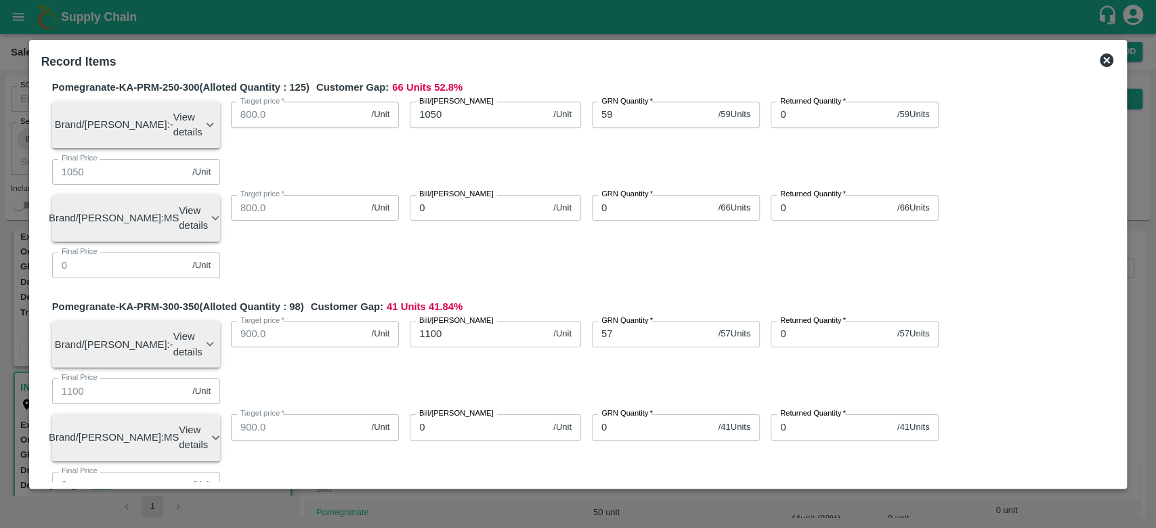
scroll to position [932, 0]
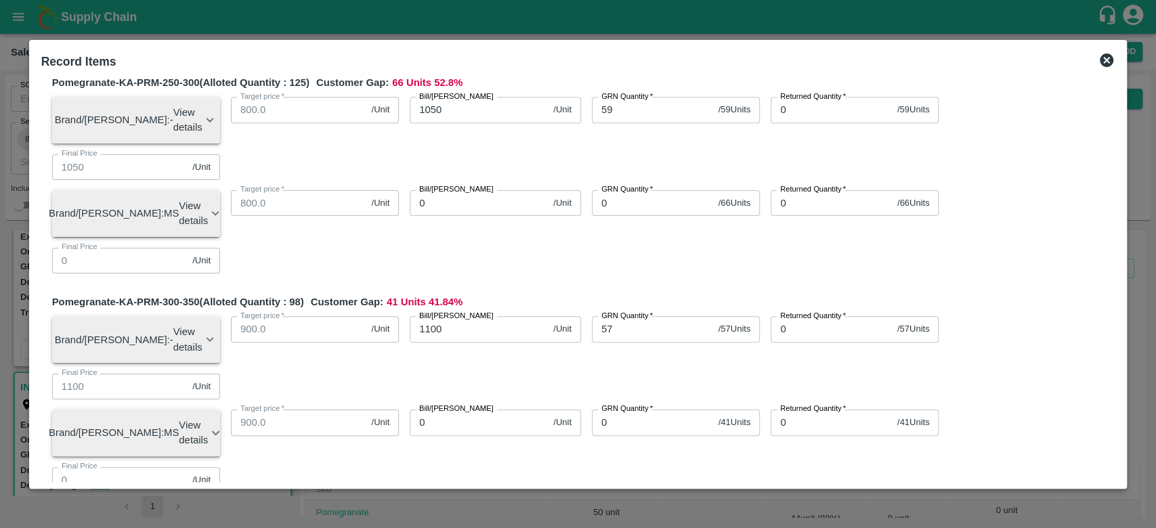
type input "3"
type input "500"
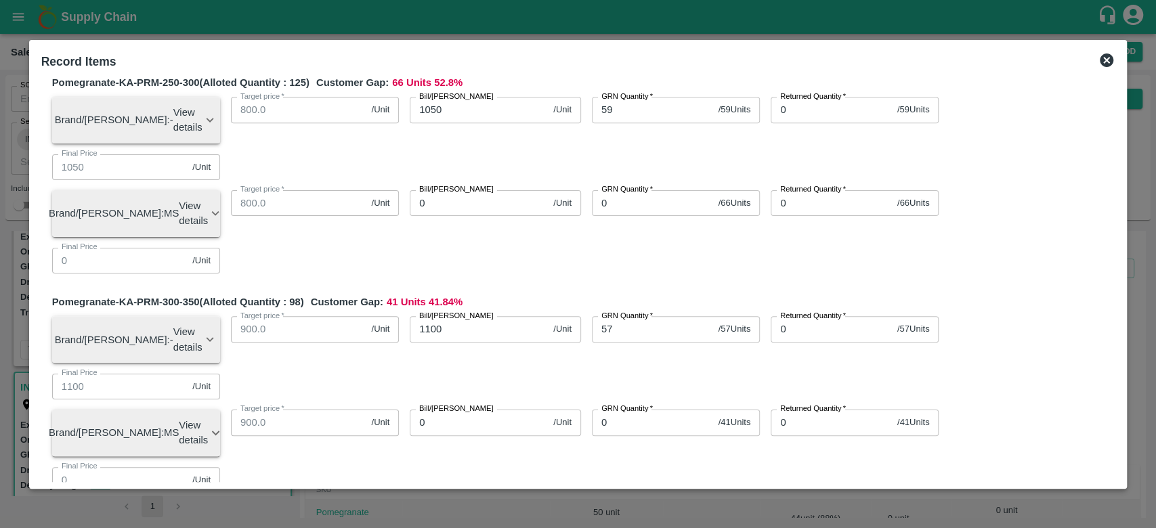
scroll to position [989, 0]
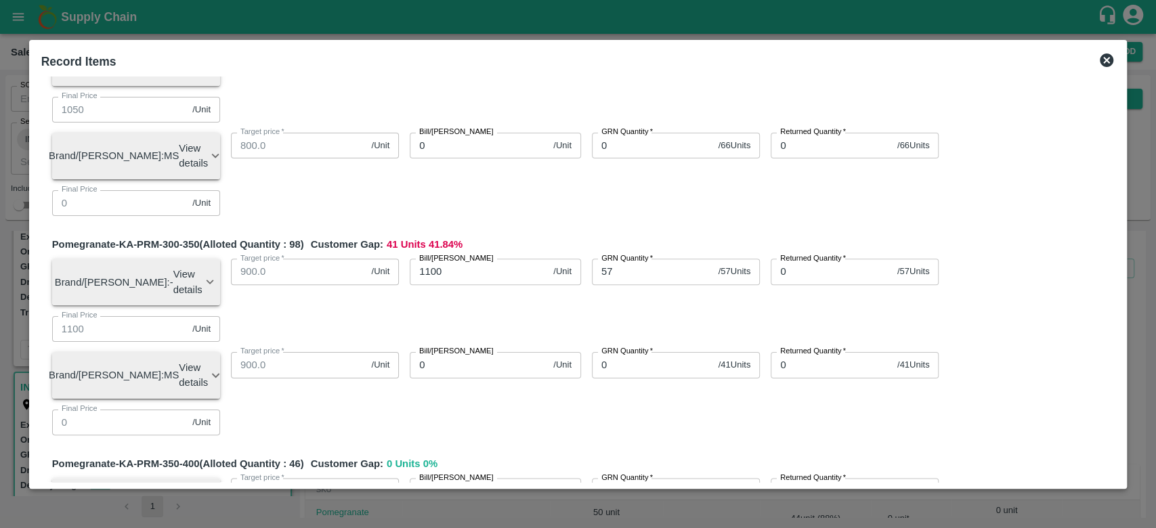
type input "35"
type input "650"
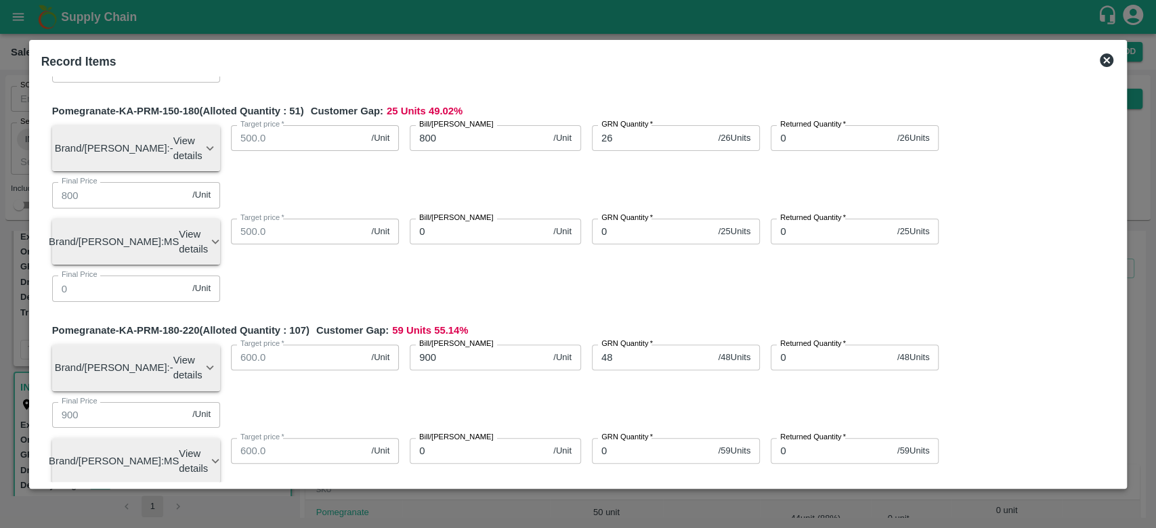
scroll to position [0, 0]
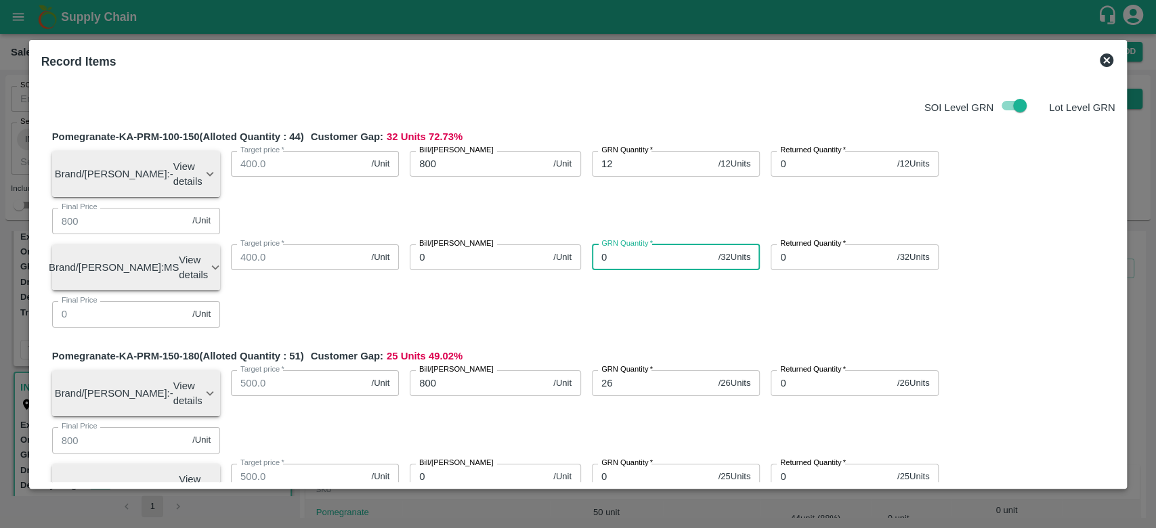
click at [629, 244] on input "0" at bounding box center [652, 257] width 121 height 26
type input "32"
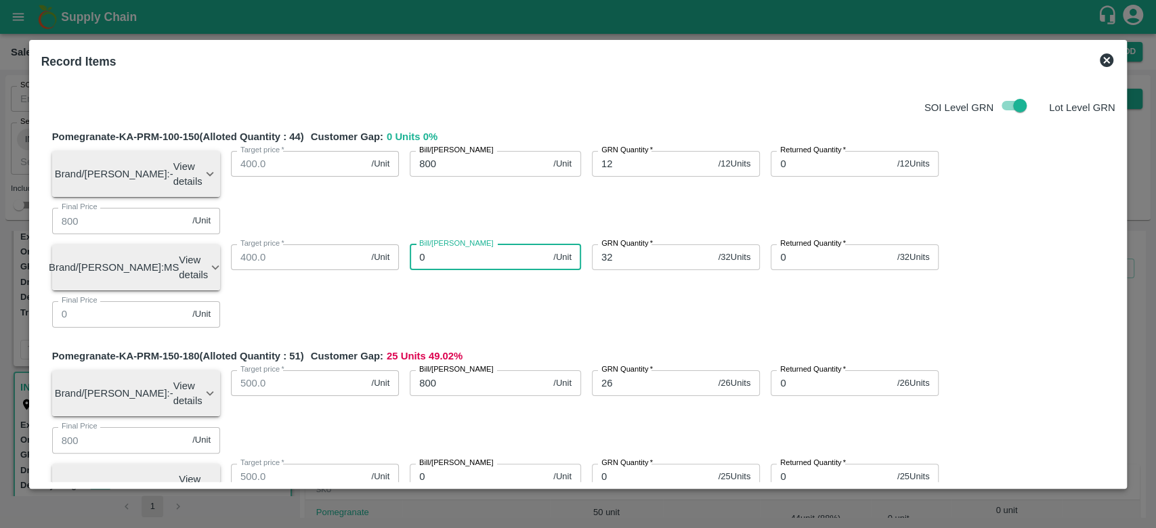
click at [466, 244] on input "0" at bounding box center [479, 257] width 138 height 26
type input "850"
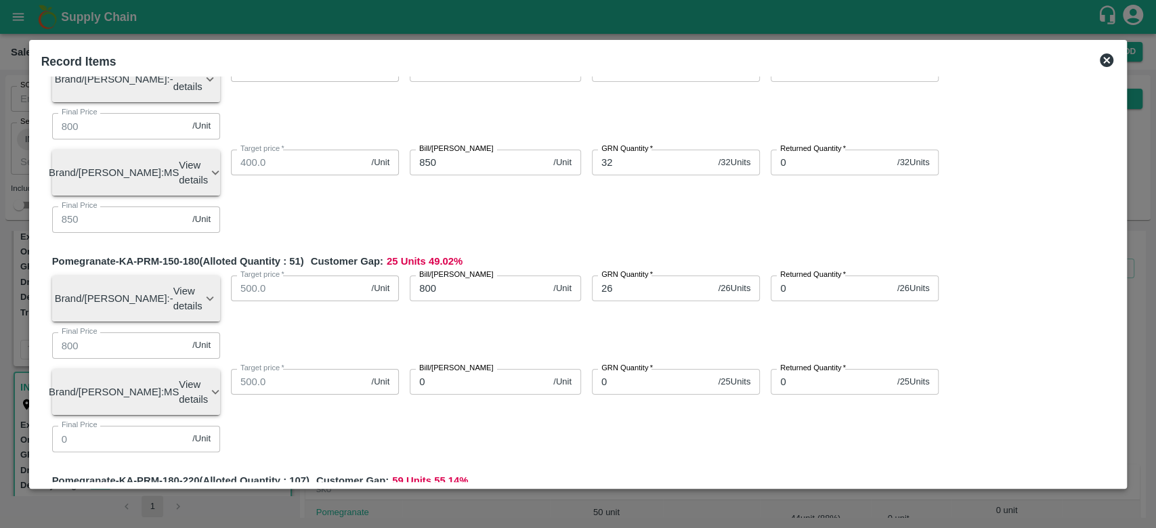
scroll to position [95, 0]
click at [656, 368] on input "0" at bounding box center [652, 381] width 121 height 26
type input "25"
click at [448, 368] on input "0" at bounding box center [479, 381] width 138 height 26
type input "900"
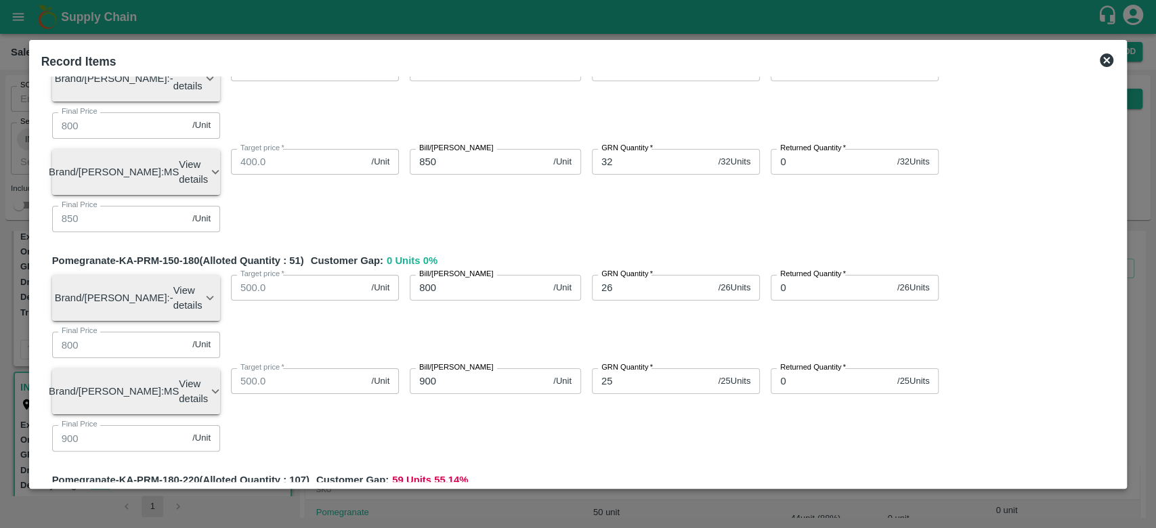
click at [488, 295] on div "Pomegranate-KA-PRM-150-180 (Alloted Quantity : 51 ) Customer Gap: 0 Units 0 % B…" at bounding box center [583, 357] width 1063 height 209
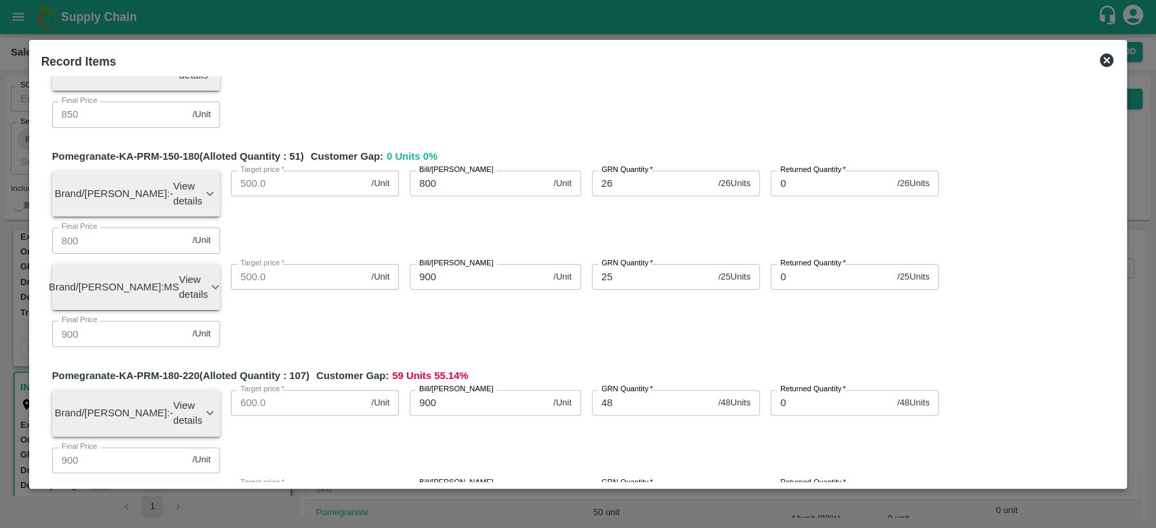
scroll to position [200, 0]
click at [639, 483] on input "0" at bounding box center [652, 496] width 121 height 26
type input "59"
click at [445, 483] on input "0" at bounding box center [479, 496] width 138 height 26
type input "1000"
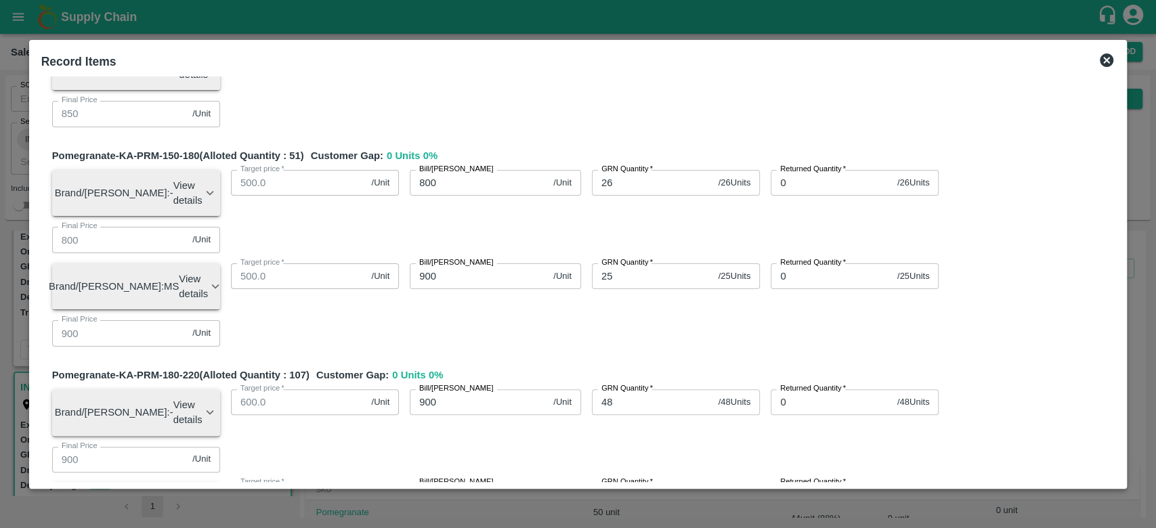
click at [509, 472] on div "Bill/Patti price 1000 /Unit Bill/Patti price" at bounding box center [490, 501] width 182 height 58
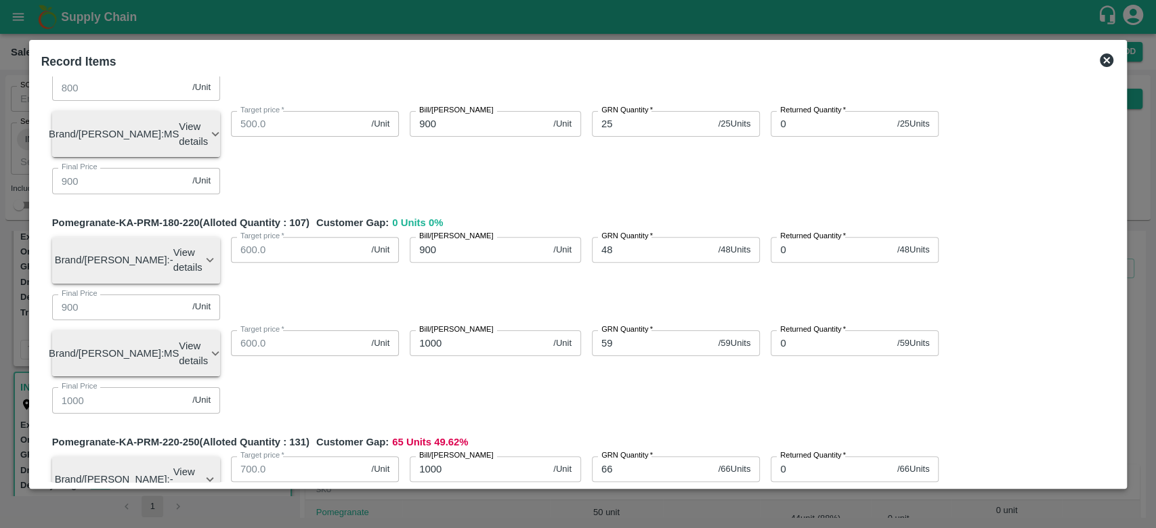
scroll to position [353, 0]
type input "65"
type input "10"
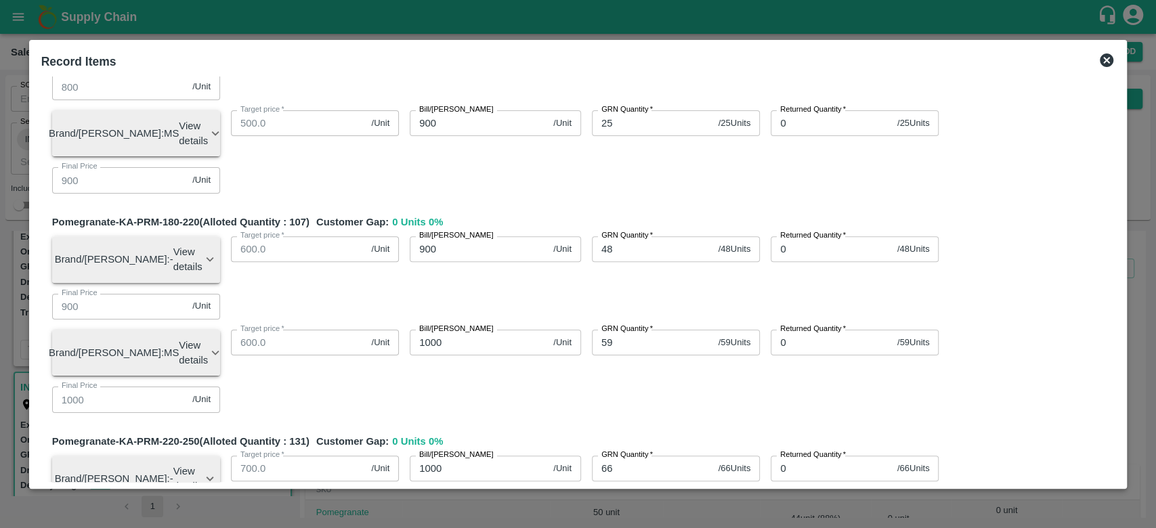
type input "10"
type input "1050"
click at [566, 434] on div "Pomegranate-KA-PRM-220-250 (Alloted Quantity : 131 ) Customer Gap: 0 Units 0 % …" at bounding box center [583, 538] width 1063 height 209
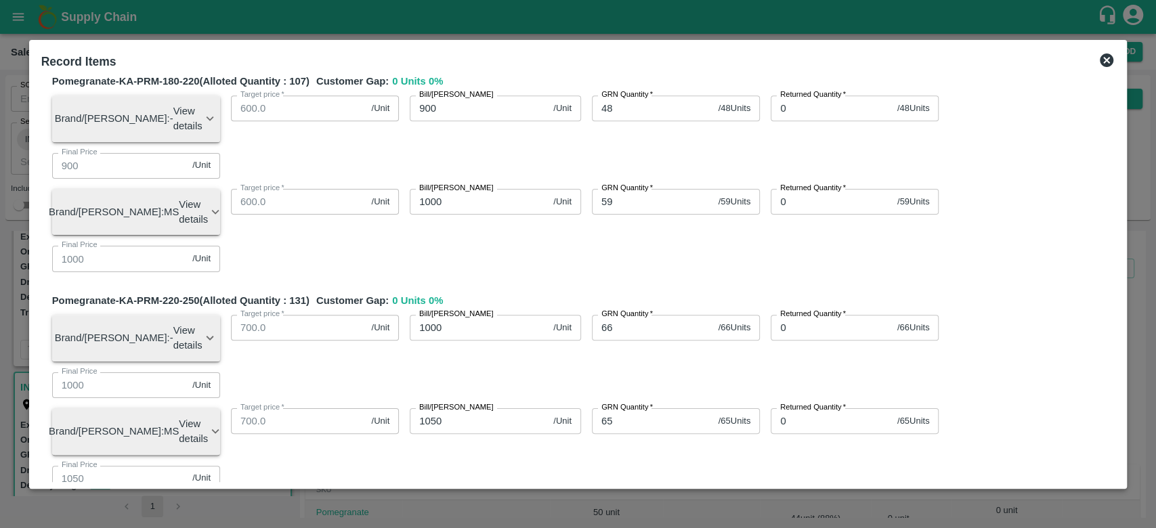
scroll to position [498, 0]
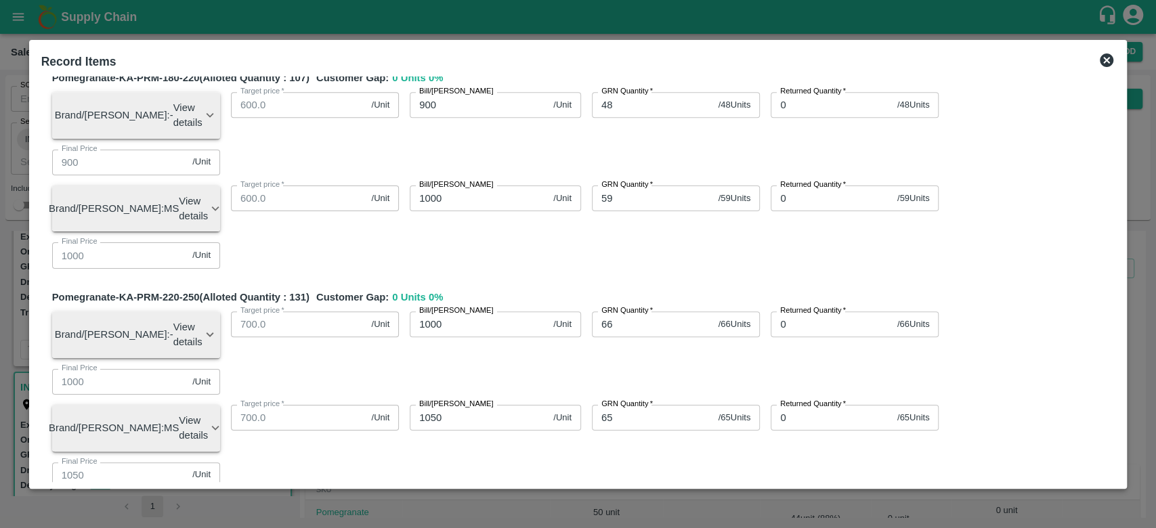
type input "66"
type input "11"
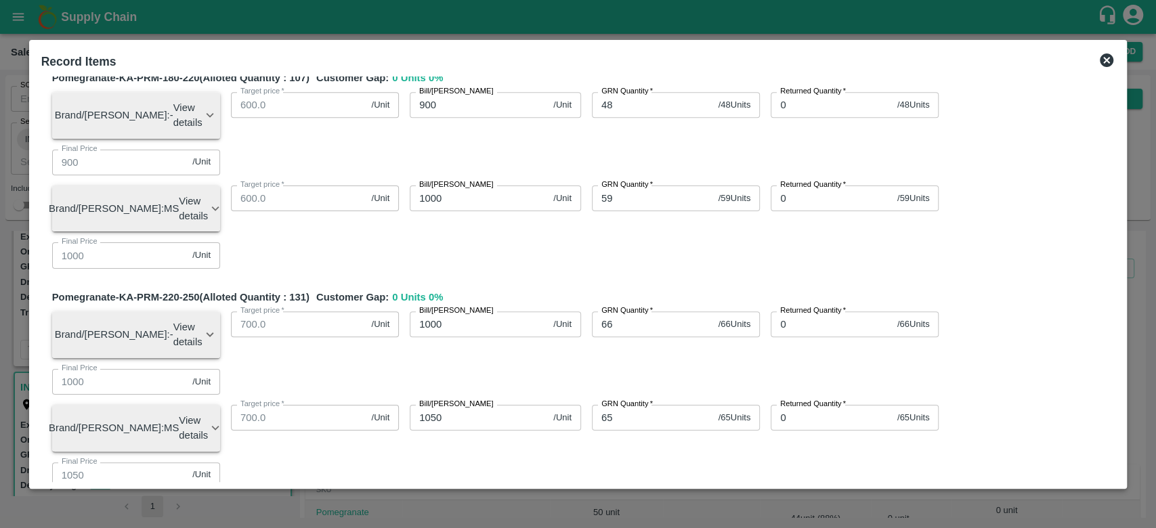
type input "1100"
type input "11000"
type input "1100"
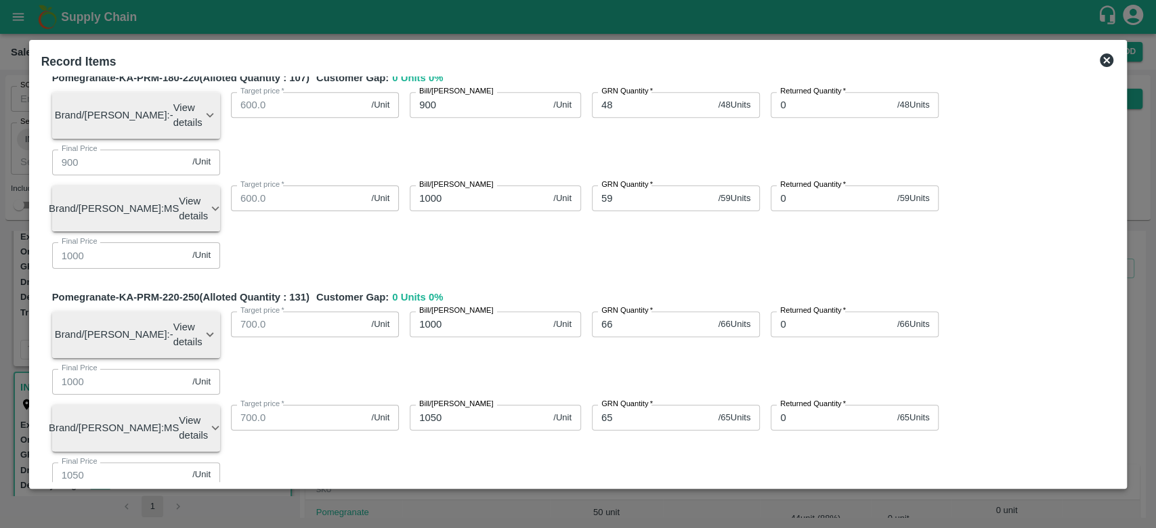
type input "1100"
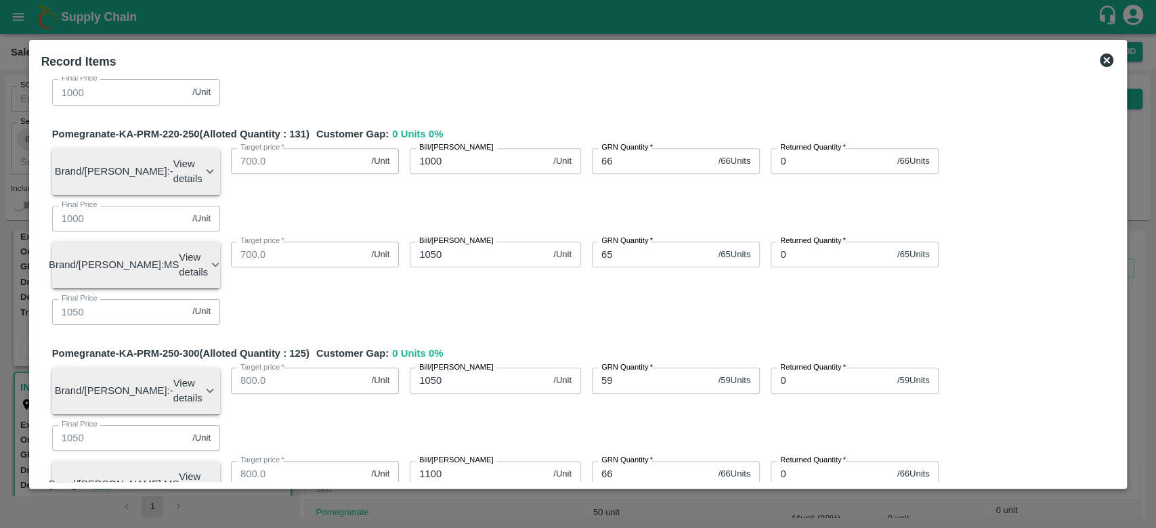
scroll to position [671, 0]
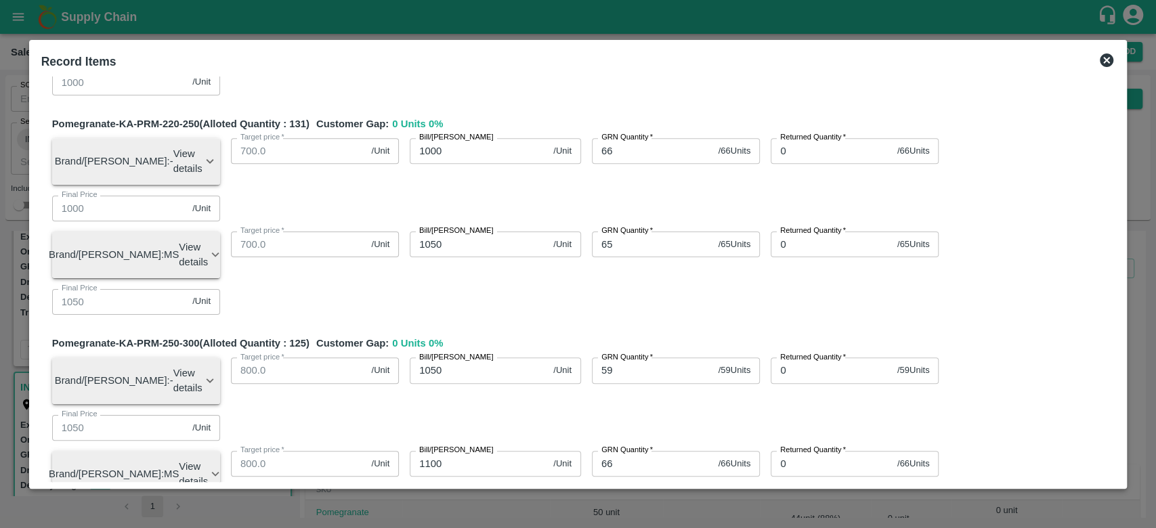
type input "41"
type input "12"
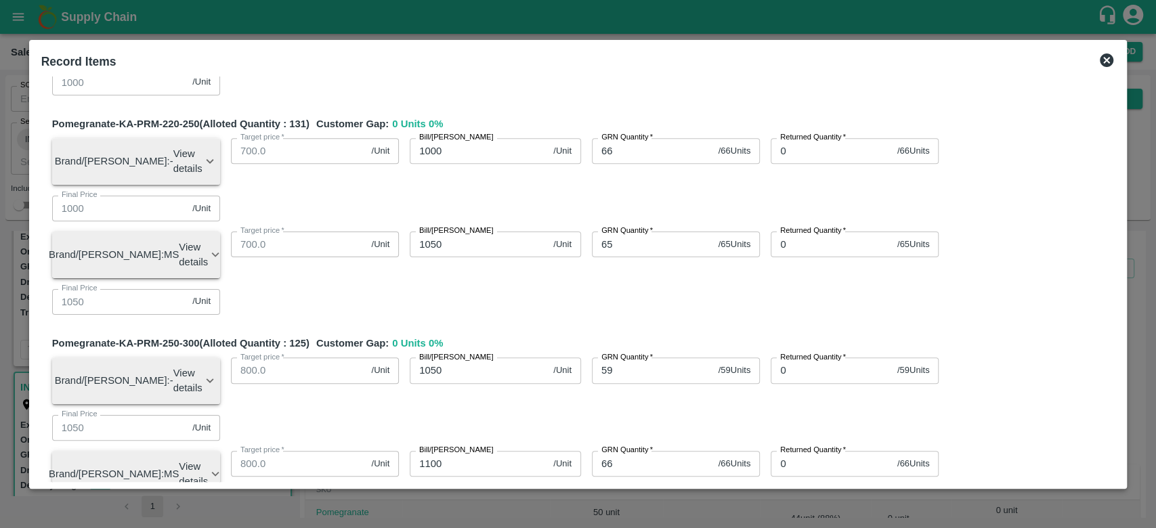
type input "1200"
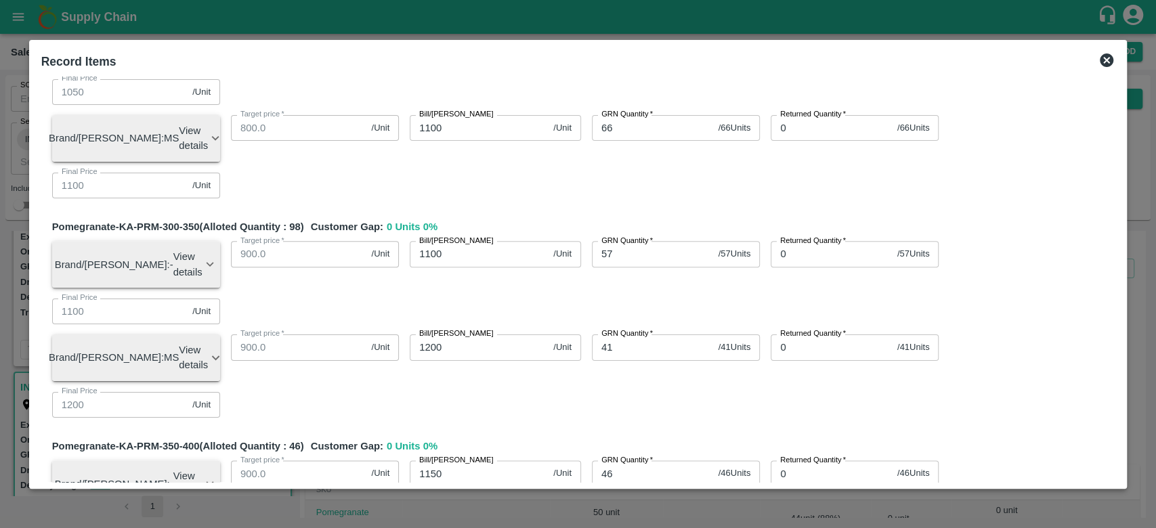
scroll to position [1009, 0]
type input "62"
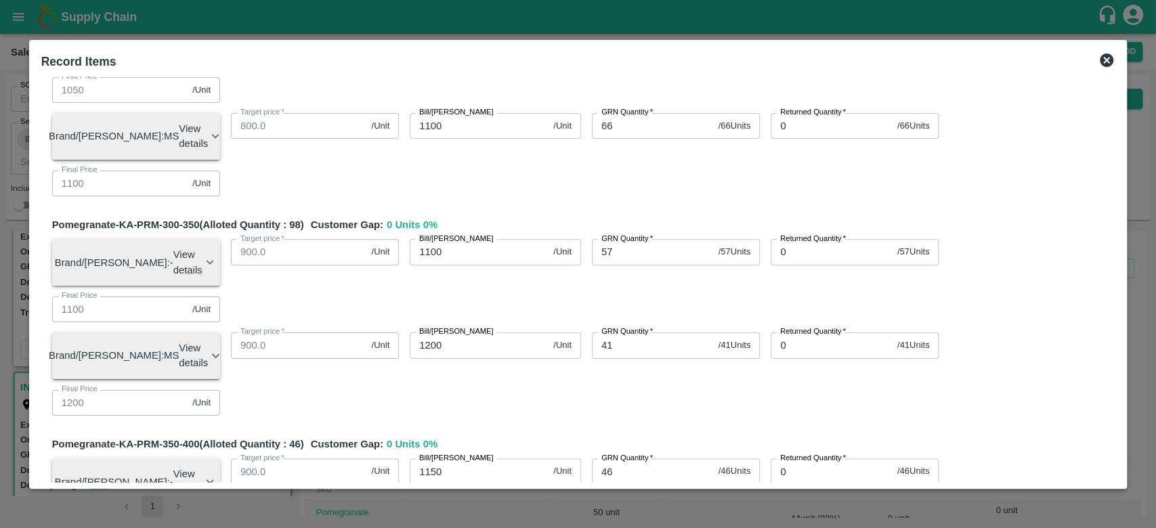
type input "70"
type input "700"
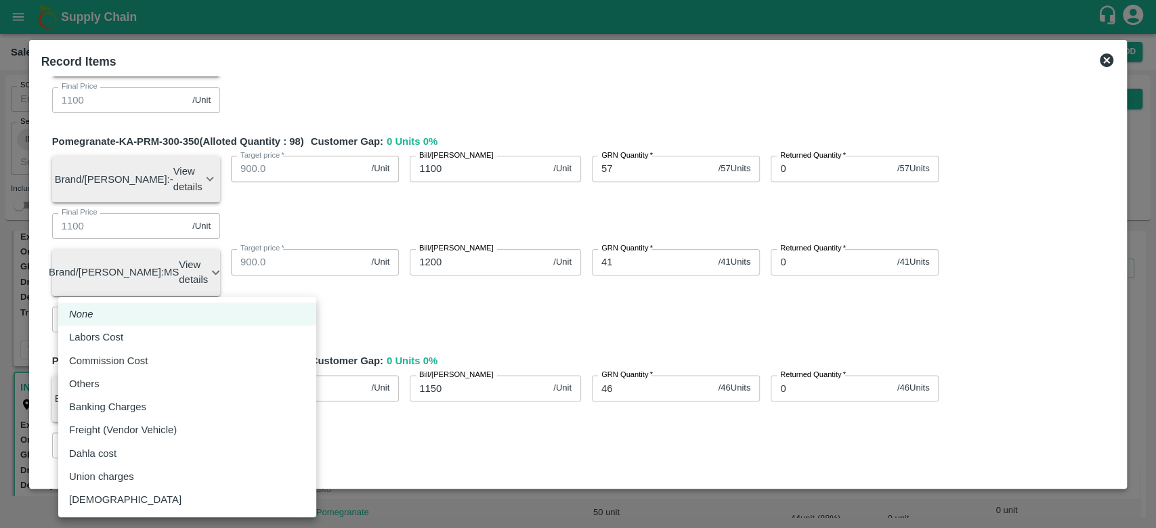
click at [202, 383] on body "Supply Chain Sales Orders Direct Customer Add SO ID SO ID Start Date Start Date…" at bounding box center [578, 264] width 1156 height 528
click at [156, 377] on div "Others" at bounding box center [187, 384] width 236 height 15
type input "Others"
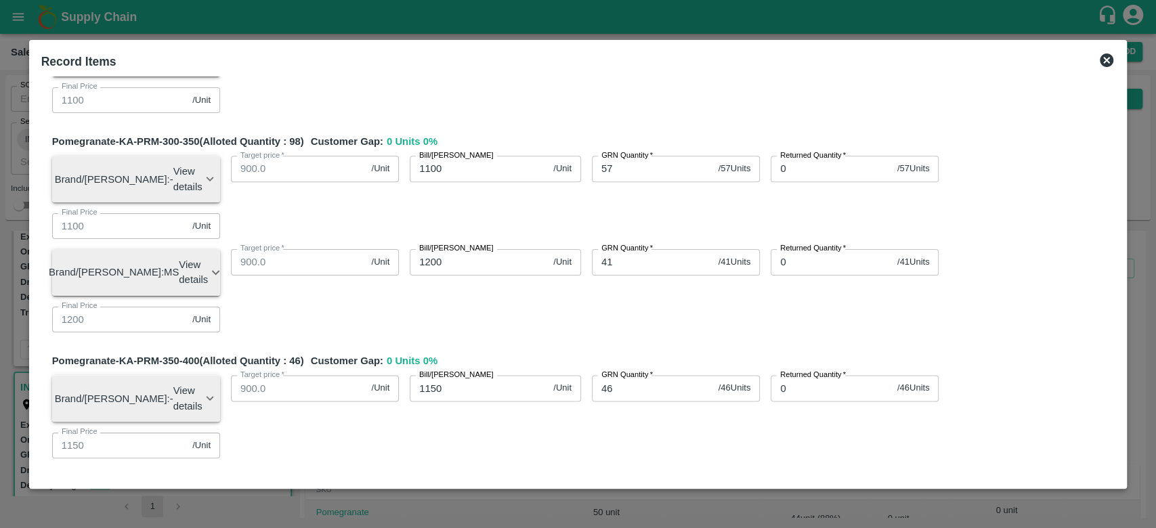
type input "11"
type input "799.98433"
type input "899.98433"
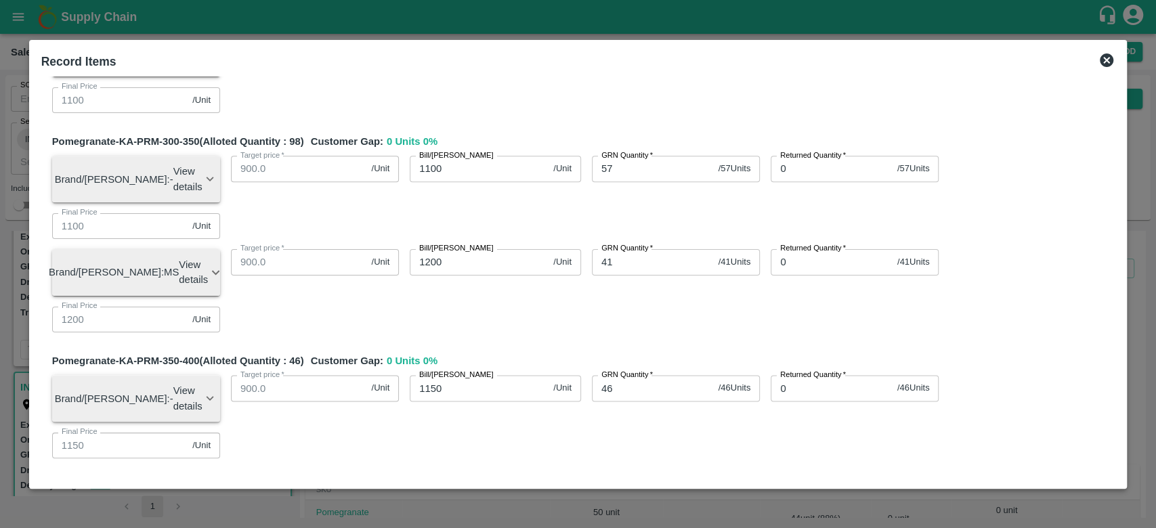
type input "999.98433"
type input "1049.98433"
type input "1099.98433"
type input "1149.98433"
type input "499.98433"
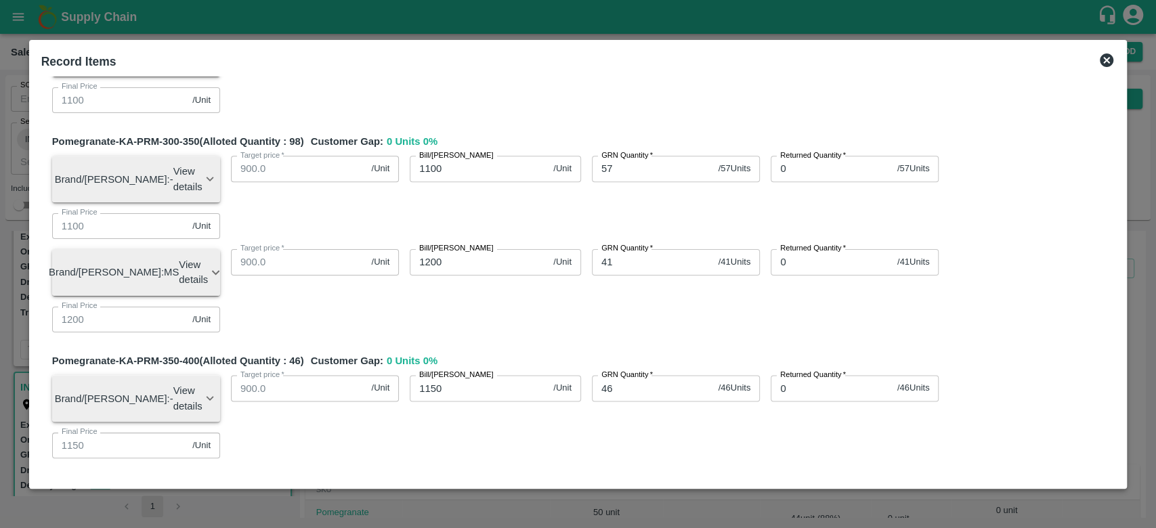
type input "649.98433"
type input "849.98433"
type input "899.98433"
type input "999.98433"
type input "1049.98433"
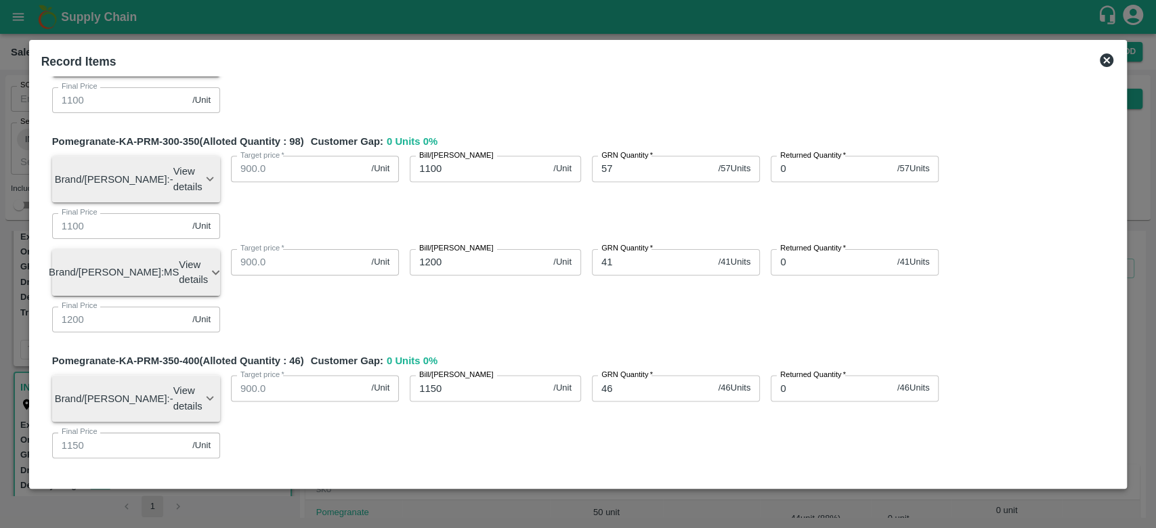
type input "1099.98433"
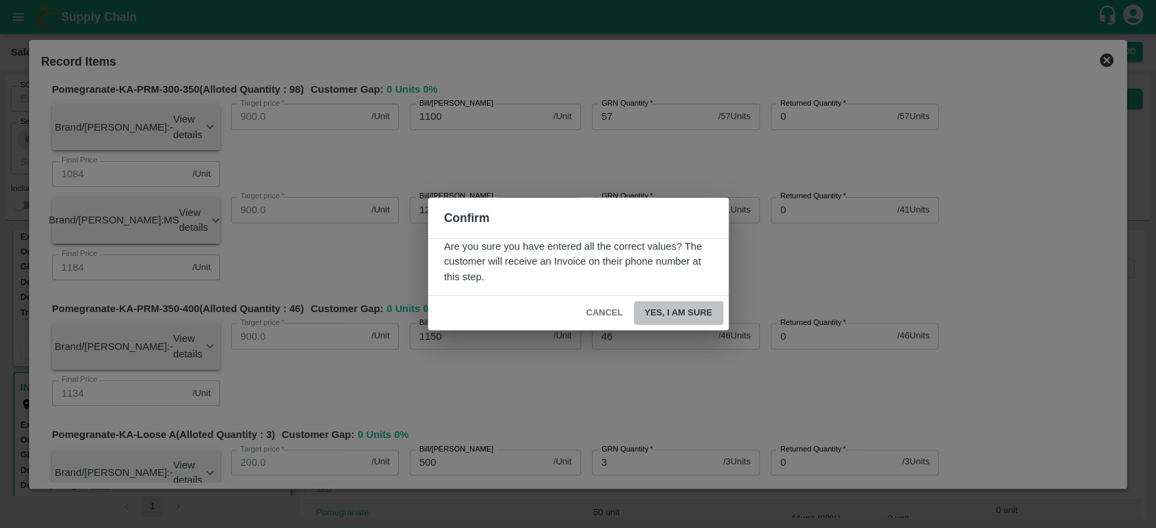
click at [691, 312] on button "Yes, I am sure" at bounding box center [678, 313] width 89 height 24
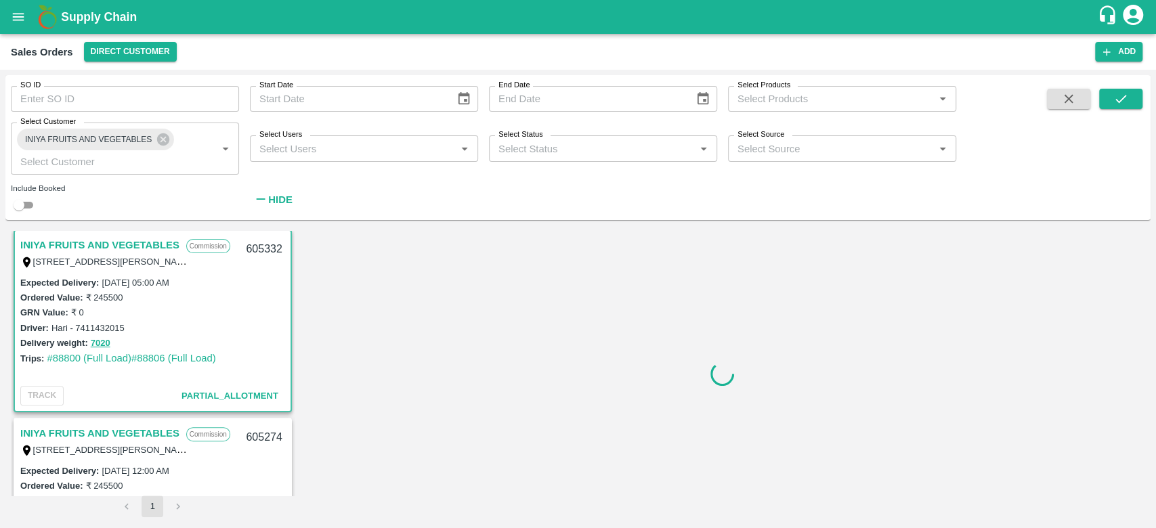
scroll to position [382, 0]
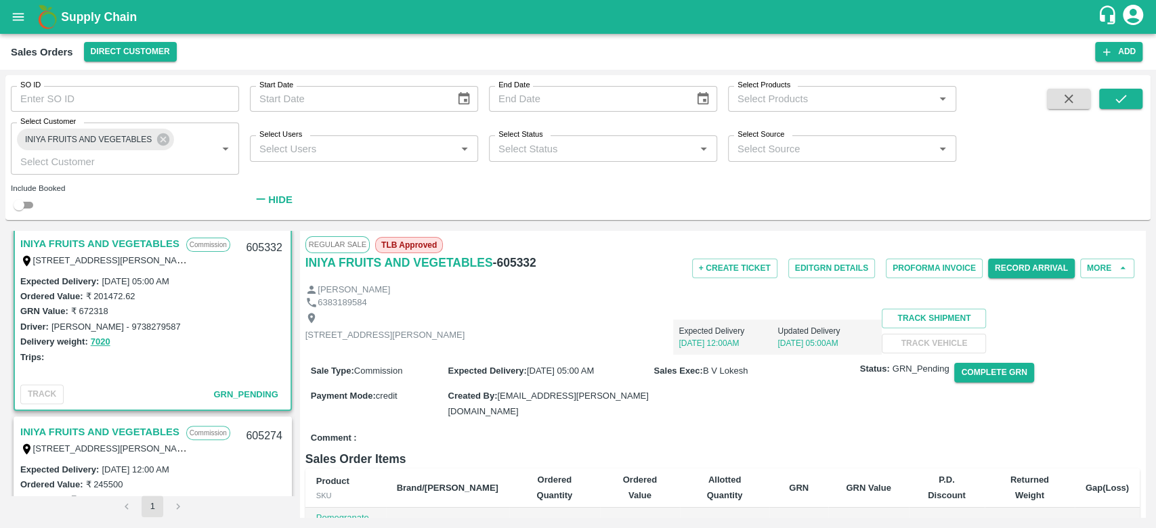
click at [110, 249] on link "INIYA FRUITS AND VEGETABLES" at bounding box center [99, 244] width 159 height 18
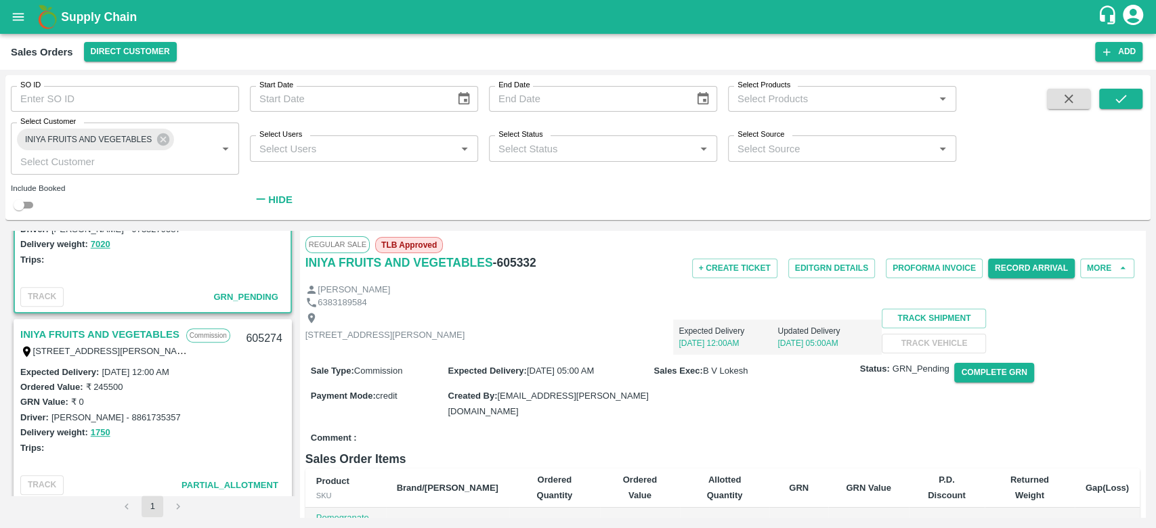
scroll to position [480, 0]
click at [115, 338] on link "INIYA FRUITS AND VEGETABLES" at bounding box center [99, 334] width 159 height 18
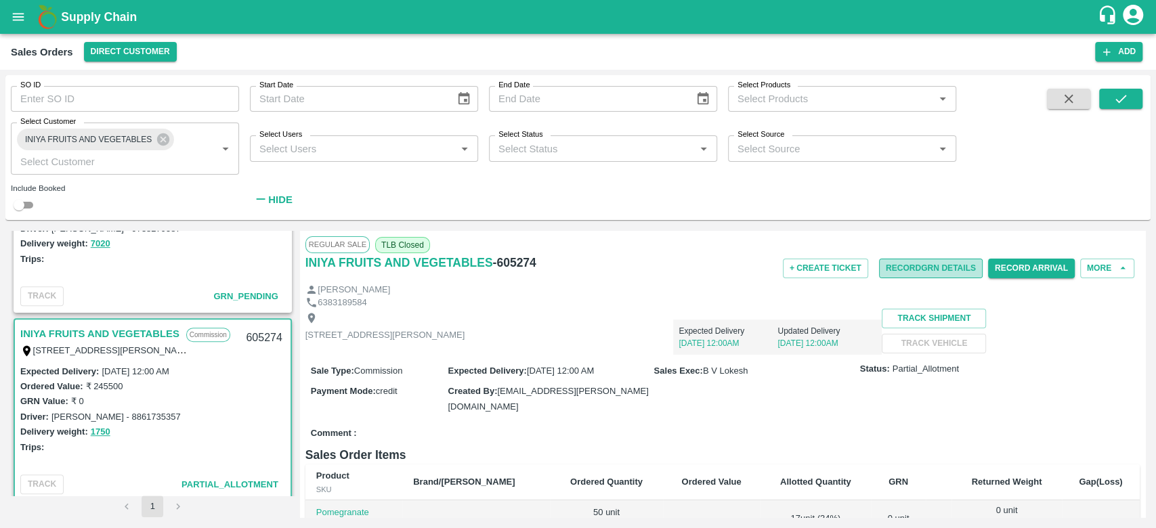
click at [934, 272] on button "Record GRN Details" at bounding box center [931, 269] width 104 height 20
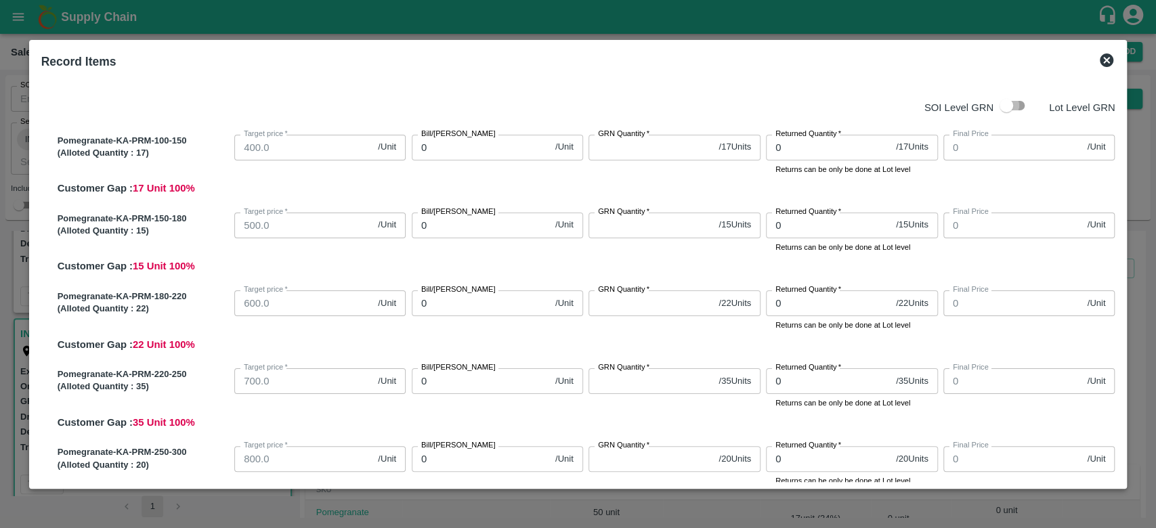
click at [1020, 106] on input "checkbox" at bounding box center [1006, 106] width 77 height 26
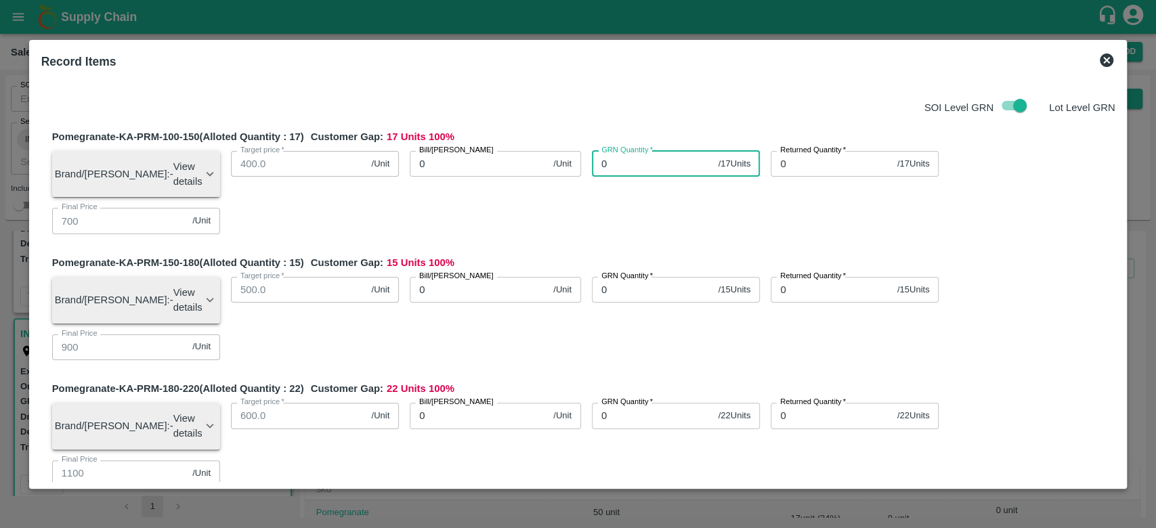
click at [656, 167] on input "0" at bounding box center [652, 164] width 121 height 26
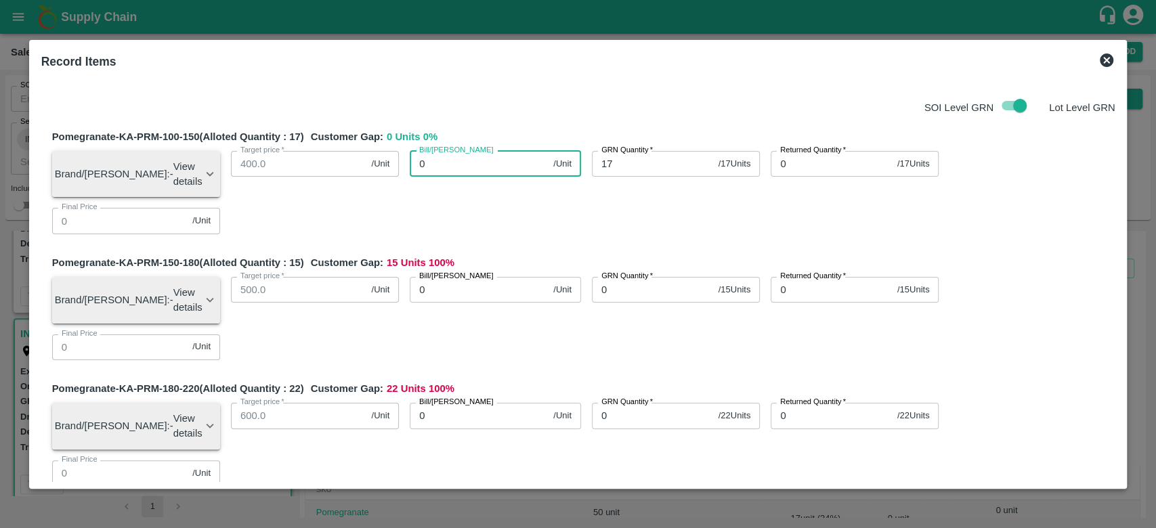
click at [488, 161] on input "0" at bounding box center [479, 164] width 138 height 26
click at [622, 111] on div "SOI Level GRN Lot Level GRN" at bounding box center [575, 106] width 1079 height 26
click at [661, 277] on input "0" at bounding box center [652, 290] width 121 height 26
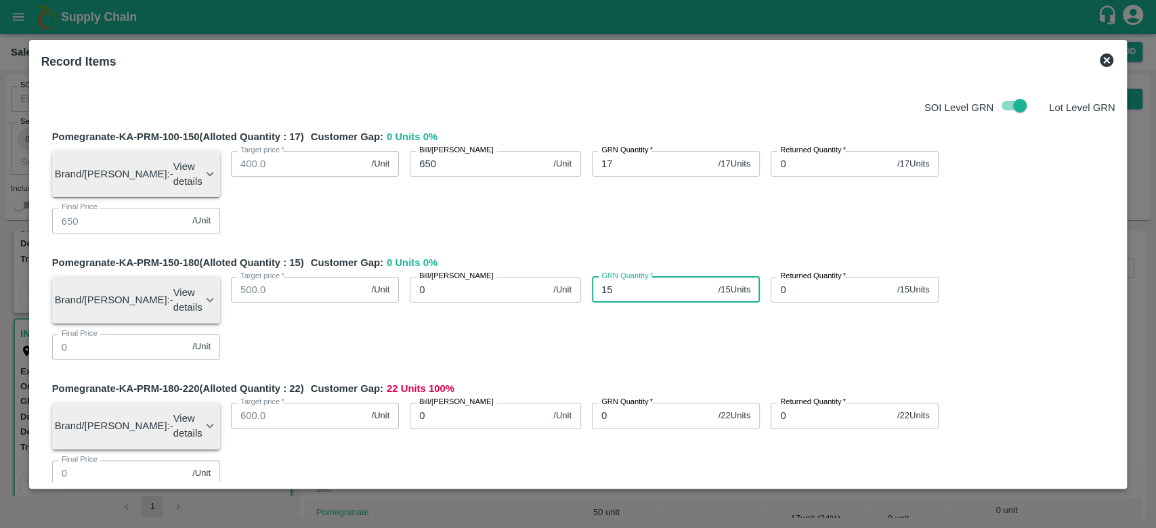
click at [465, 277] on input "0" at bounding box center [479, 290] width 138 height 26
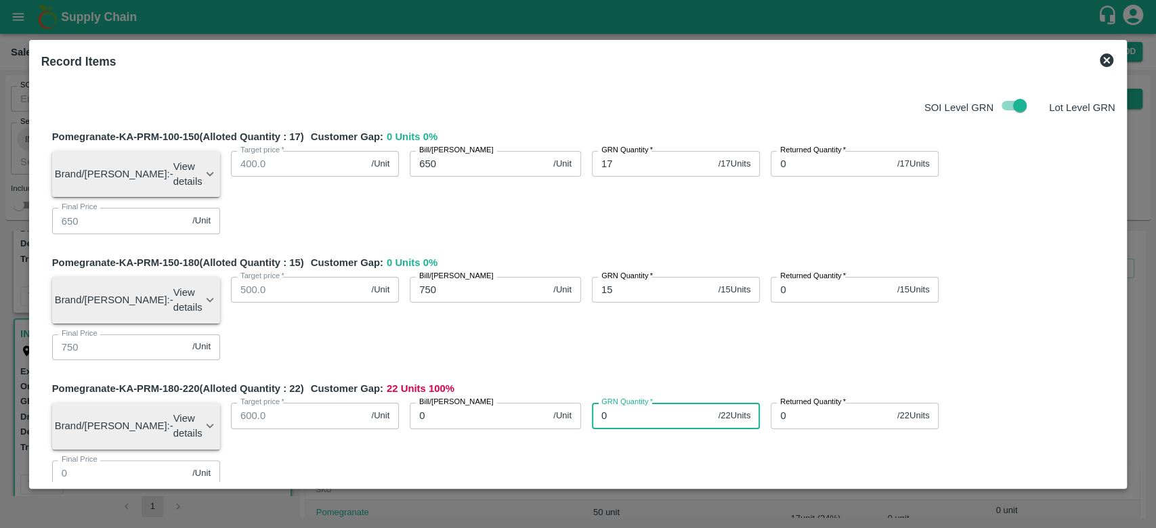
click at [632, 403] on input "0" at bounding box center [652, 416] width 121 height 26
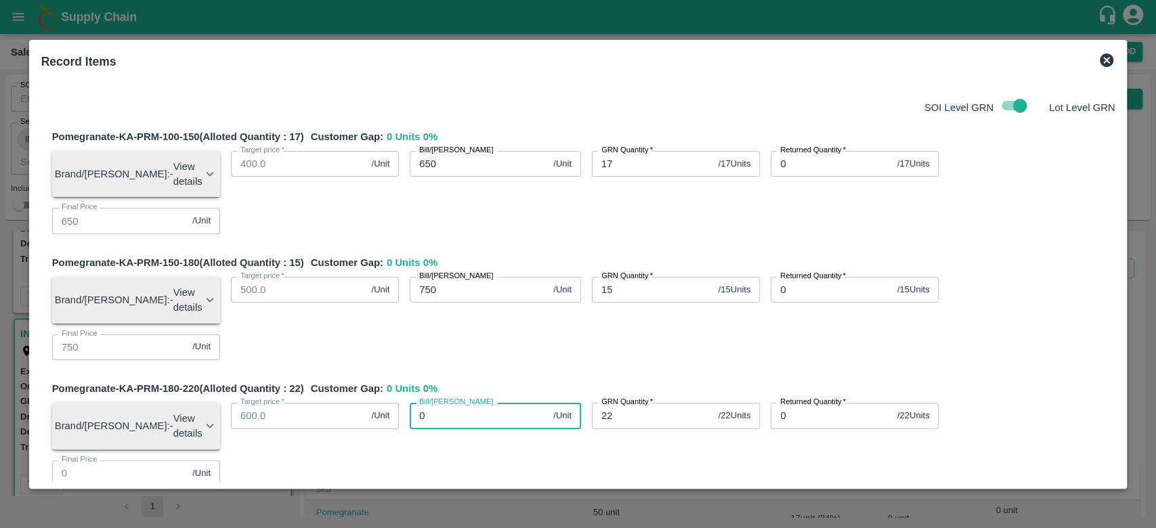
click at [471, 403] on input "0" at bounding box center [479, 416] width 138 height 26
click at [569, 392] on div "Bill/Patti price 900 /Unit Bill/Patti price" at bounding box center [490, 421] width 182 height 58
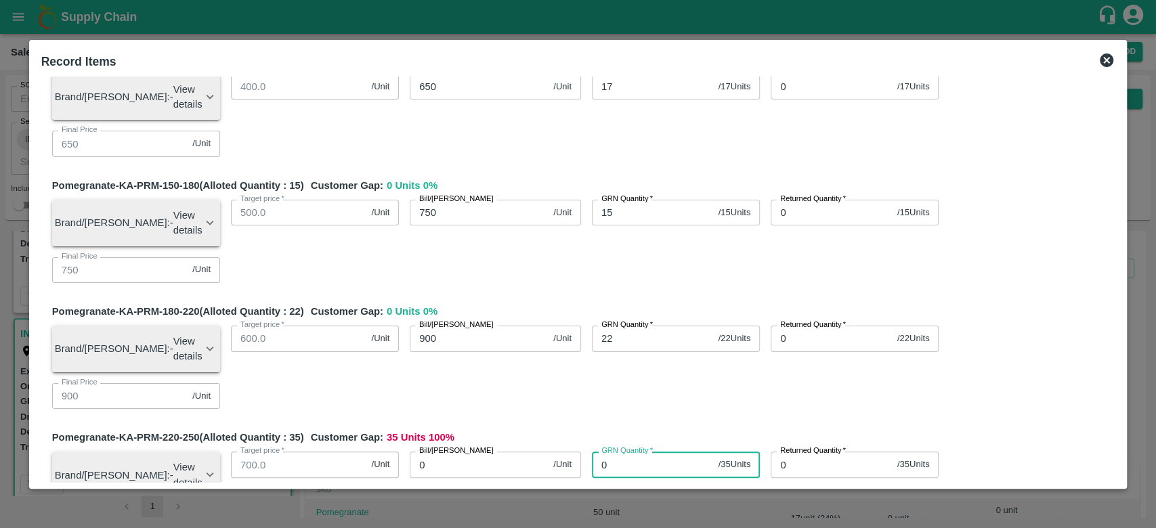
click at [616, 452] on input "0" at bounding box center [652, 465] width 121 height 26
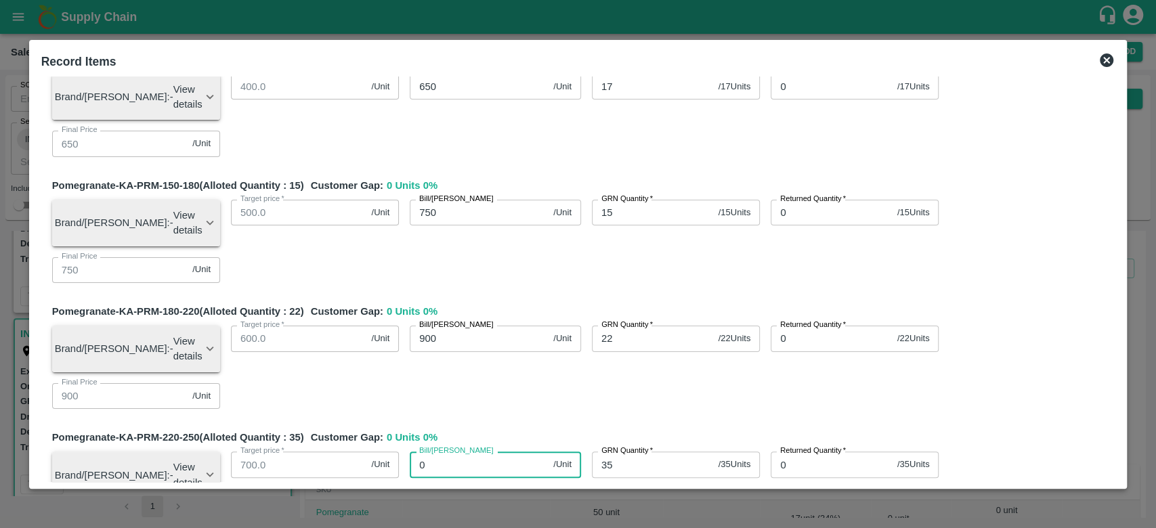
click at [500, 452] on input "0" at bounding box center [479, 465] width 138 height 26
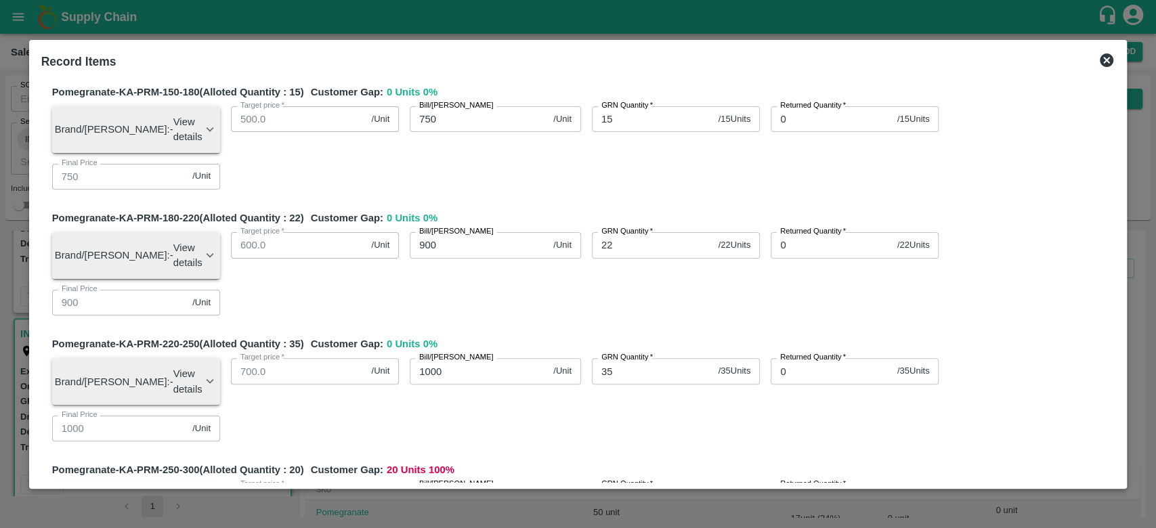
scroll to position [171, 0]
click at [628, 484] on input "0" at bounding box center [652, 497] width 121 height 26
click at [502, 484] on input "0" at bounding box center [479, 497] width 138 height 26
click at [553, 473] on div "Bill/Patti price 1050 /Unit Bill/Patti price" at bounding box center [490, 502] width 182 height 58
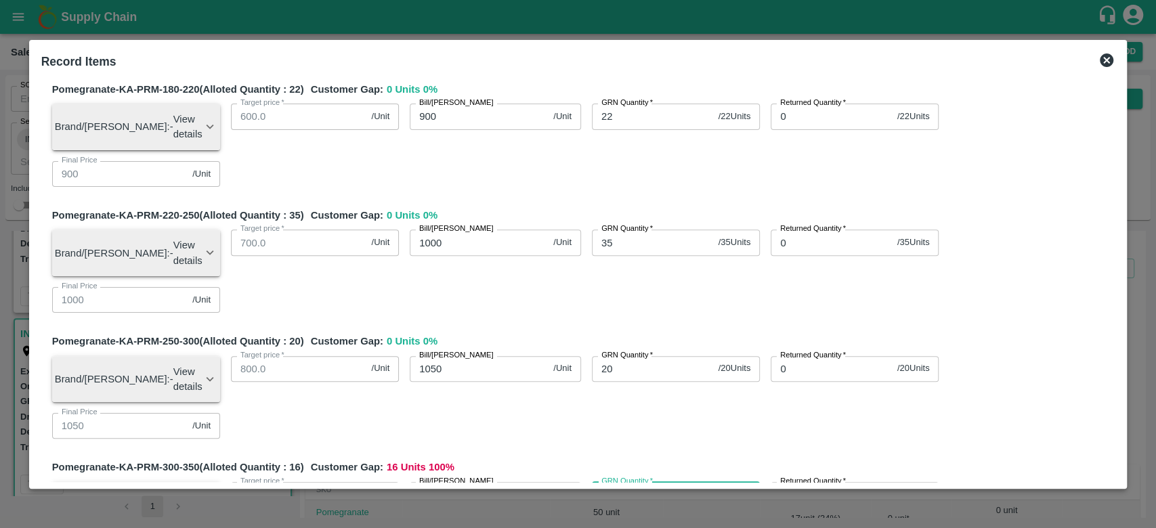
click at [609, 482] on input "0" at bounding box center [652, 495] width 121 height 26
click at [480, 482] on input "0" at bounding box center [479, 495] width 138 height 26
click at [508, 460] on div "Pomegranate-KA-PRM-300-350 (Alloted Quantity : 16 ) Customer Gap: 0 Units 0 % B…" at bounding box center [583, 517] width 1063 height 115
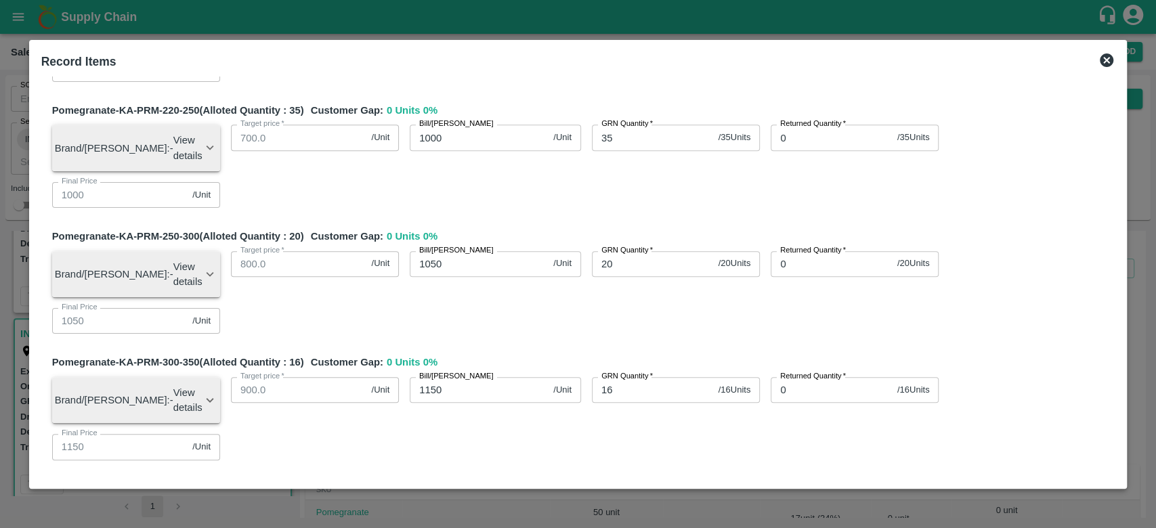
scroll to position [406, 0]
click at [631, 502] on input "0" at bounding box center [652, 515] width 121 height 26
click at [496, 502] on input "0" at bounding box center [479, 515] width 138 height 26
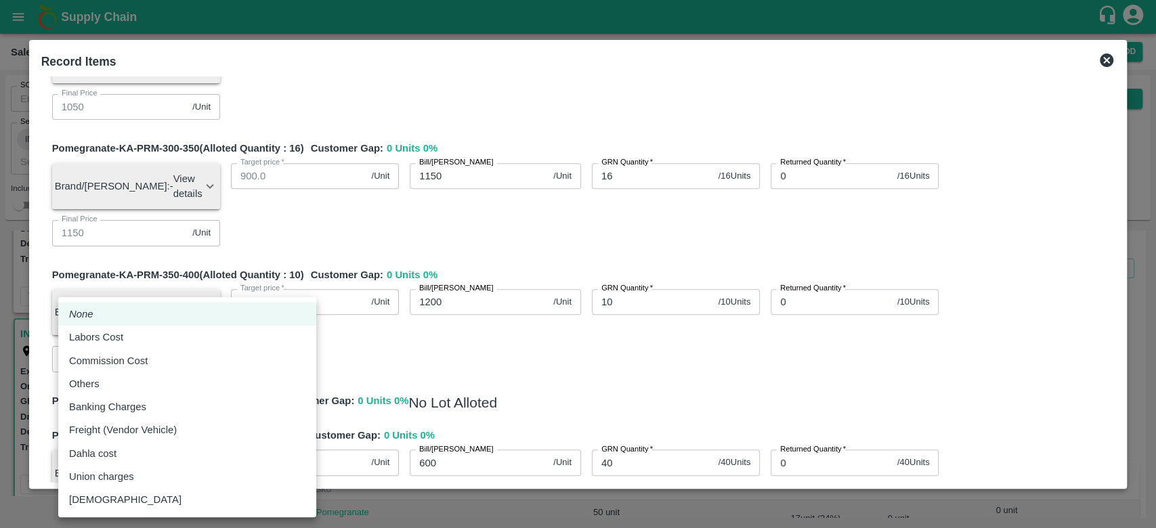
click at [262, 393] on body "Supply Chain Sales Orders Direct Customer Add SO ID SO ID Start Date Start Date…" at bounding box center [578, 264] width 1156 height 528
click at [171, 384] on div "Others" at bounding box center [187, 384] width 236 height 15
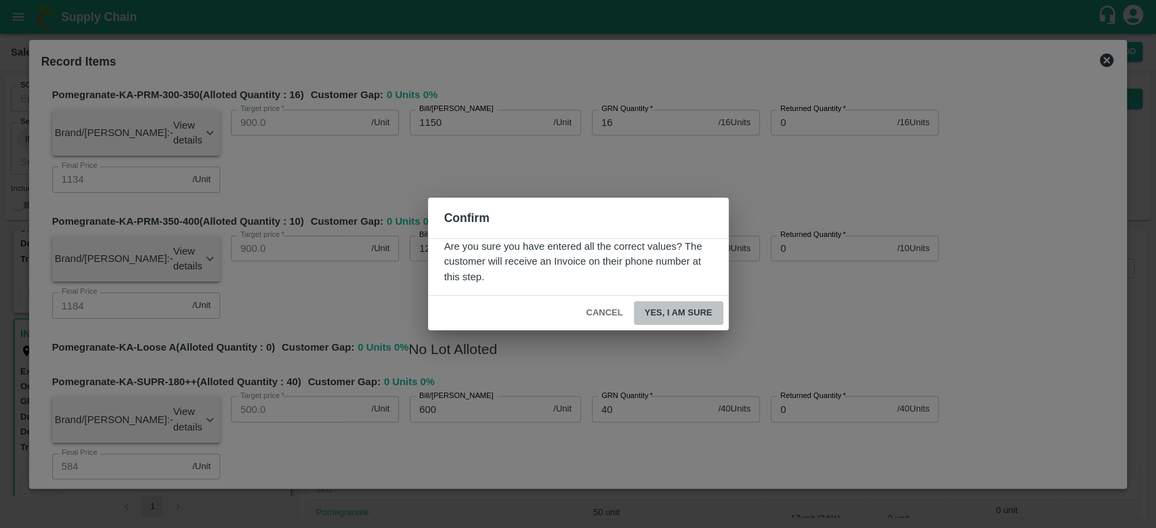
click at [693, 305] on button "Yes, I am sure" at bounding box center [678, 313] width 89 height 24
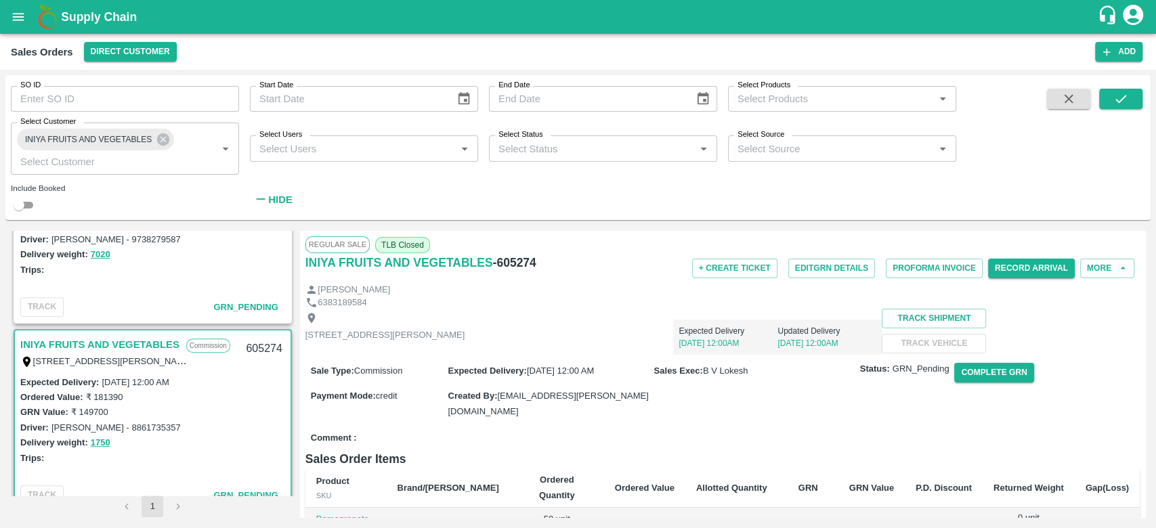
scroll to position [0, 0]
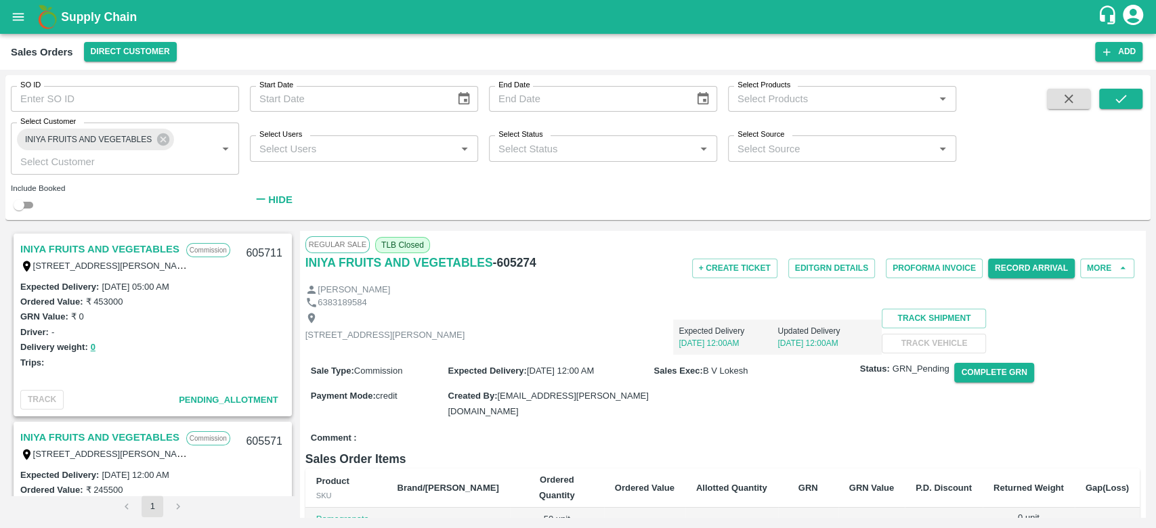
click at [127, 255] on link "INIYA FRUITS AND VEGETABLES" at bounding box center [99, 249] width 159 height 18
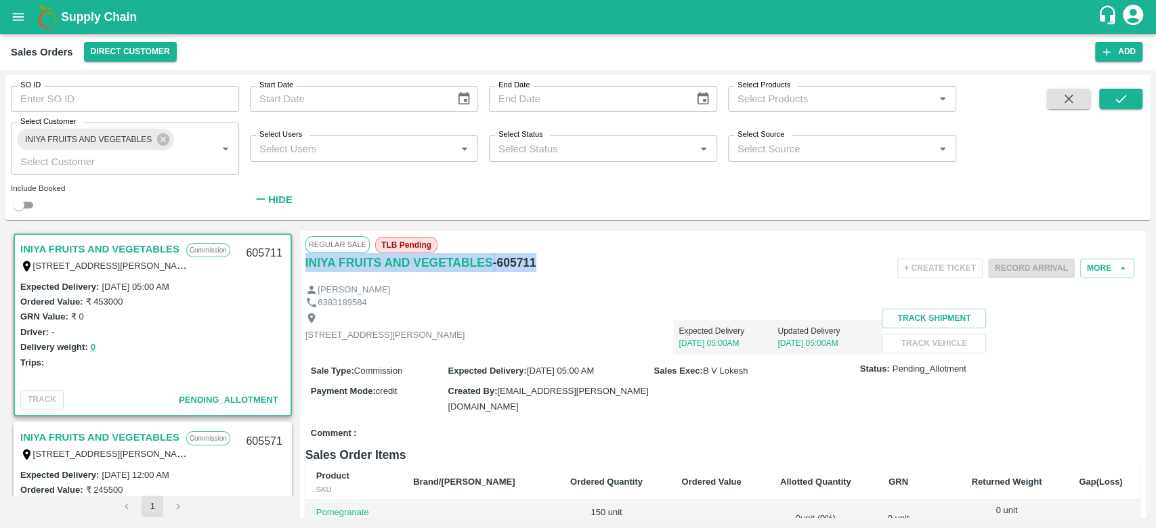
drag, startPoint x: 532, startPoint y: 263, endPoint x: 299, endPoint y: 270, distance: 233.0
click at [299, 270] on div "INIYA FRUITS AND VEGETABLES Commission TC/73, ANNA FRUITS MARKET KOYAMBEDU, Che…" at bounding box center [578, 374] width 1134 height 286
copy div "INIYA FRUITS AND VEGETABLES - 605711"
